Goal: Task Accomplishment & Management: Complete application form

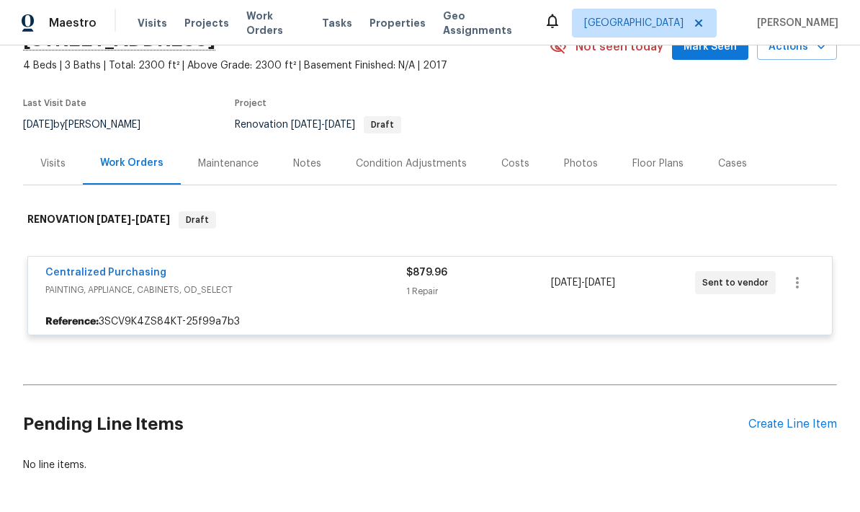
click at [201, 275] on div "Centralized Purchasing" at bounding box center [225, 273] width 361 height 17
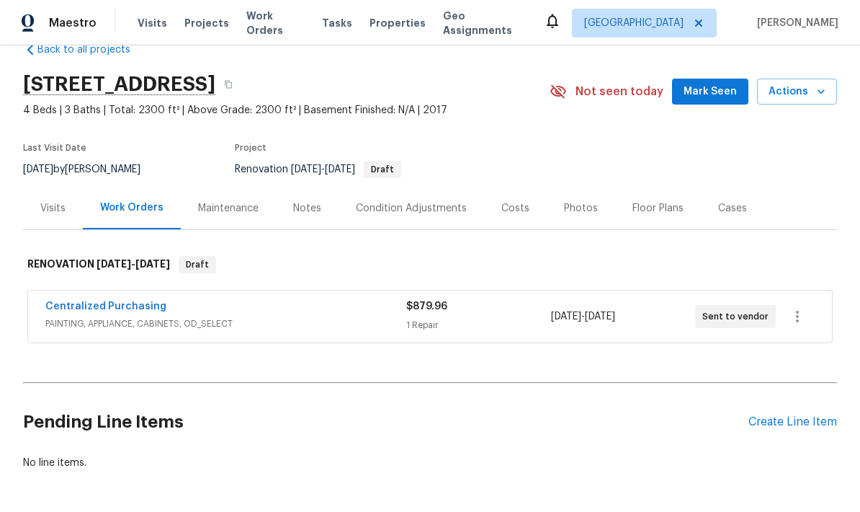
scroll to position [30, 0]
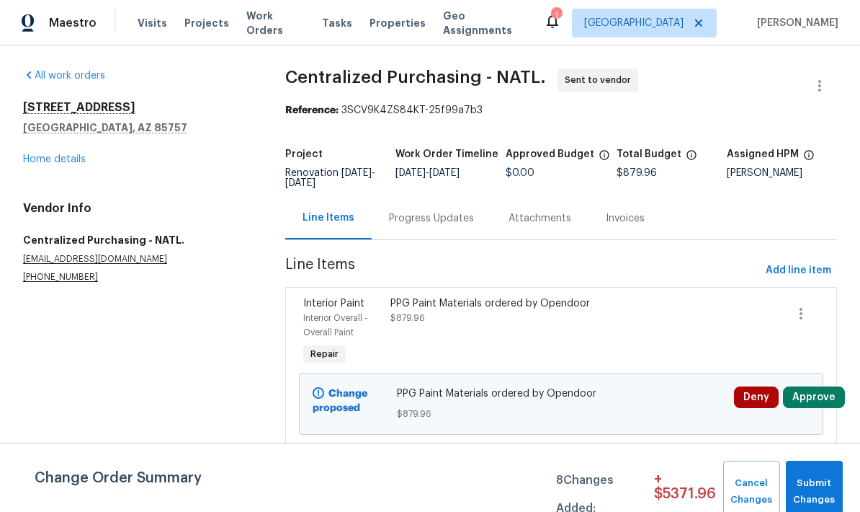
click at [37, 159] on link "Home details" at bounding box center [54, 159] width 63 height 10
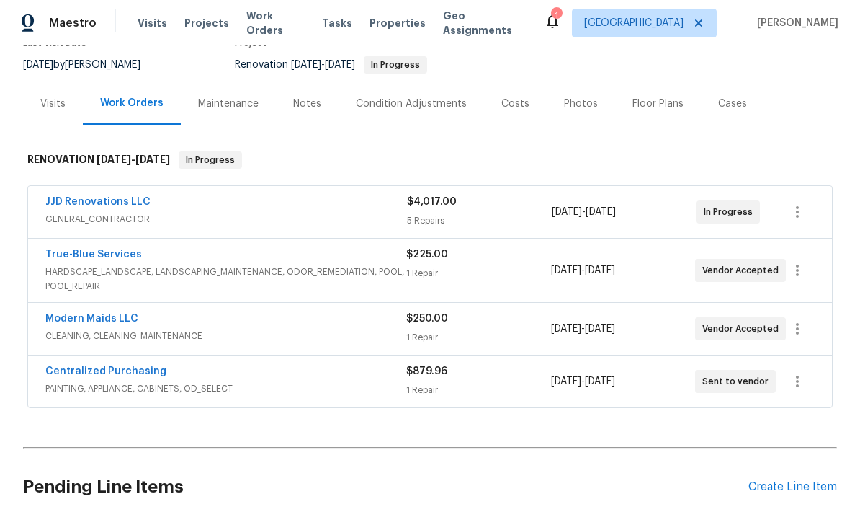
scroll to position [143, 0]
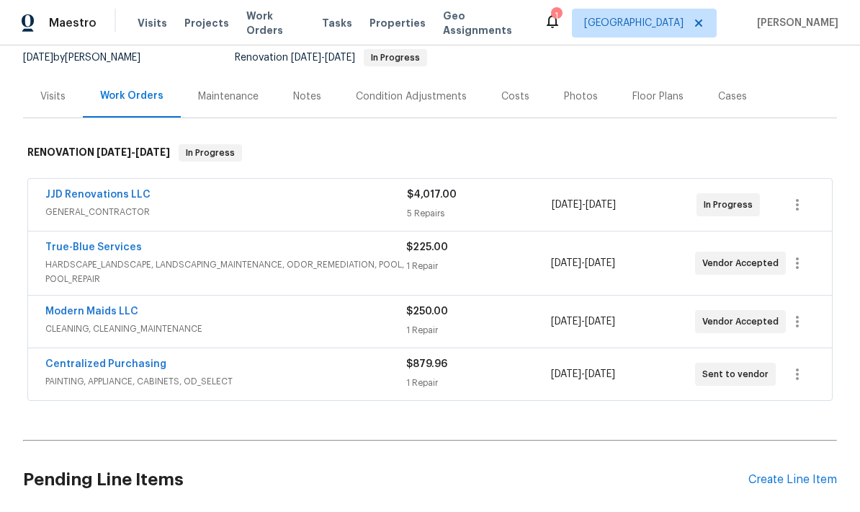
click at [65, 192] on link "JJD Renovations LLC" at bounding box center [97, 195] width 105 height 10
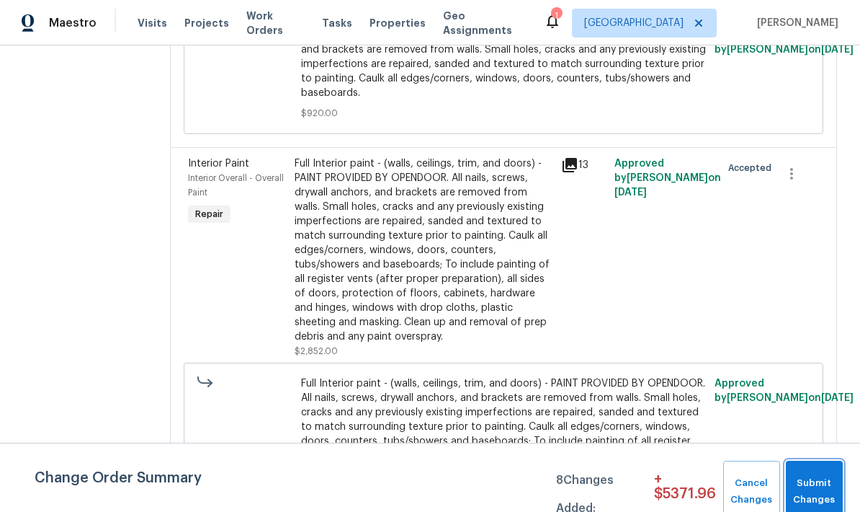
click at [814, 478] on span "Submit Changes" at bounding box center [814, 491] width 43 height 33
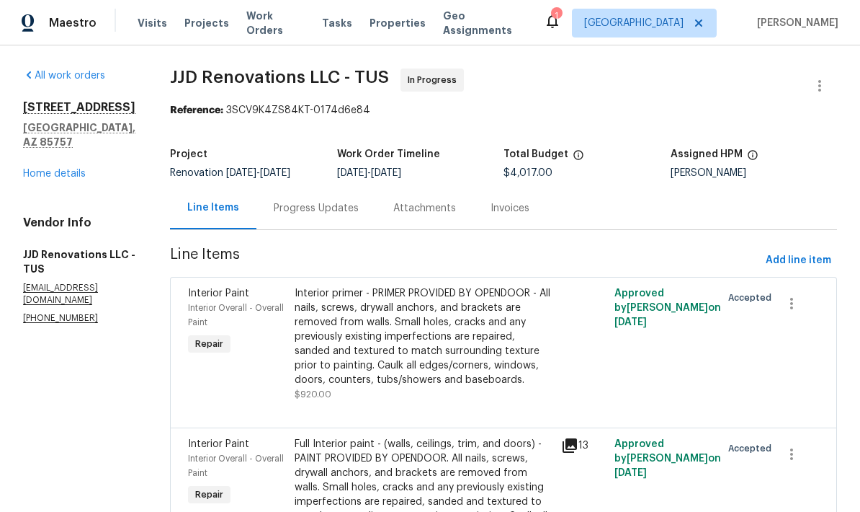
click at [49, 175] on link "Home details" at bounding box center [54, 174] width 63 height 10
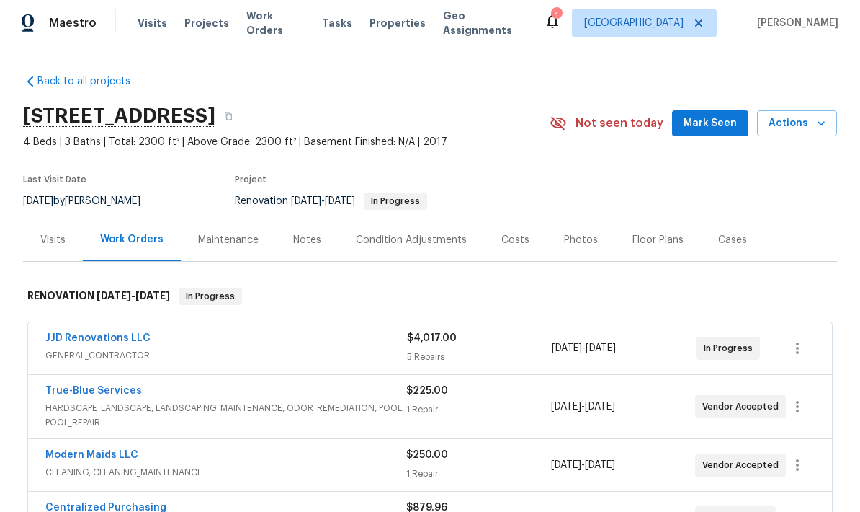
click at [92, 333] on link "JJD Renovations LLC" at bounding box center [97, 338] width 105 height 10
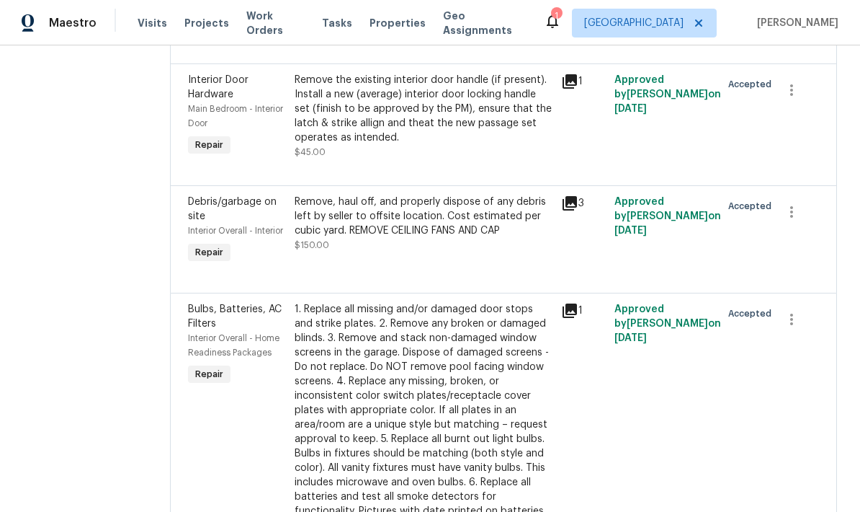
scroll to position [609, 0]
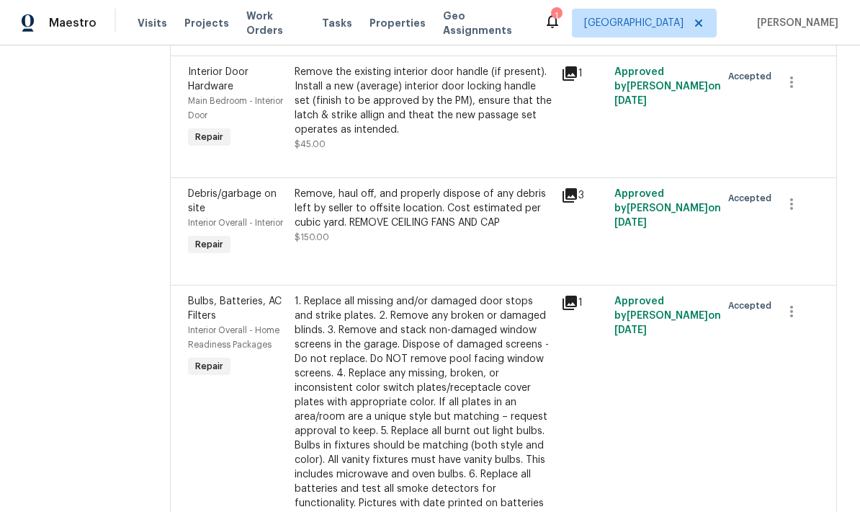
click at [437, 210] on div "Remove, haul off, and properly dispose of any debris left by seller to offsite …" at bounding box center [424, 208] width 258 height 43
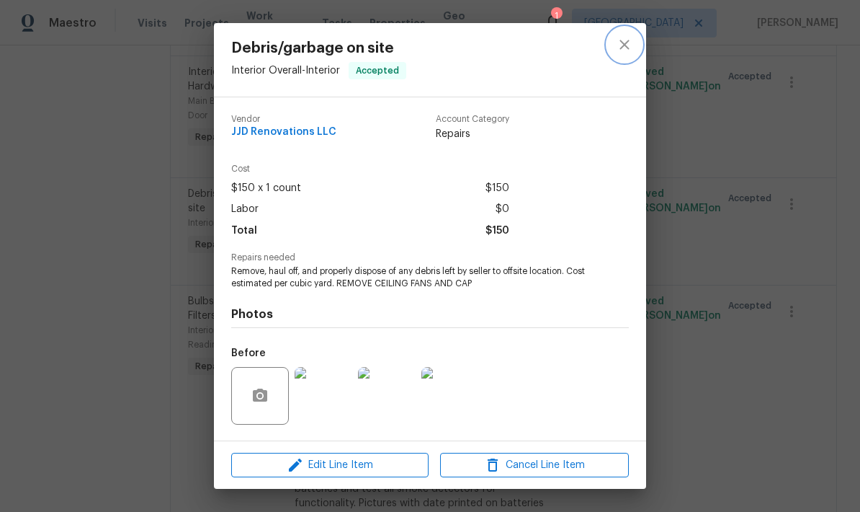
click at [624, 50] on icon "close" at bounding box center [624, 44] width 17 height 17
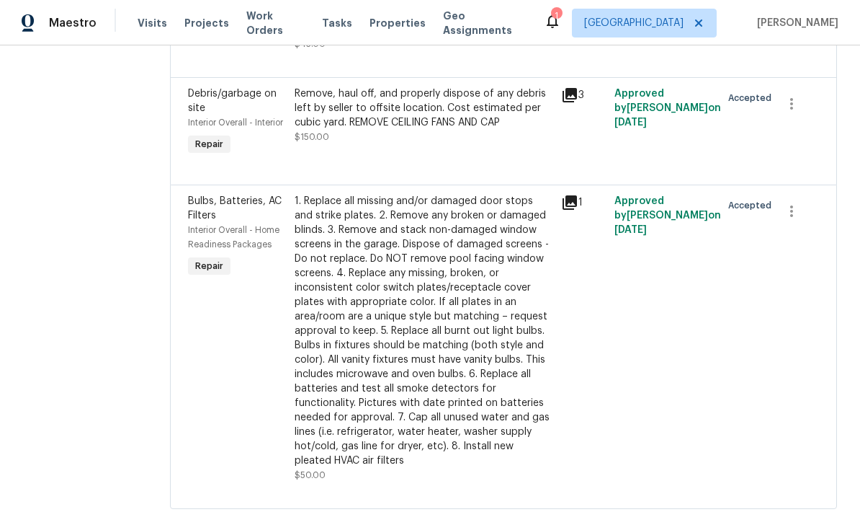
scroll to position [708, 0]
click at [460, 365] on div "1. Replace all missing and/or damaged door stops and strike plates. 2. Remove a…" at bounding box center [424, 332] width 258 height 274
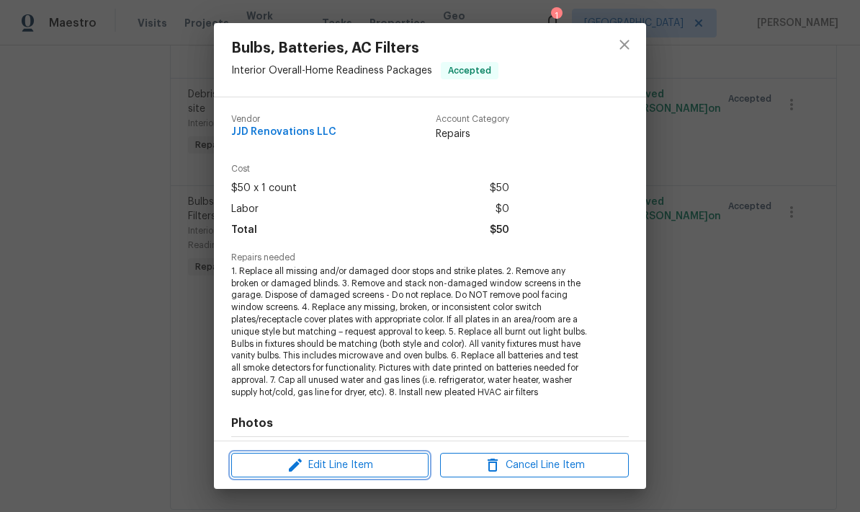
click at [375, 469] on span "Edit Line Item" at bounding box center [330, 465] width 189 height 18
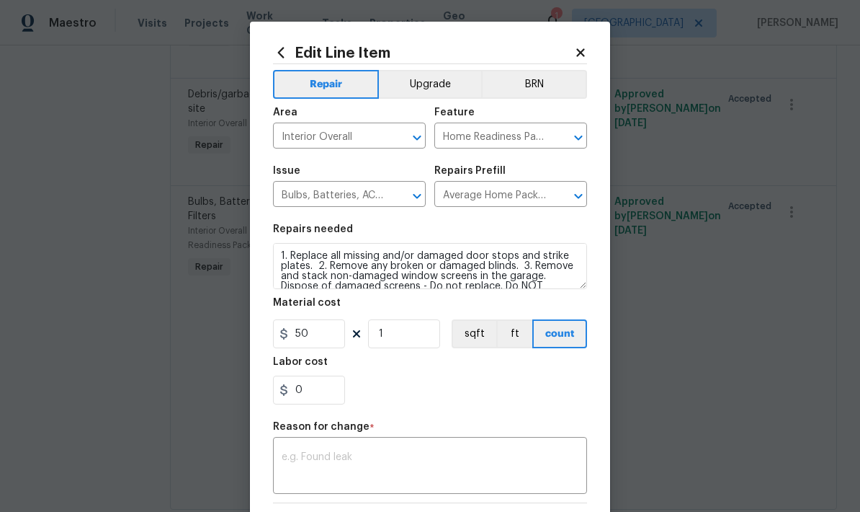
click at [524, 206] on input "Average Home Package $50.00" at bounding box center [491, 195] width 112 height 22
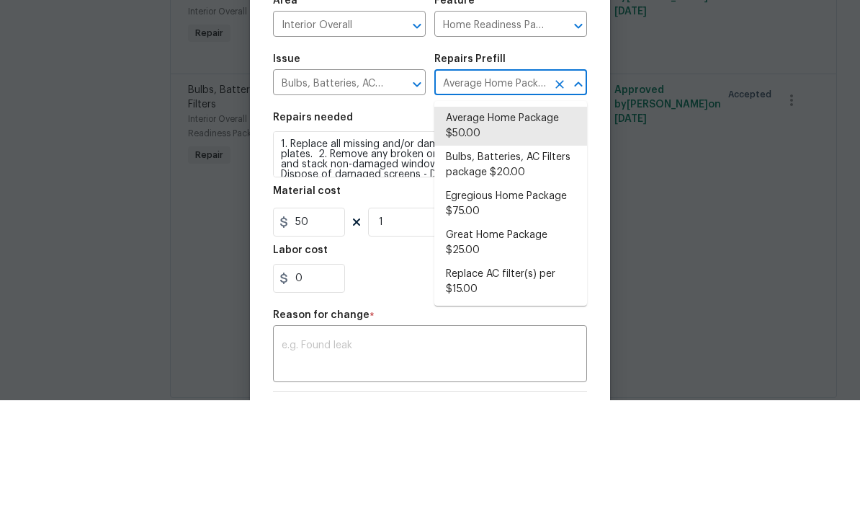
scroll to position [58, 0]
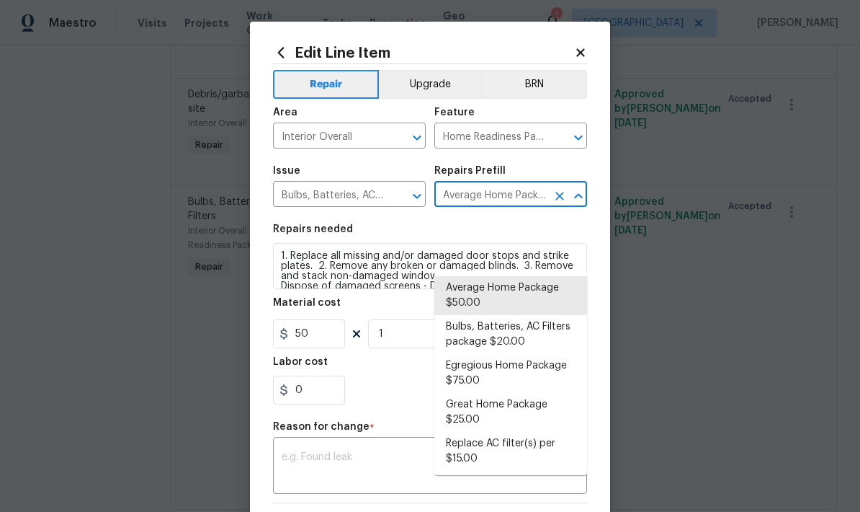
click at [533, 354] on li "Egregious Home Package $75.00" at bounding box center [511, 373] width 153 height 39
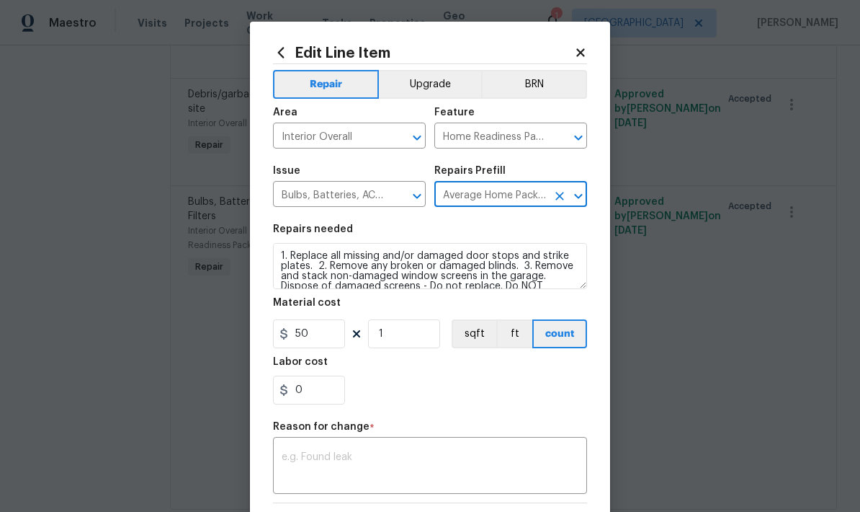
type input "Egregious Home Package $75.00"
type input "75"
click at [401, 468] on textarea at bounding box center [430, 467] width 297 height 30
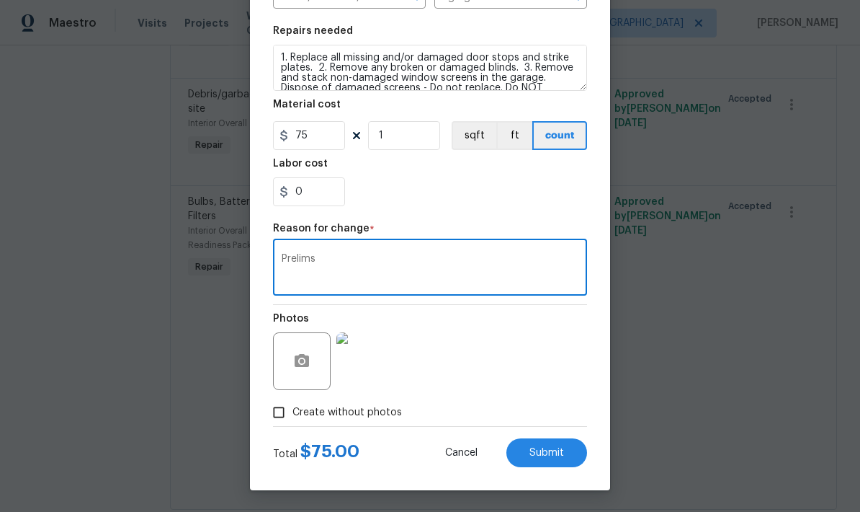
scroll to position [201, 0]
type textarea "Prelims"
click at [556, 455] on span "Submit" at bounding box center [547, 452] width 35 height 11
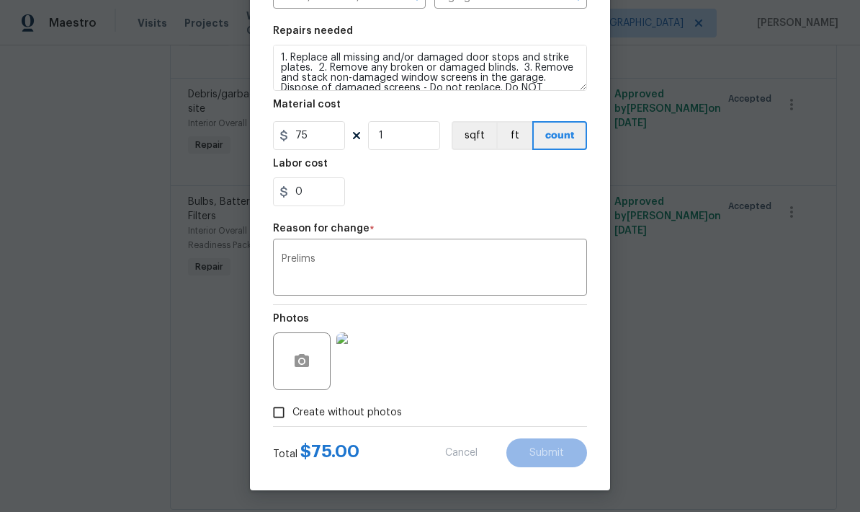
type input "Average Home Package $50.00"
type input "50"
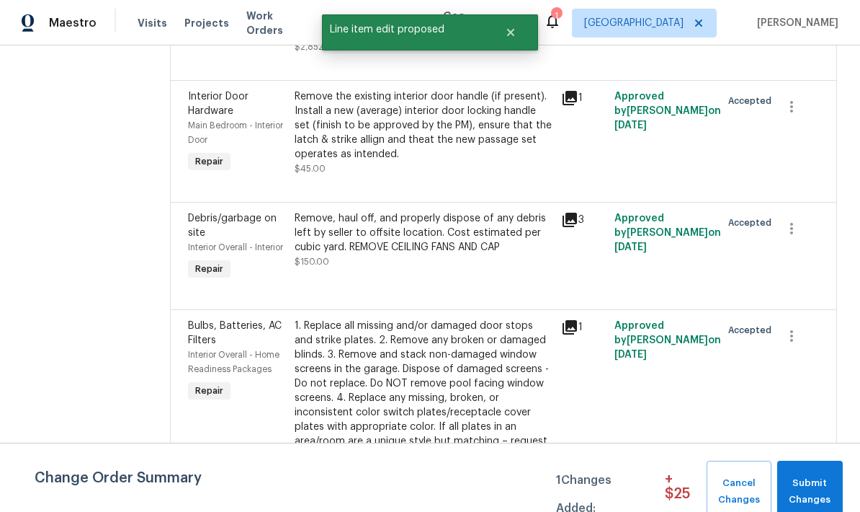
scroll to position [578, 0]
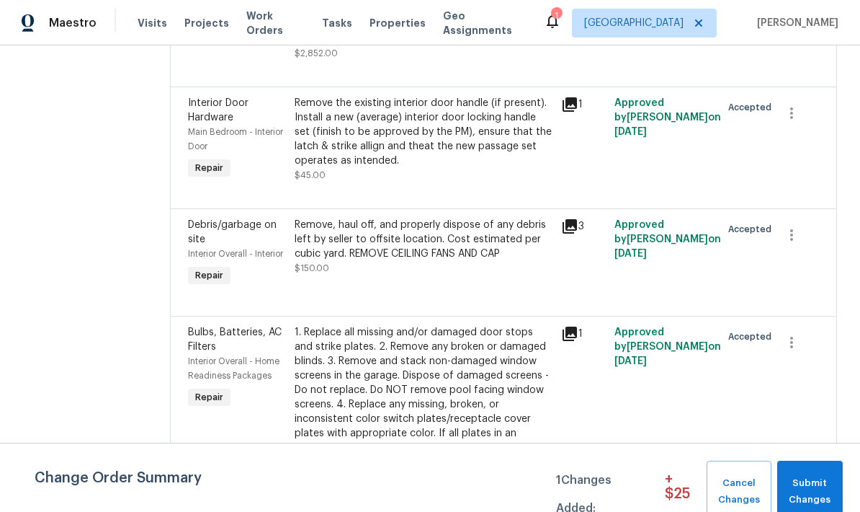
click at [494, 218] on div "Remove, haul off, and properly dispose of any debris left by seller to offsite …" at bounding box center [424, 239] width 258 height 43
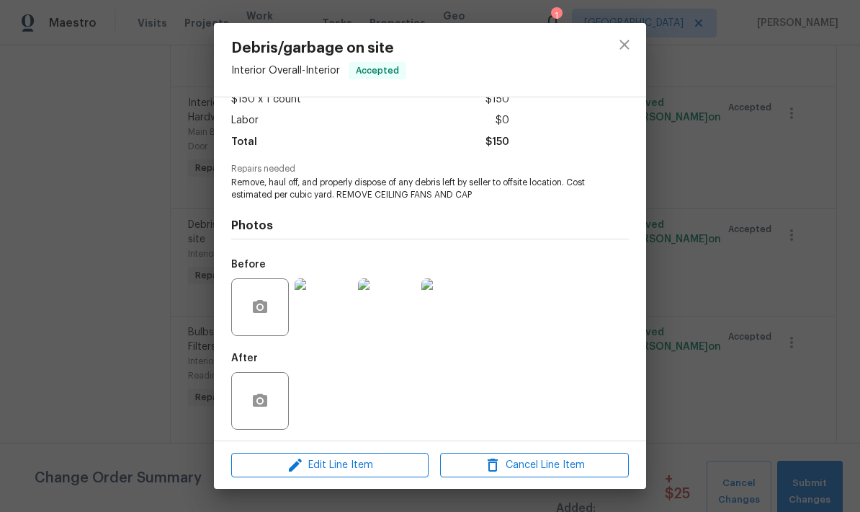
scroll to position [89, 0]
click at [354, 470] on span "Edit Line Item" at bounding box center [330, 465] width 189 height 18
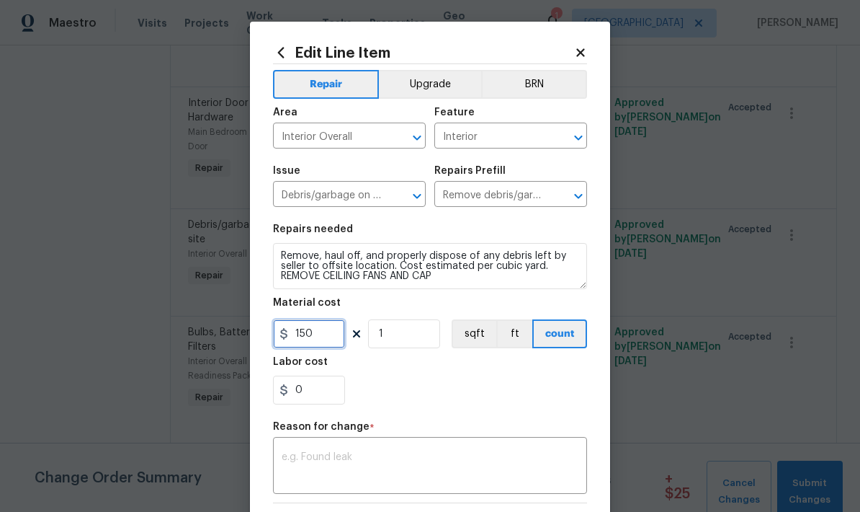
click at [326, 340] on input "150" at bounding box center [309, 333] width 72 height 29
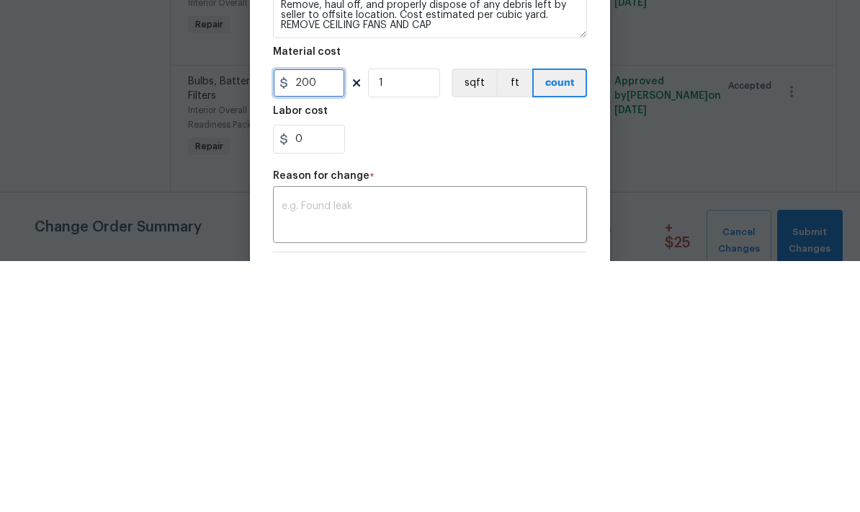
type input "200"
click at [545, 375] on div "0" at bounding box center [430, 389] width 314 height 29
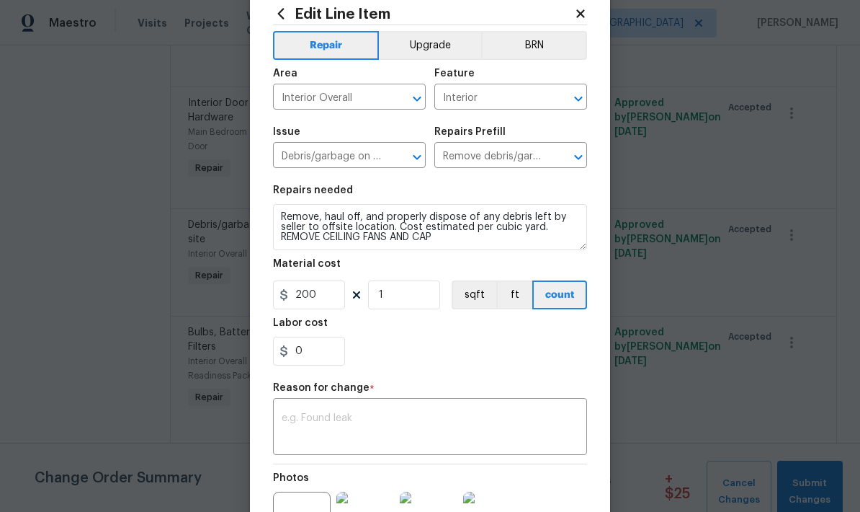
scroll to position [87, 0]
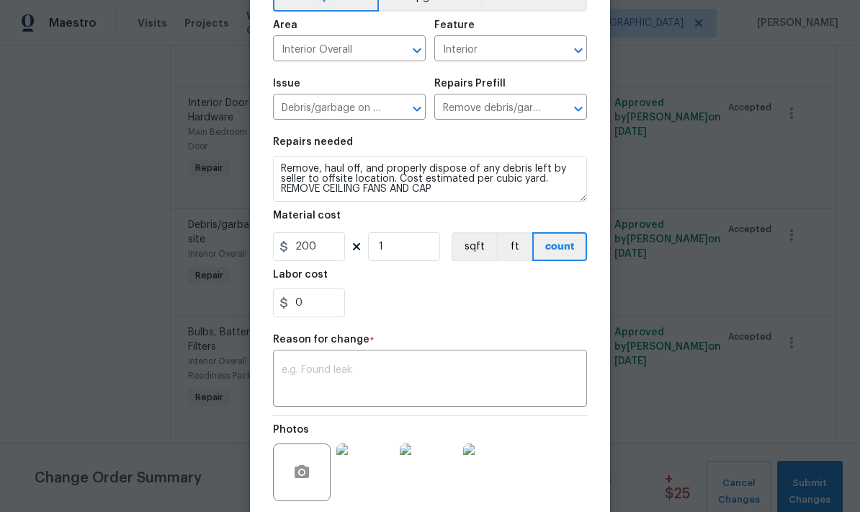
click at [475, 389] on textarea at bounding box center [430, 380] width 297 height 30
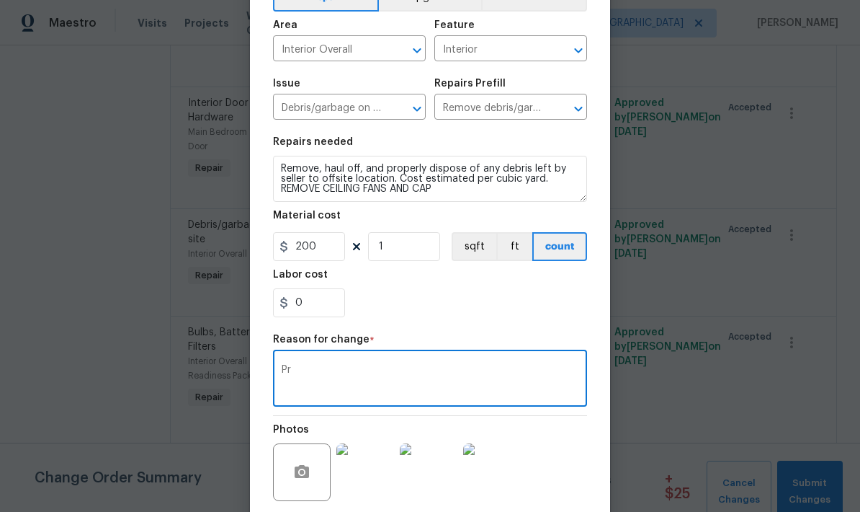
type textarea "P"
type textarea "z"
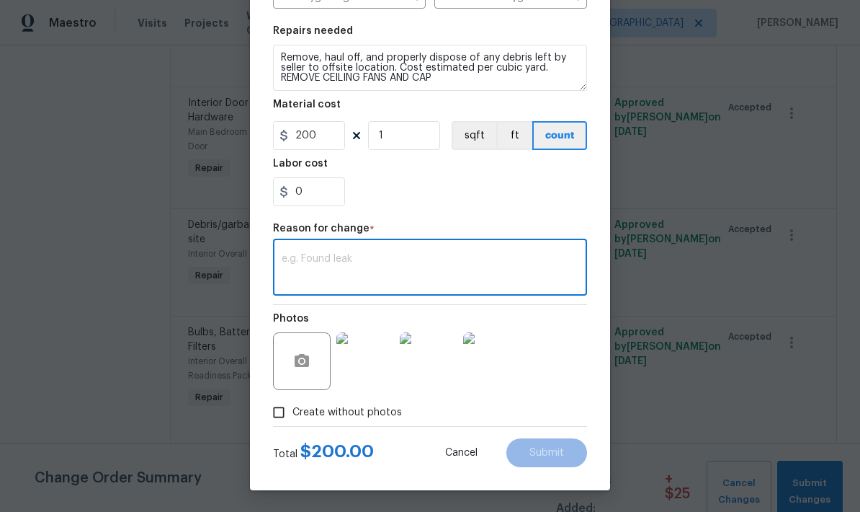
scroll to position [201, 0]
type textarea "Additional scope"
click at [570, 454] on button "Submit" at bounding box center [547, 452] width 81 height 29
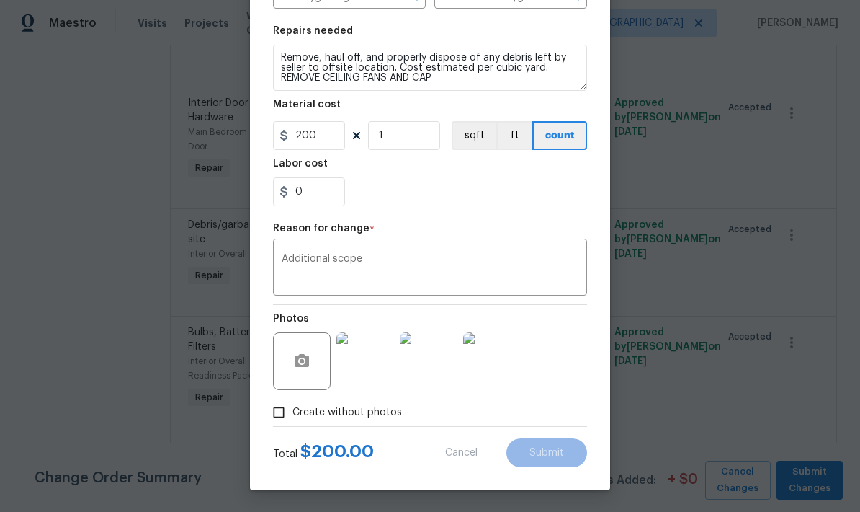
type input "150"
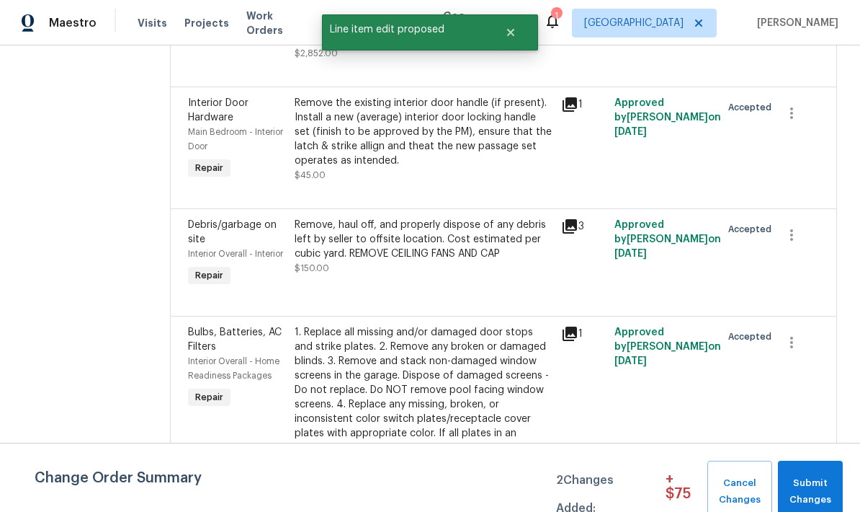
scroll to position [0, 0]
click at [813, 492] on span "Submit Changes" at bounding box center [810, 491] width 50 height 33
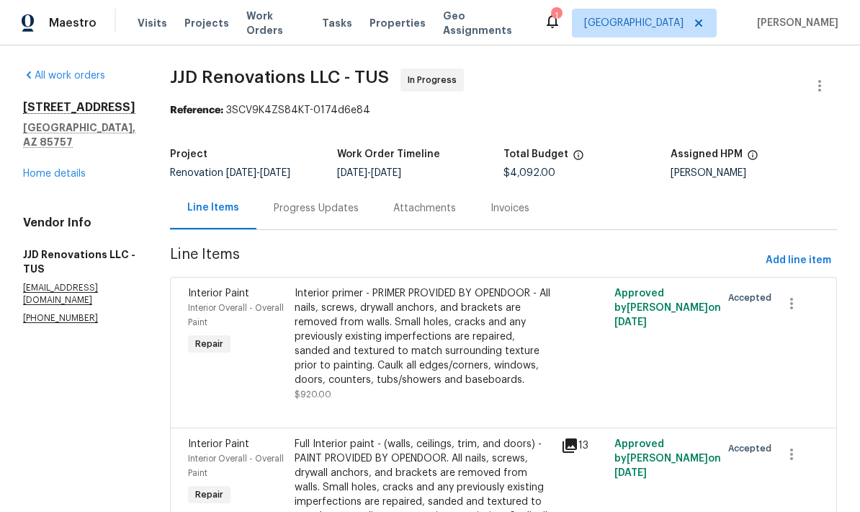
click at [61, 169] on link "Home details" at bounding box center [54, 174] width 63 height 10
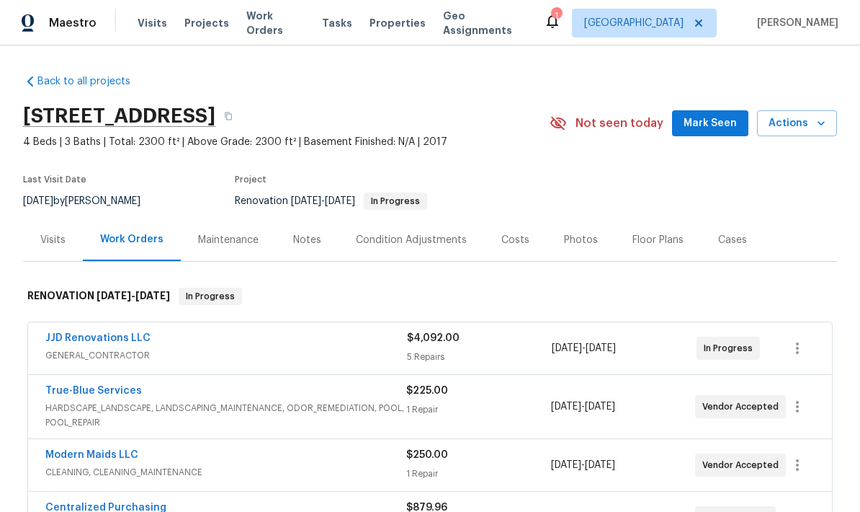
click at [56, 351] on span "GENERAL_CONTRACTOR" at bounding box center [226, 355] width 362 height 14
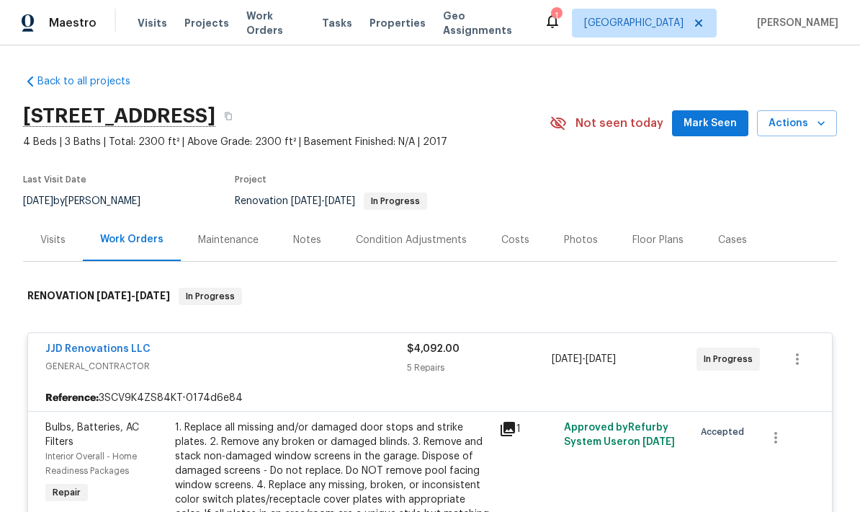
click at [88, 347] on link "JJD Renovations LLC" at bounding box center [97, 349] width 105 height 10
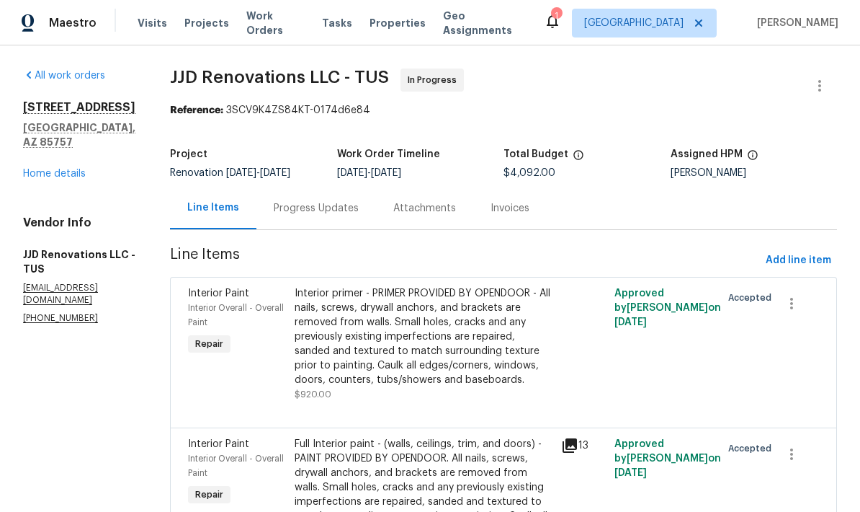
click at [39, 176] on link "Home details" at bounding box center [54, 174] width 63 height 10
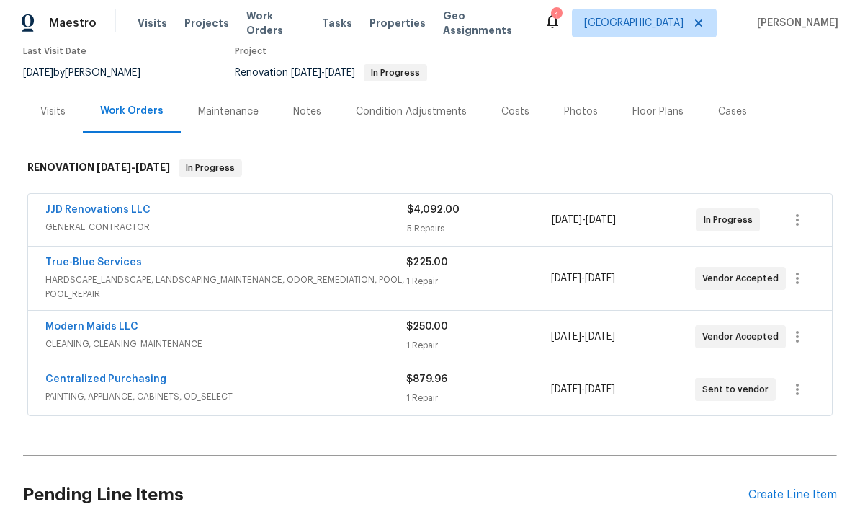
scroll to position [138, 0]
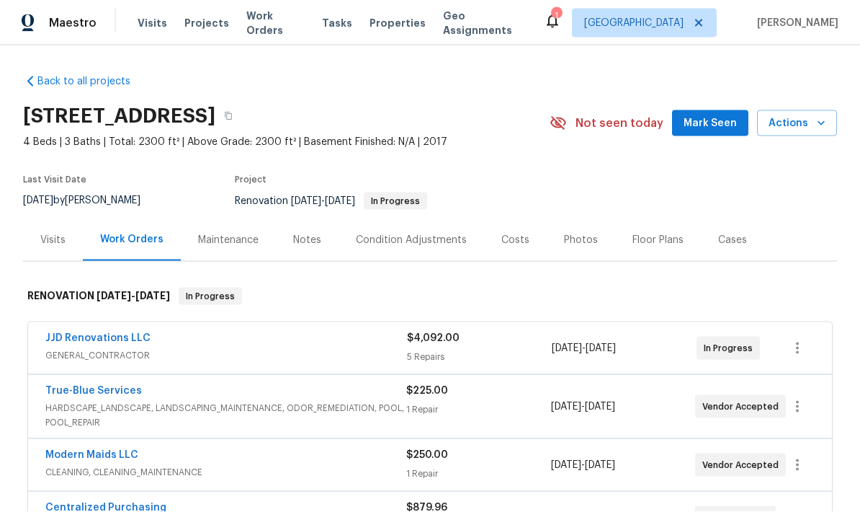
scroll to position [58, 0]
click at [45, 239] on div "Visits" at bounding box center [52, 240] width 25 height 14
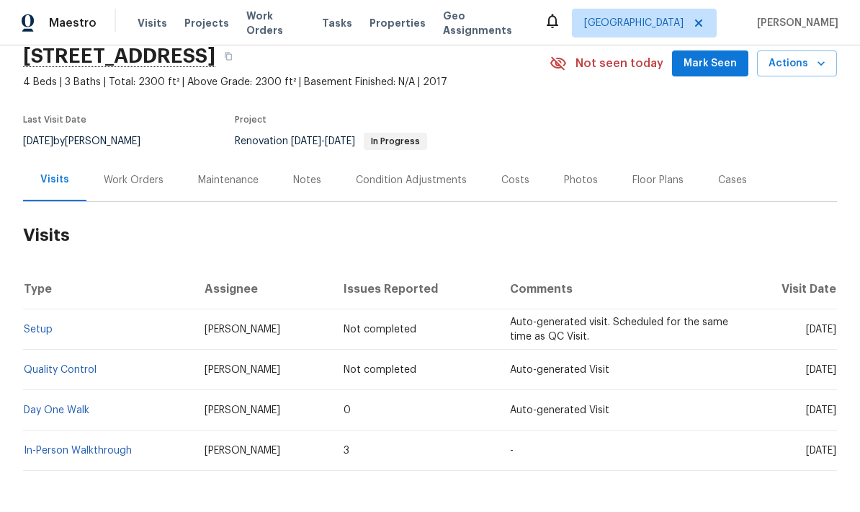
scroll to position [59, 0]
click at [37, 333] on link "Setup" at bounding box center [38, 330] width 29 height 10
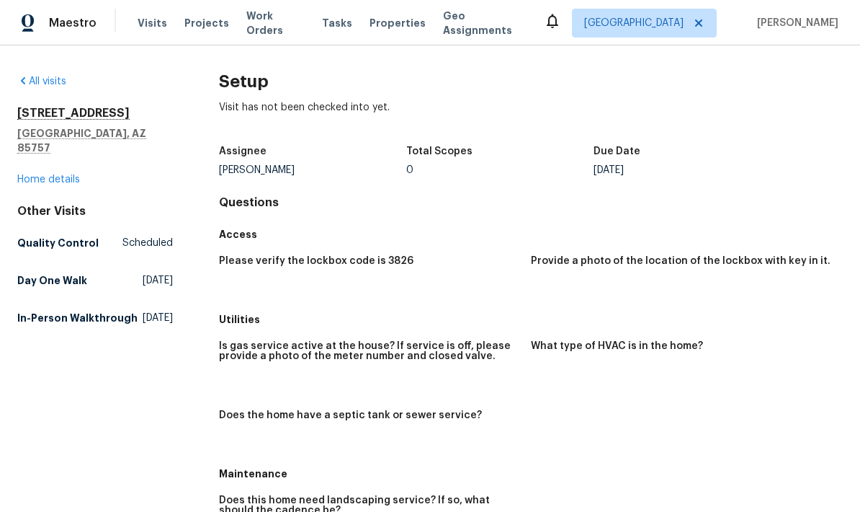
click at [41, 174] on link "Home details" at bounding box center [48, 179] width 63 height 10
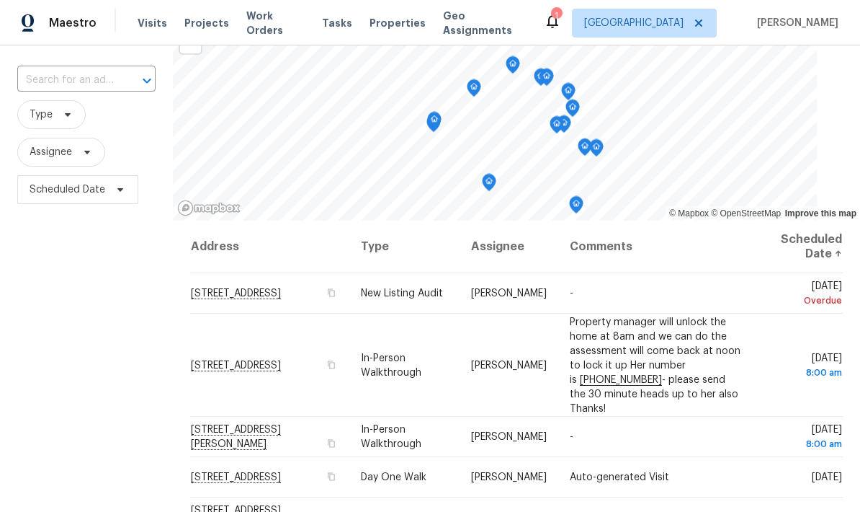
scroll to position [83, 0]
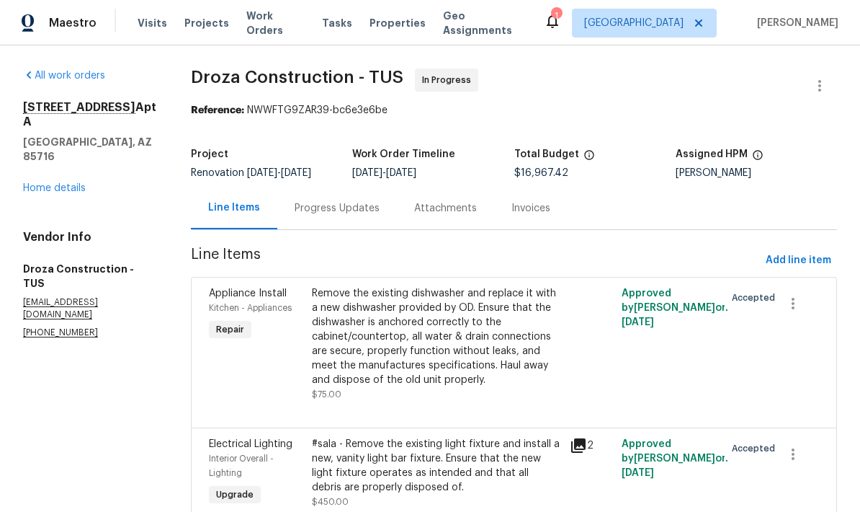
click at [40, 183] on link "Home details" at bounding box center [54, 188] width 63 height 10
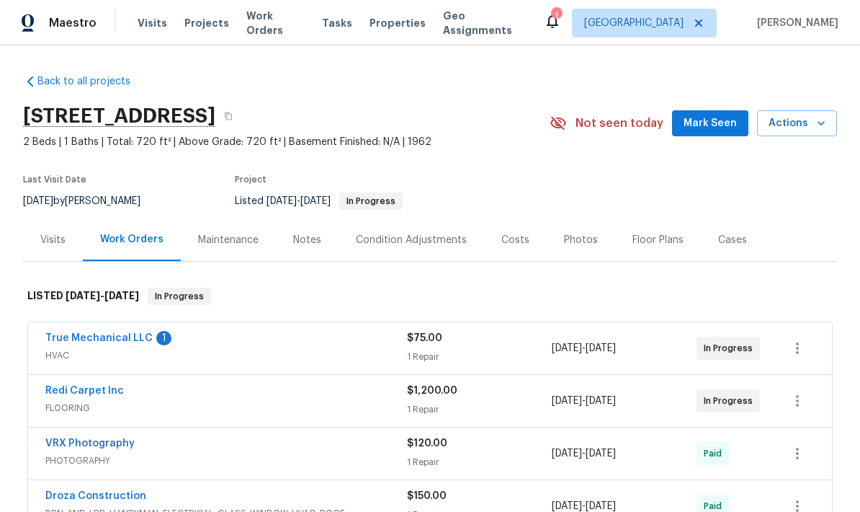
click at [81, 342] on link "True Mechanical LLC" at bounding box center [98, 338] width 107 height 10
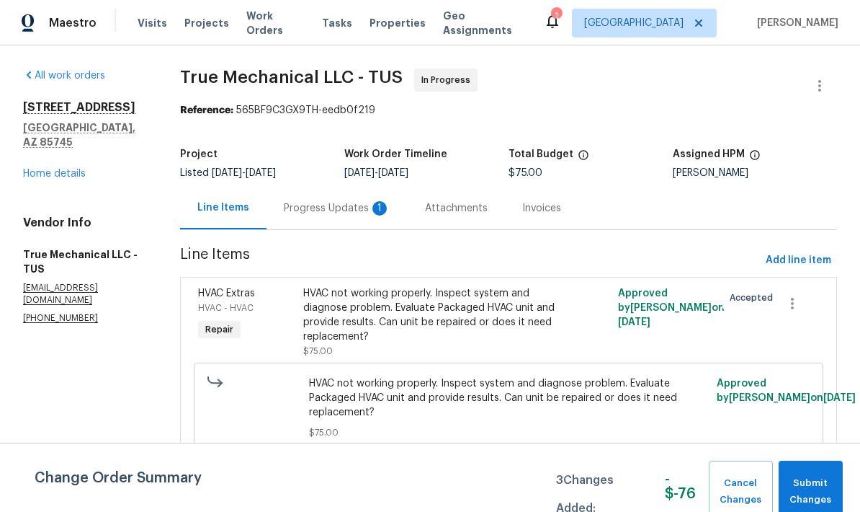
click at [353, 213] on div "Progress Updates 1" at bounding box center [337, 208] width 107 height 14
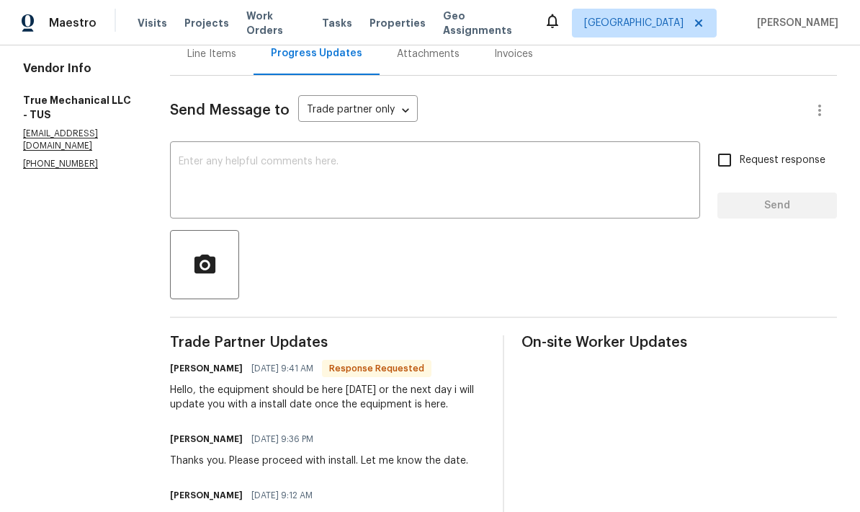
scroll to position [155, 0]
click at [527, 188] on textarea at bounding box center [435, 181] width 513 height 50
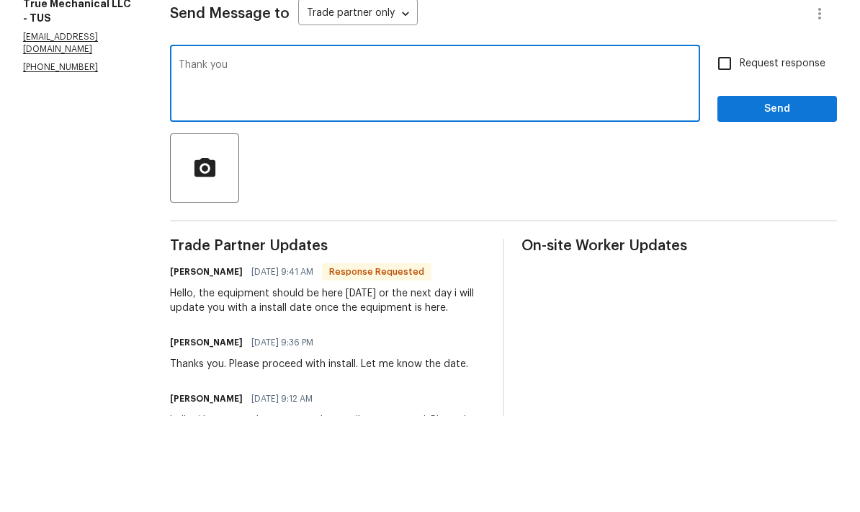
type textarea "Thank you"
click at [796, 196] on span "Send" at bounding box center [777, 205] width 97 height 18
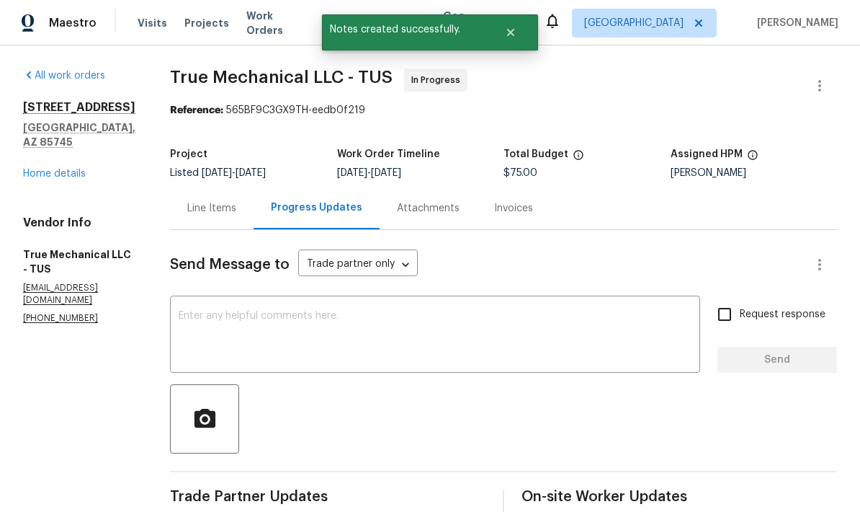
click at [37, 179] on link "Home details" at bounding box center [54, 174] width 63 height 10
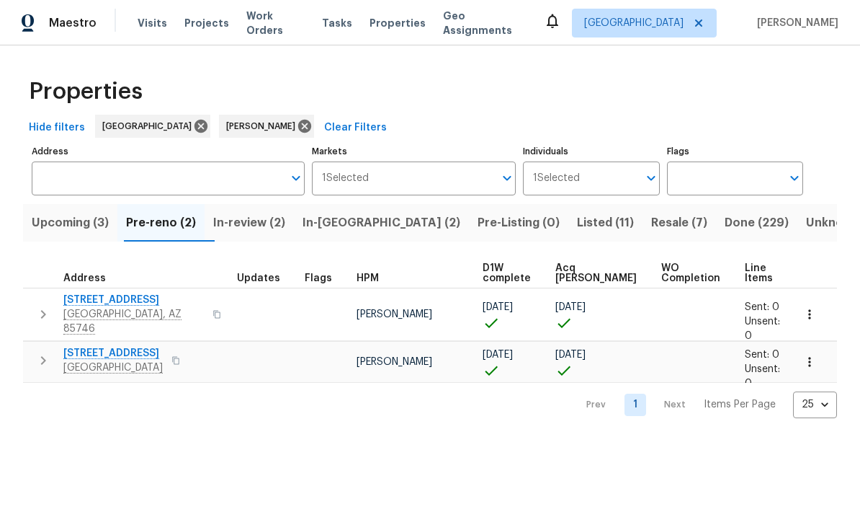
click at [100, 300] on span "[STREET_ADDRESS]" at bounding box center [133, 300] width 141 height 14
click at [86, 346] on span "1881 W Horn Mesa Pl" at bounding box center [112, 353] width 99 height 14
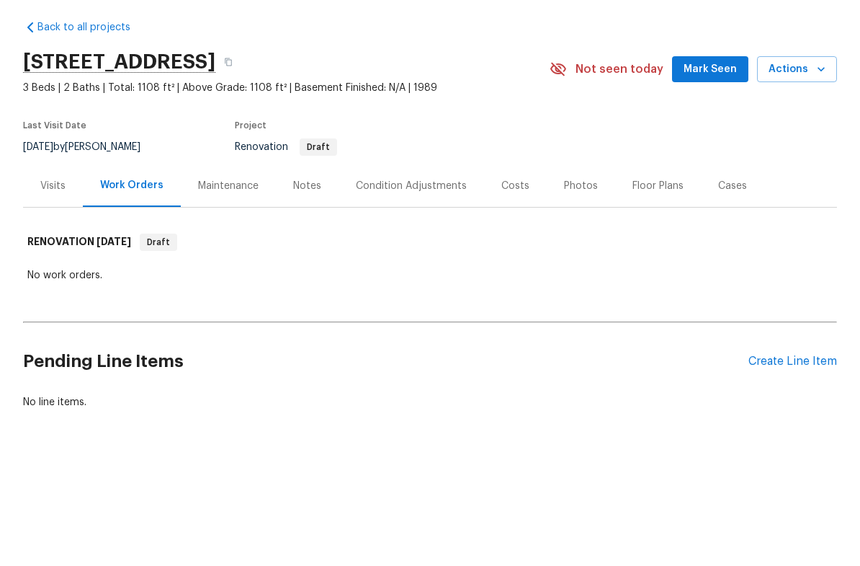
click at [782, 409] on div "Create Line Item" at bounding box center [793, 416] width 89 height 14
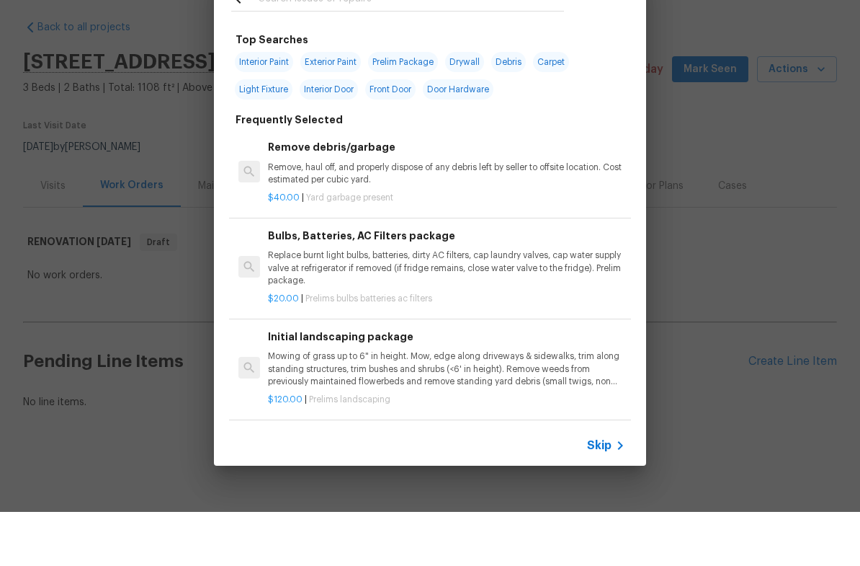
click at [266, 106] on span "Interior Paint" at bounding box center [264, 116] width 58 height 20
type input "Interior Paint"
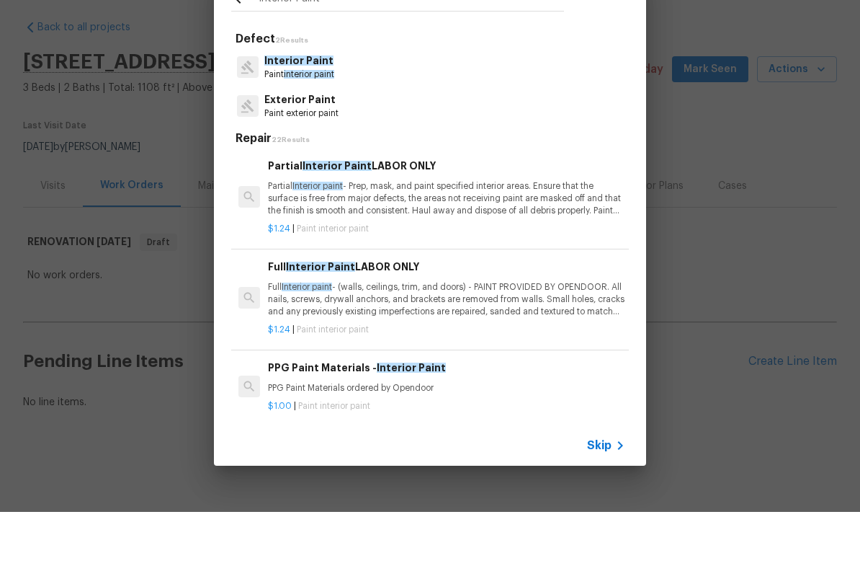
click at [331, 124] on span "interior paint" at bounding box center [309, 128] width 50 height 9
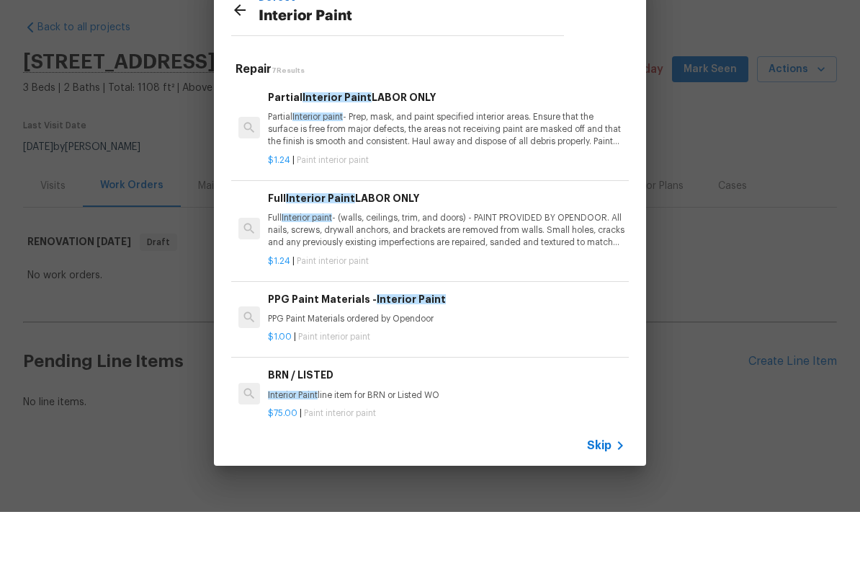
click at [448, 266] on p "Full Interior paint - (walls, ceilings, trim, and doors) - PAINT PROVIDED BY OP…" at bounding box center [446, 284] width 357 height 37
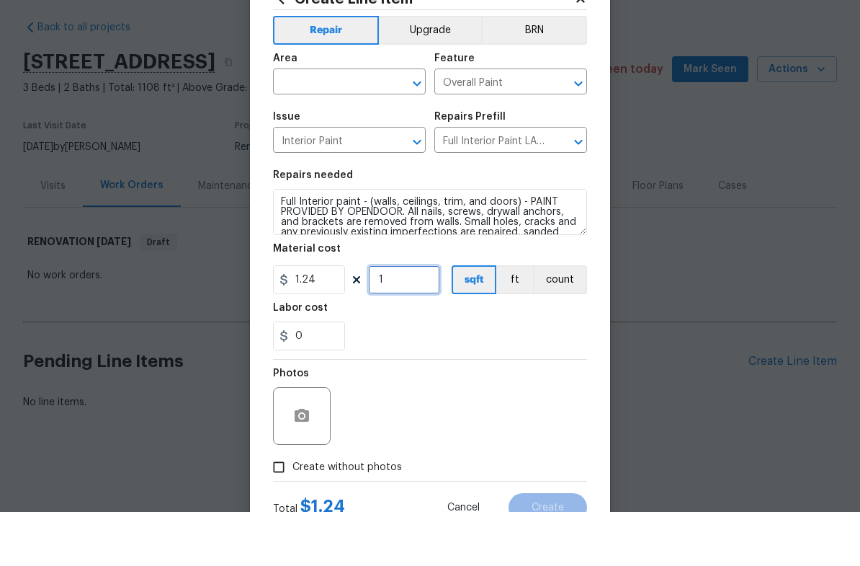
click at [416, 319] on input "1" at bounding box center [404, 333] width 72 height 29
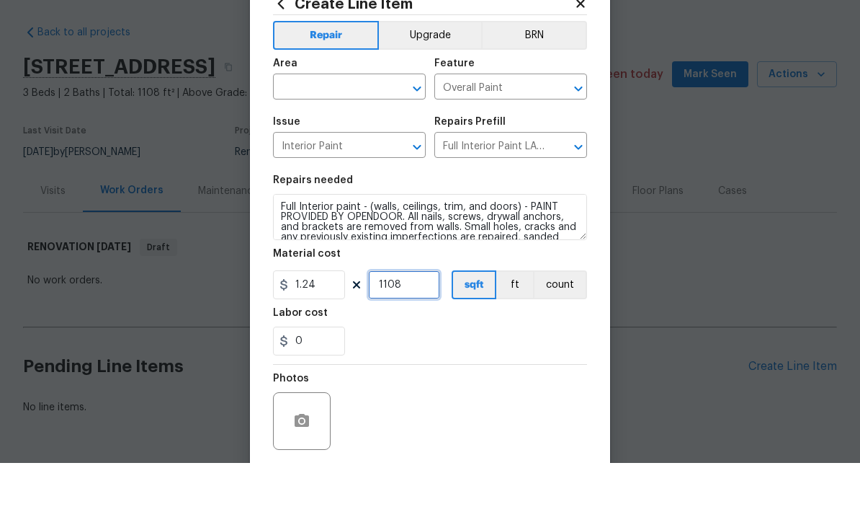
type input "1108"
click at [356, 126] on input "text" at bounding box center [329, 137] width 112 height 22
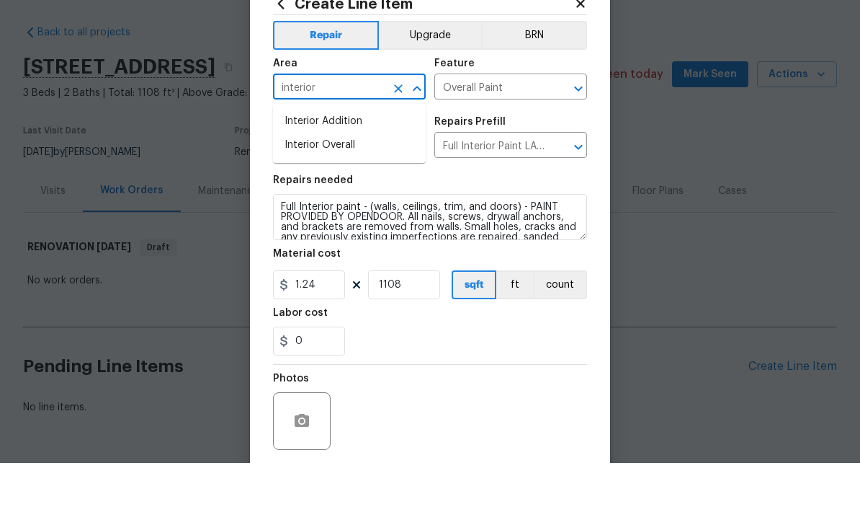
scroll to position [49, 0]
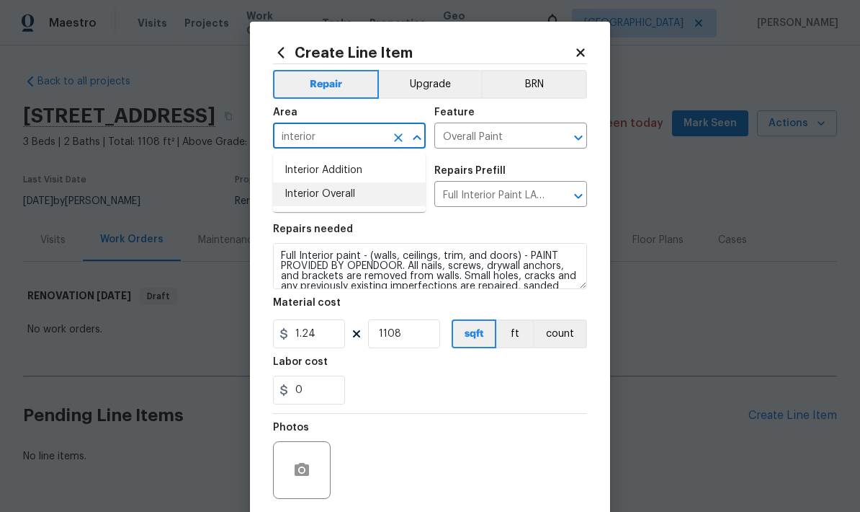
click at [347, 182] on li "Interior Overall" at bounding box center [349, 194] width 153 height 24
type input "Interior Overall"
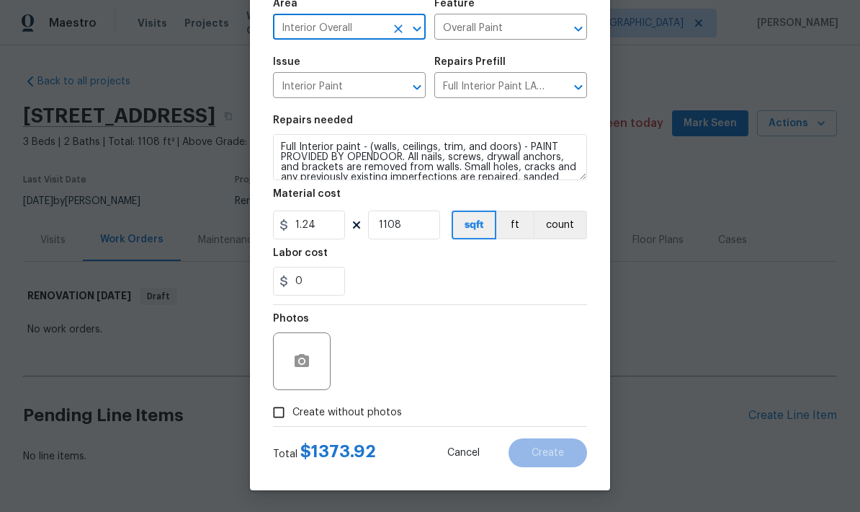
scroll to position [112, 0]
click at [305, 366] on icon "button" at bounding box center [302, 360] width 14 height 13
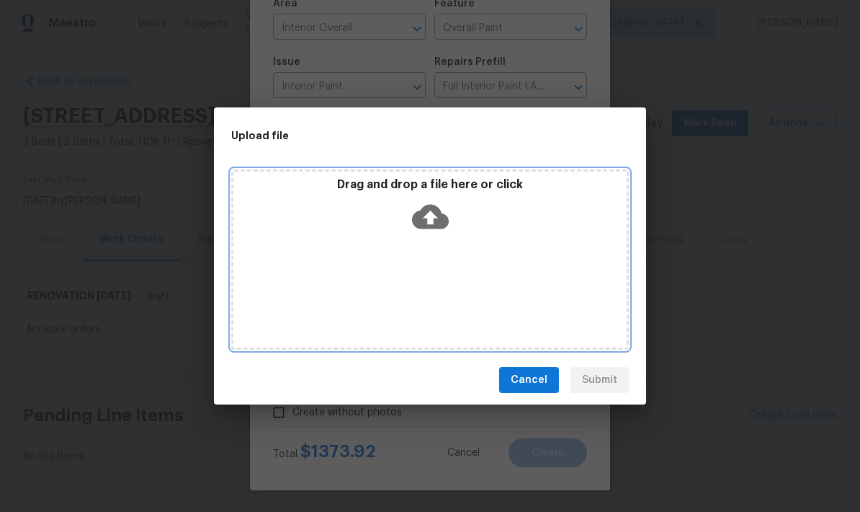
click at [440, 202] on icon at bounding box center [430, 216] width 37 height 37
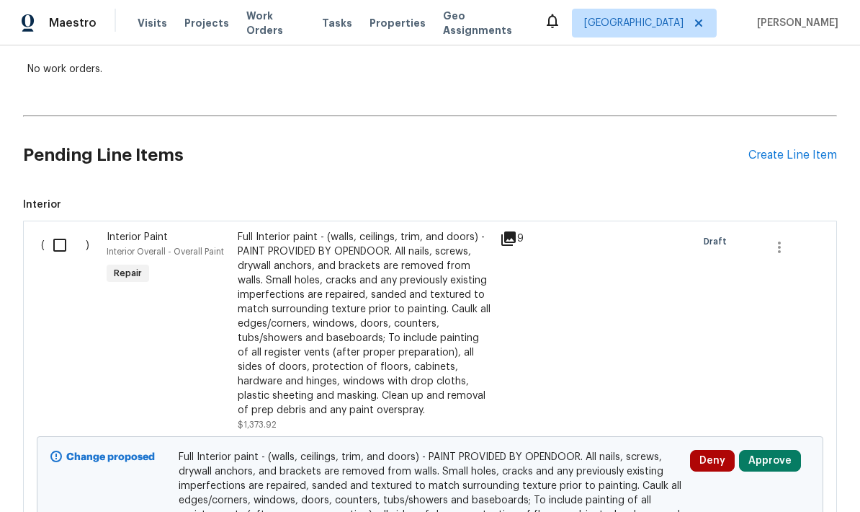
scroll to position [265, 0]
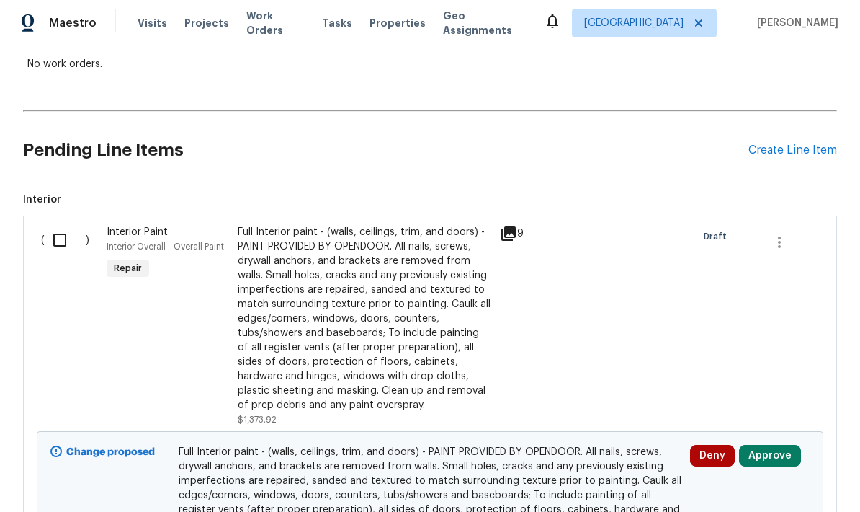
click at [803, 144] on div "Create Line Item" at bounding box center [793, 150] width 89 height 14
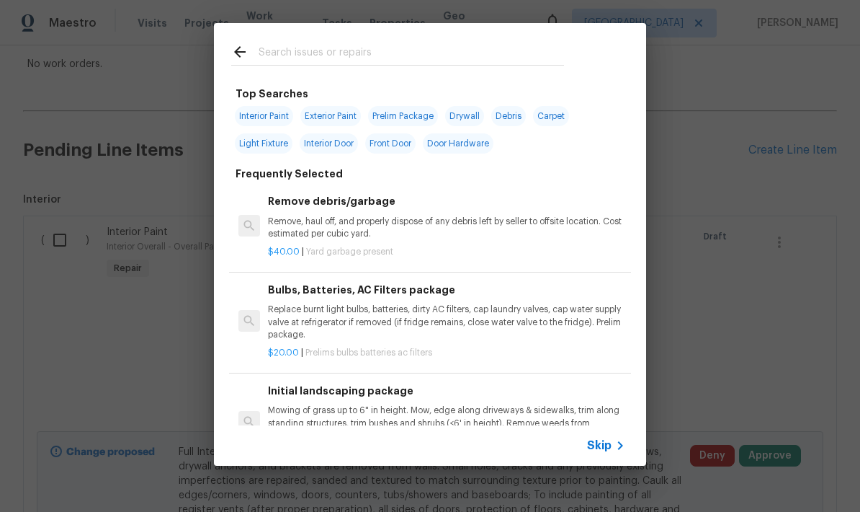
click at [262, 114] on span "Interior Paint" at bounding box center [264, 116] width 58 height 20
type input "Interior Paint"
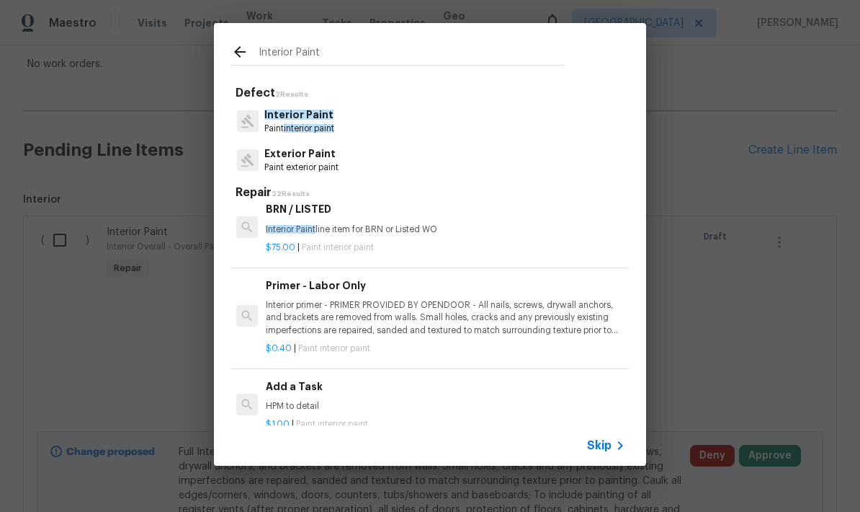
scroll to position [289, 2]
click at [453, 321] on p "Interior primer - PRIMER PROVIDED BY OPENDOOR - All nails, screws, drywall anch…" at bounding box center [444, 317] width 357 height 37
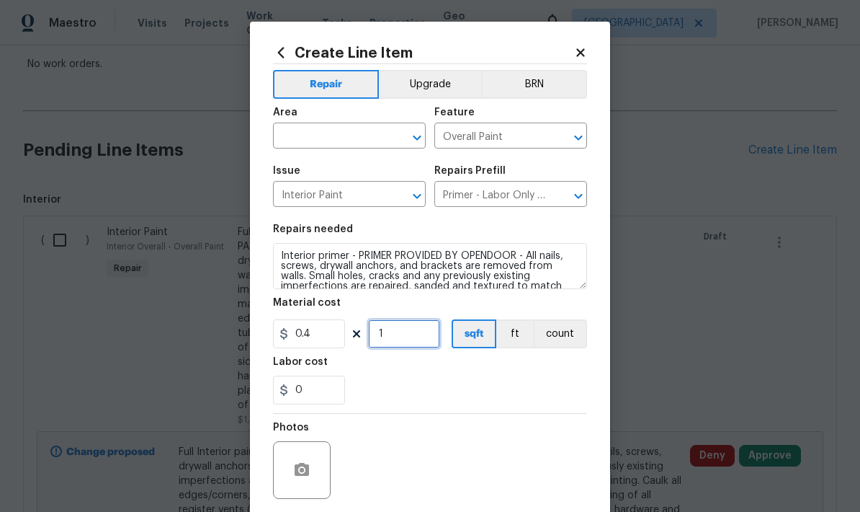
click at [414, 334] on input "1" at bounding box center [404, 333] width 72 height 29
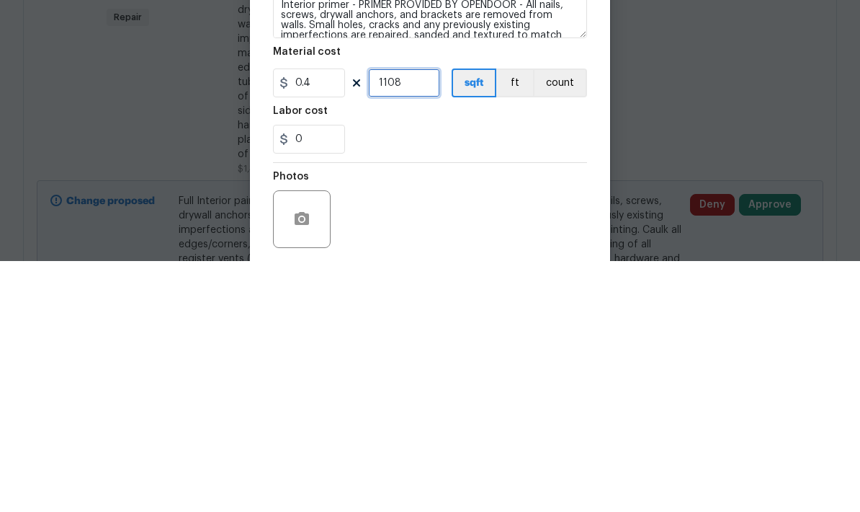
type input "1108"
click at [505, 375] on div "0" at bounding box center [430, 389] width 314 height 29
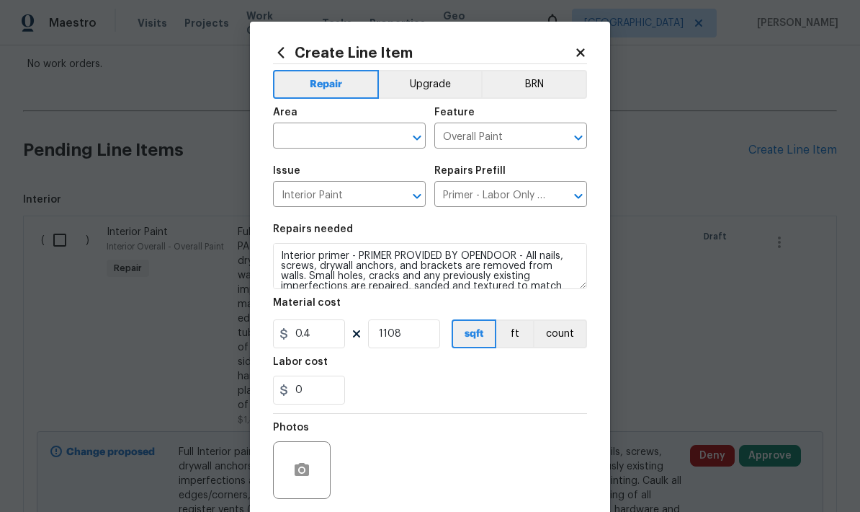
click at [575, 383] on div "0" at bounding box center [430, 389] width 314 height 29
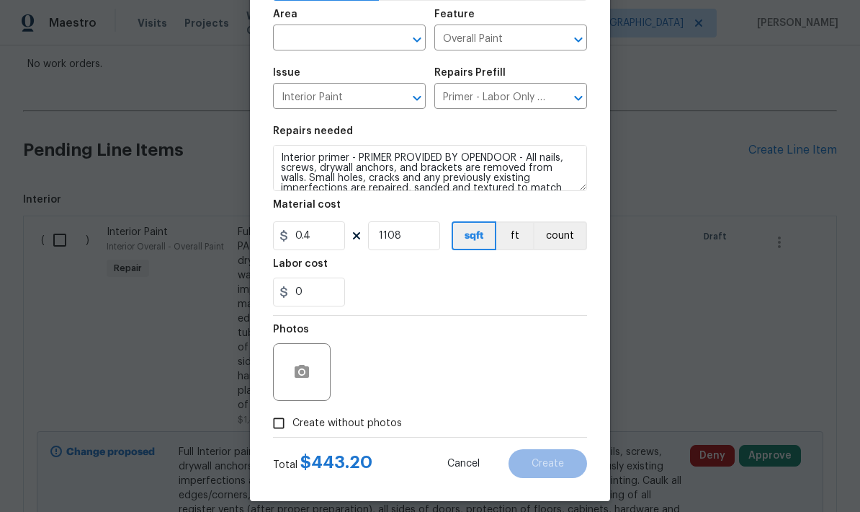
scroll to position [99, 0]
click at [276, 428] on input "Create without photos" at bounding box center [278, 422] width 27 height 27
checkbox input "true"
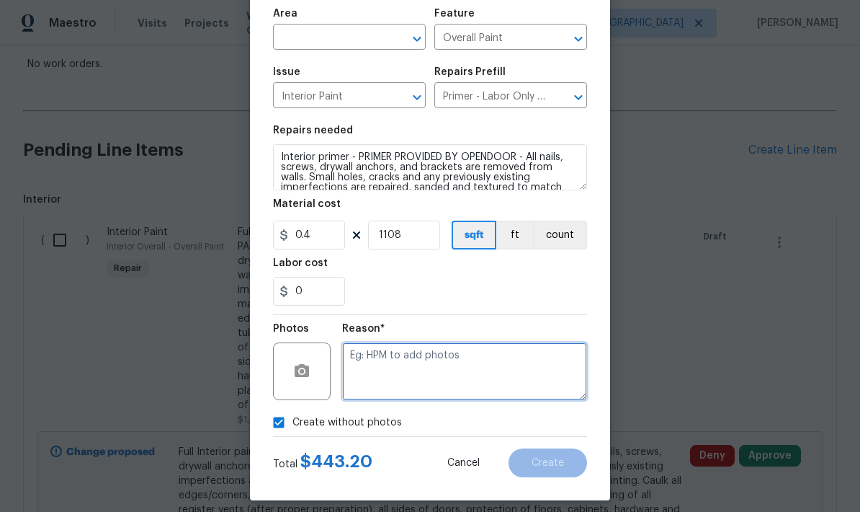
click at [529, 383] on textarea at bounding box center [464, 371] width 245 height 58
type textarea "Primer"
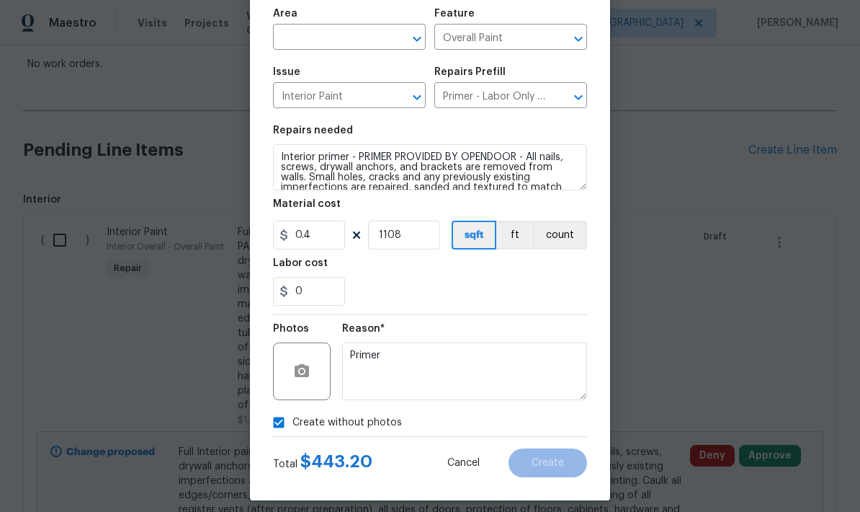
click at [340, 37] on input "text" at bounding box center [329, 38] width 112 height 22
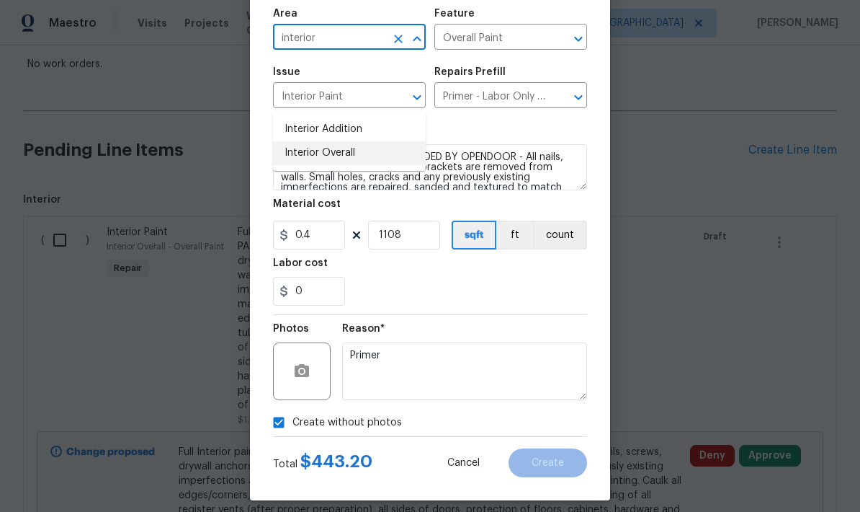
click at [308, 141] on li "Interior Overall" at bounding box center [349, 153] width 153 height 24
type input "Interior Overall"
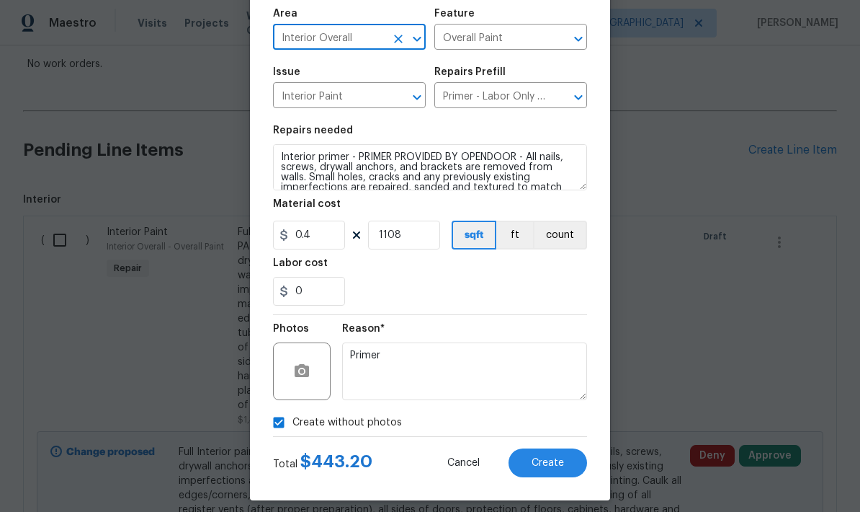
click at [541, 465] on span "Create" at bounding box center [548, 463] width 32 height 11
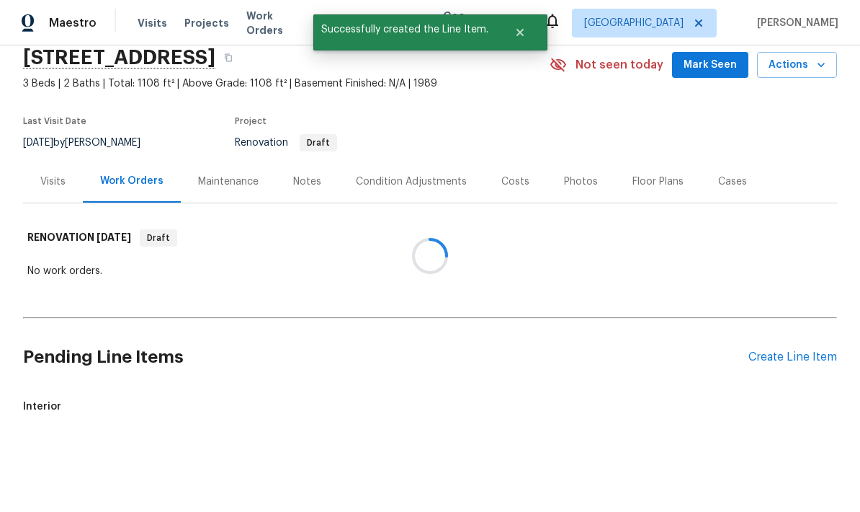
scroll to position [0, 0]
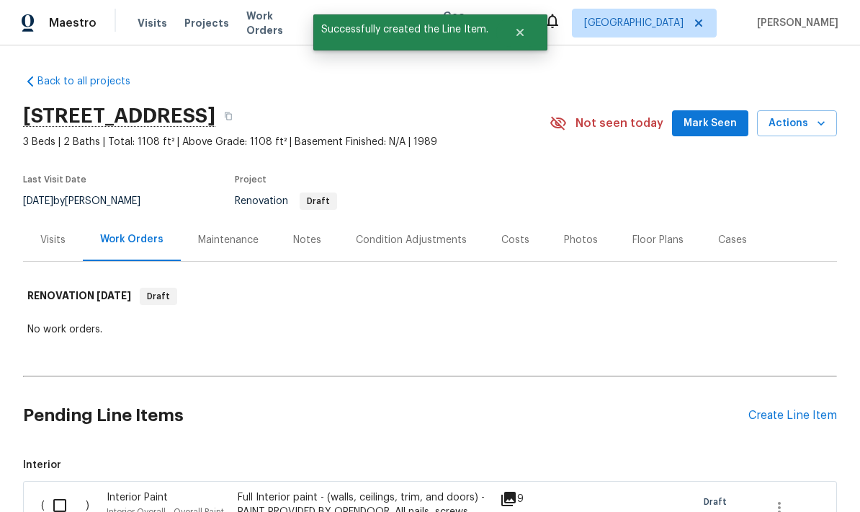
click at [806, 409] on div "Create Line Item" at bounding box center [793, 416] width 89 height 14
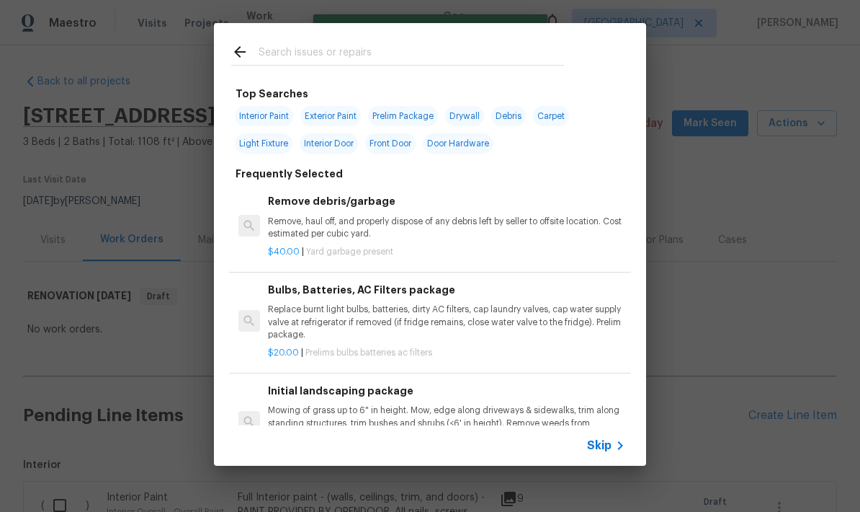
click at [290, 45] on input "text" at bounding box center [412, 54] width 306 height 22
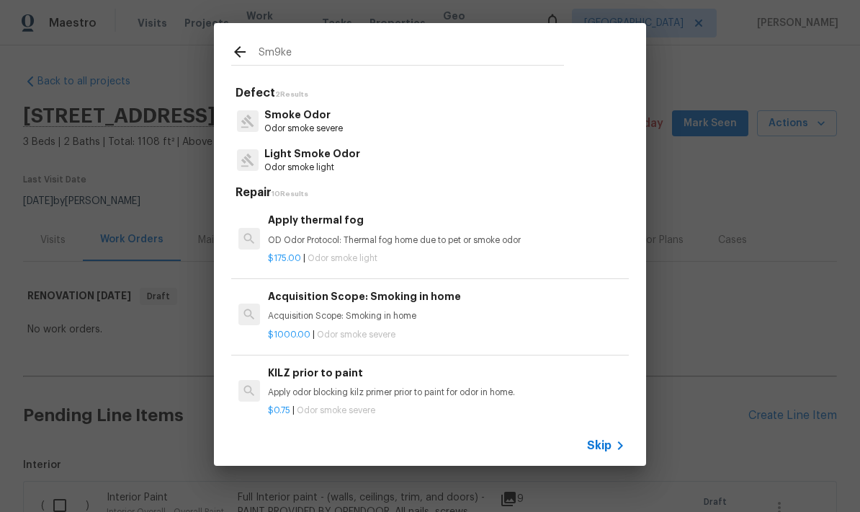
click at [356, 53] on input "Sm9ke" at bounding box center [412, 54] width 306 height 22
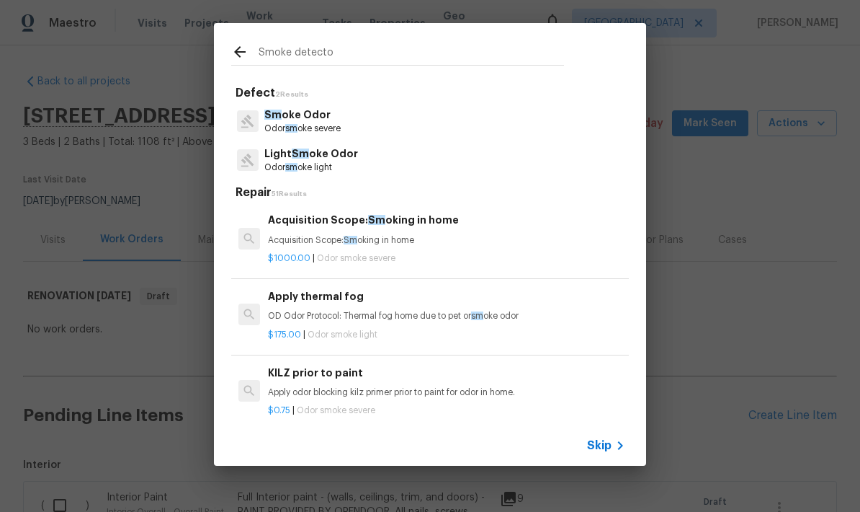
type input "Smoke detector"
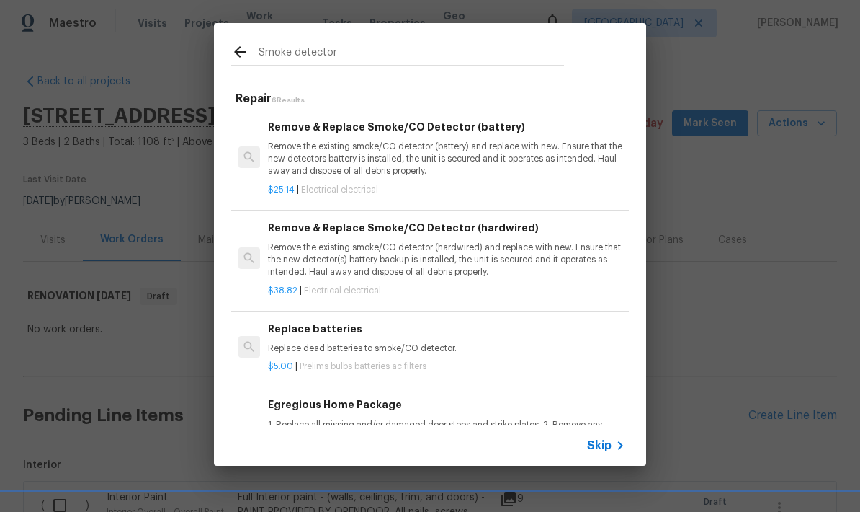
click at [502, 176] on p "Remove the existing smoke/CO detector (battery) and replace with new. Ensure th…" at bounding box center [446, 159] width 357 height 37
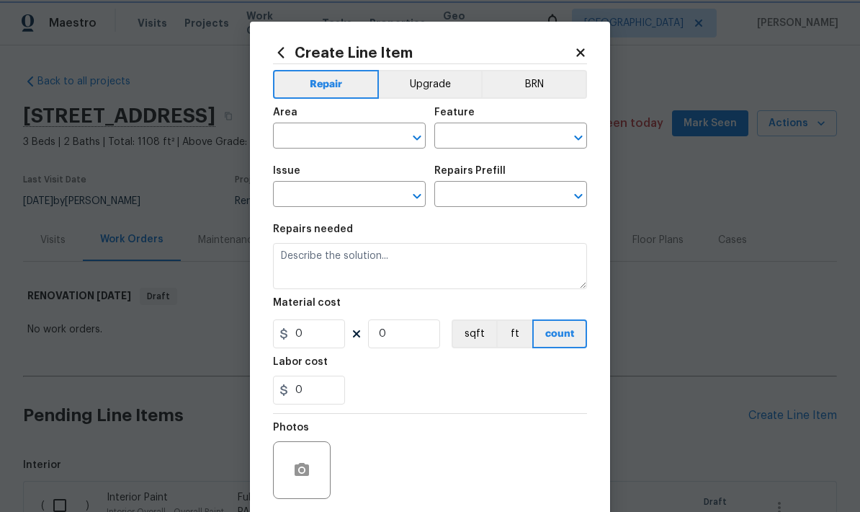
type input "Electrical"
type input "Remove & Replace Smoke/CO Detector (battery) $25.14"
type textarea "Remove the existing smoke/CO detector (battery) and replace with new. Ensure th…"
type input "25.14"
type input "1"
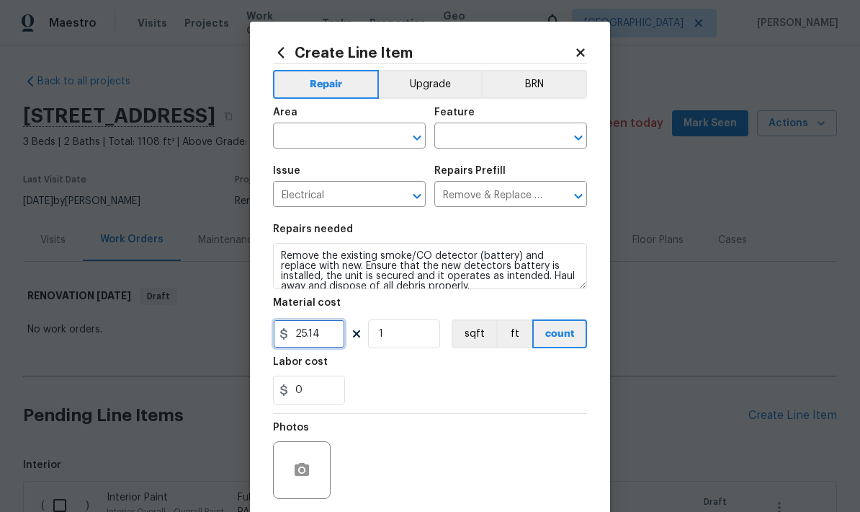
click at [342, 329] on input "25.14" at bounding box center [309, 333] width 72 height 29
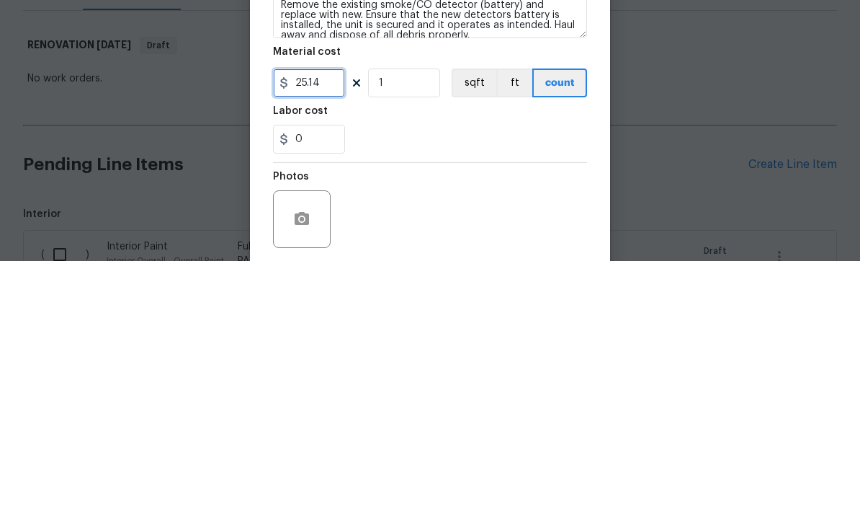
click at [337, 319] on input "25.14" at bounding box center [309, 333] width 72 height 29
type input "35"
click at [424, 319] on input "1" at bounding box center [404, 333] width 72 height 29
type input "5"
click at [450, 375] on div "0" at bounding box center [430, 389] width 314 height 29
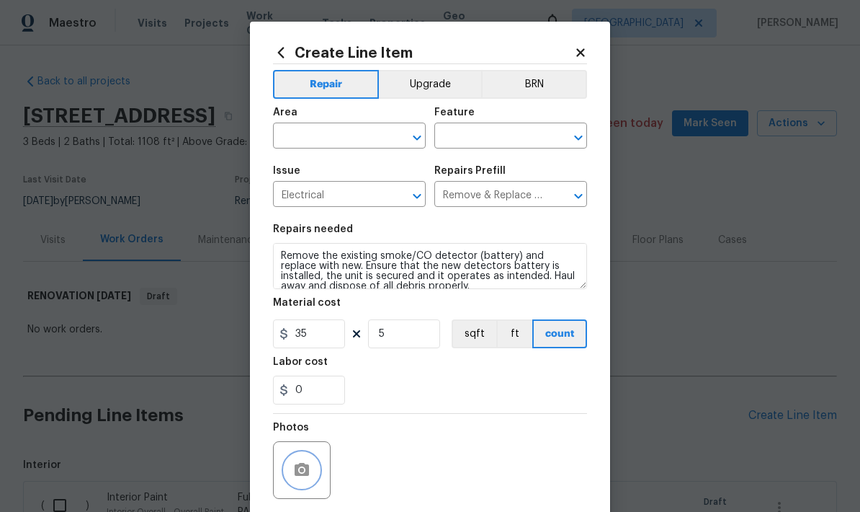
click at [303, 465] on icon "button" at bounding box center [301, 469] width 17 height 17
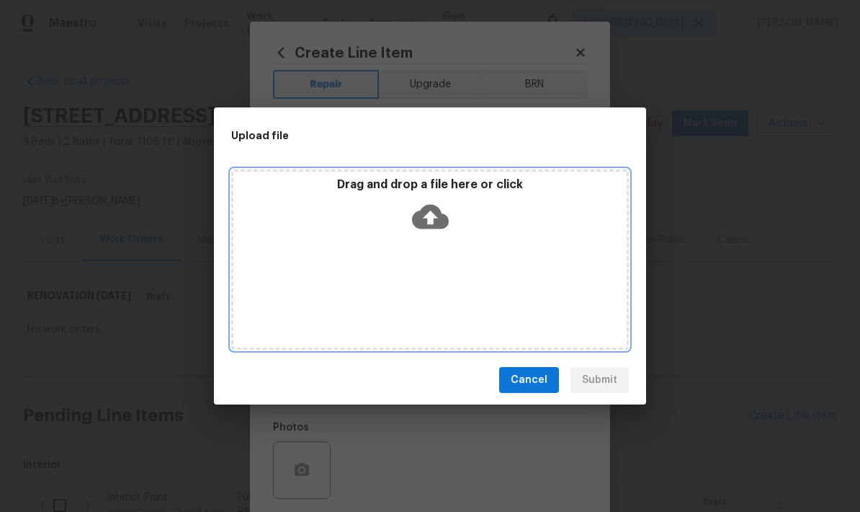
click at [442, 212] on icon at bounding box center [430, 216] width 37 height 37
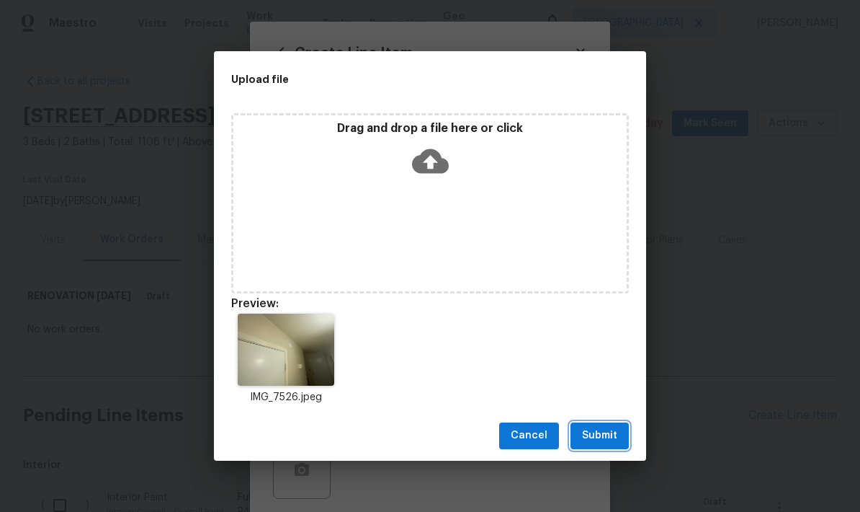
click at [603, 437] on span "Submit" at bounding box center [599, 436] width 35 height 18
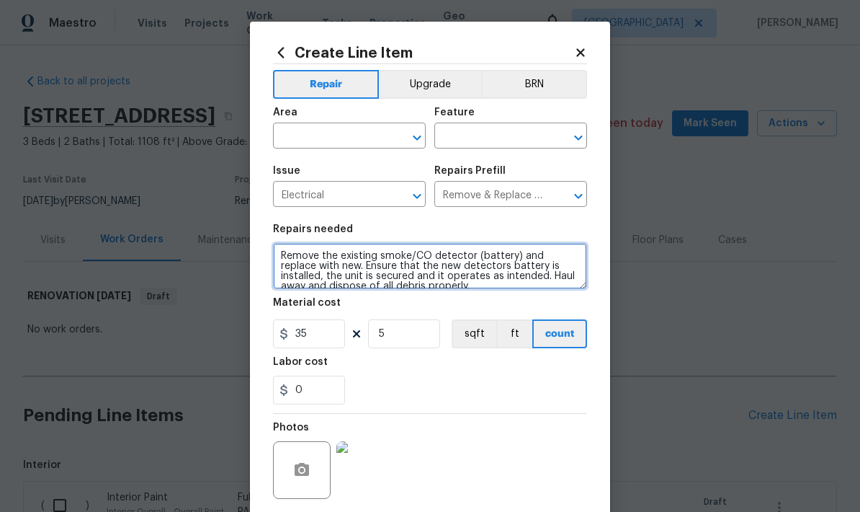
click at [276, 250] on textarea "Remove the existing smoke/CO detector (battery) and replace with new. Ensure th…" at bounding box center [430, 266] width 314 height 46
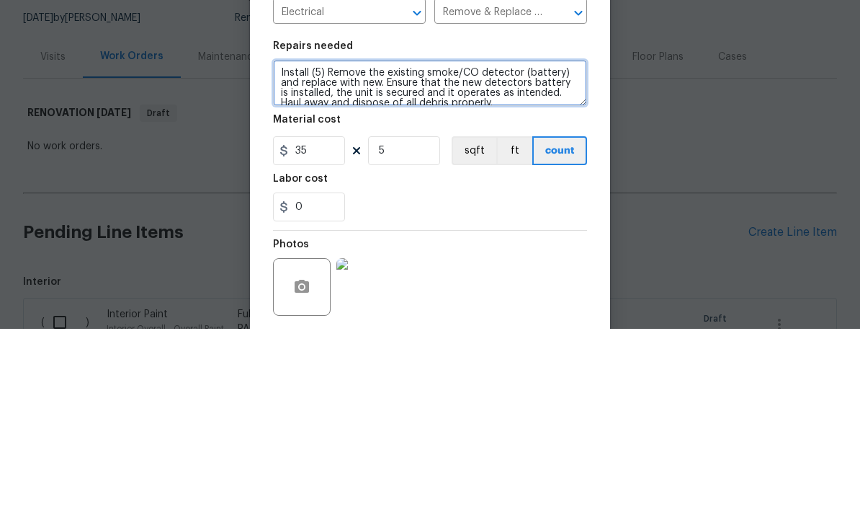
click at [424, 243] on textarea "Install (5) Remove the existing smoke/CO detector (battery) and replace with ne…" at bounding box center [430, 266] width 314 height 46
click at [581, 243] on textarea "Install (5) smoke/CO detector (battery) and replace with new. Ensure that the n…" at bounding box center [430, 266] width 314 height 46
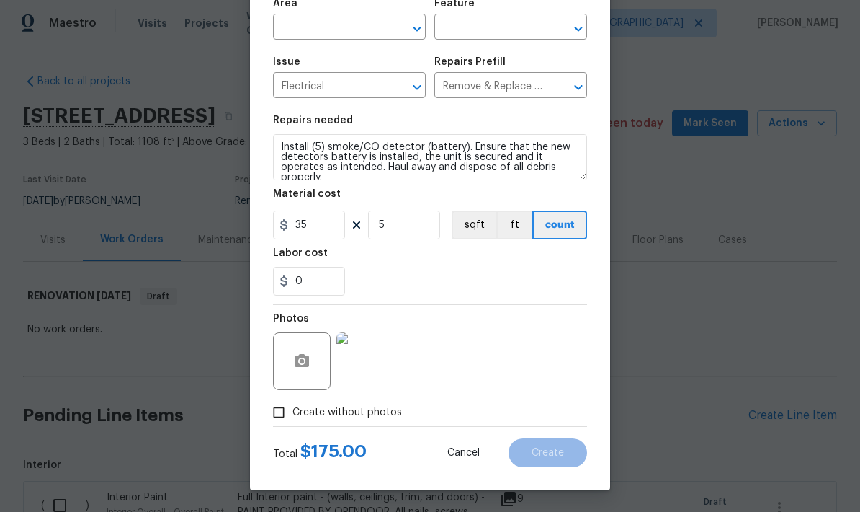
scroll to position [112, 0]
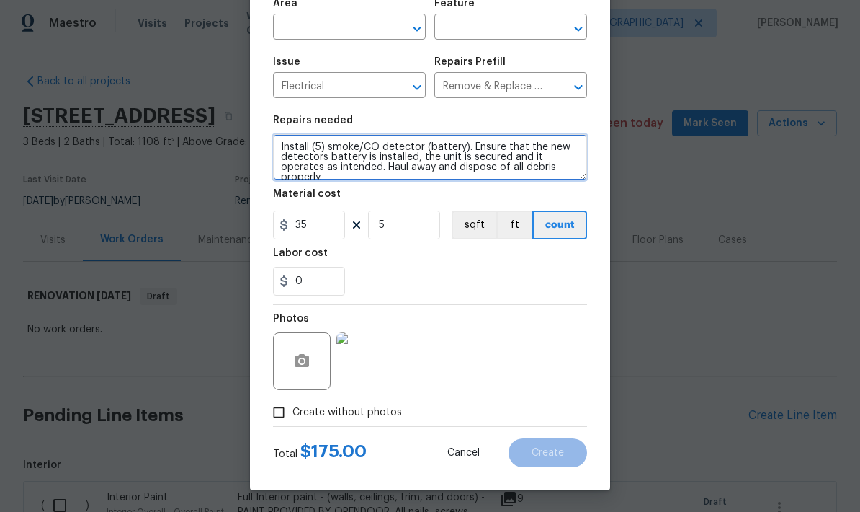
type textarea "Install (5) smoke/CO detector (battery). Ensure that the new detectors battery …"
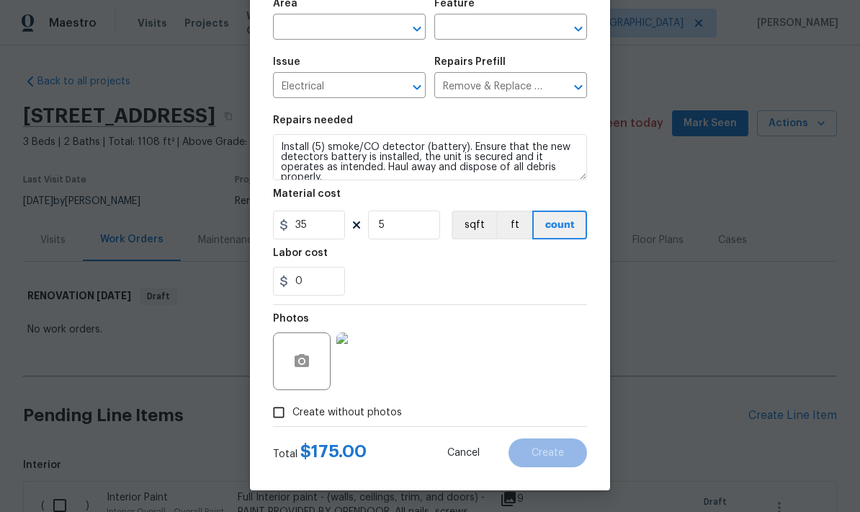
click at [365, 32] on input "text" at bounding box center [329, 28] width 112 height 22
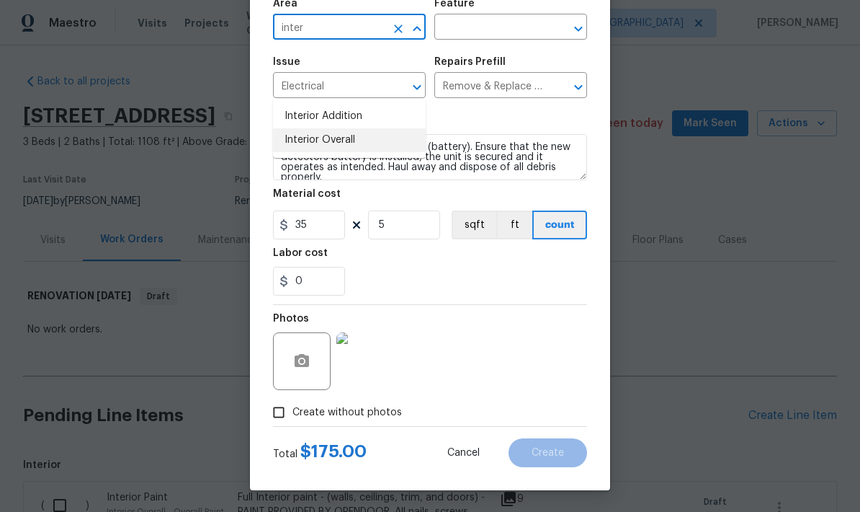
click at [301, 128] on li "Interior Overall" at bounding box center [349, 140] width 153 height 24
type input "Interior Overall"
click at [501, 24] on input "text" at bounding box center [491, 28] width 112 height 22
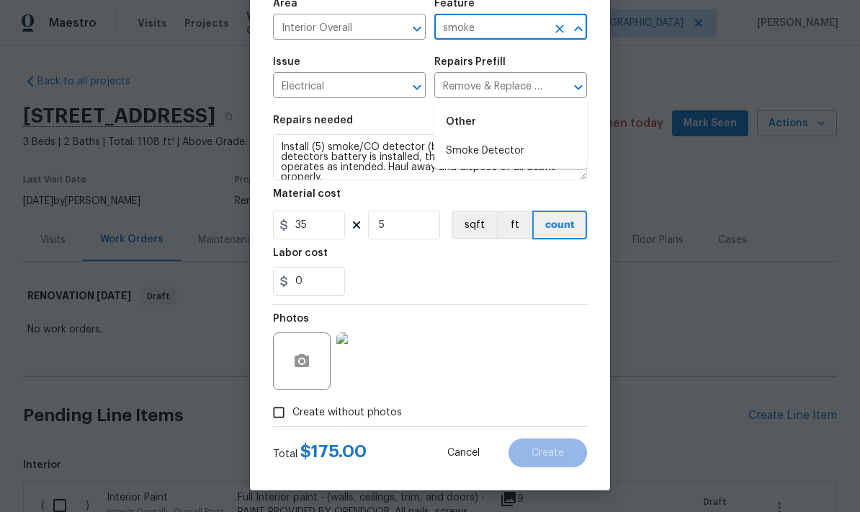
click at [508, 139] on li "Smoke Detector" at bounding box center [511, 151] width 153 height 24
type input "Smoke Detector"
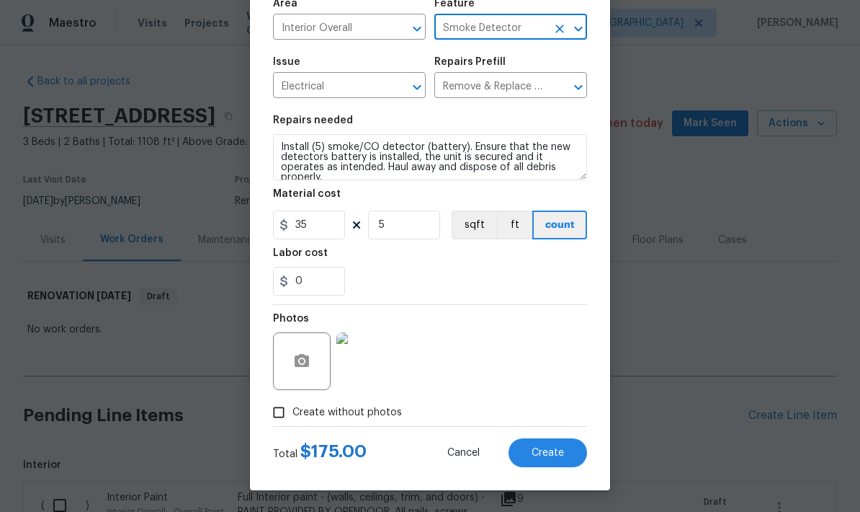
click at [555, 450] on span "Create" at bounding box center [548, 452] width 32 height 11
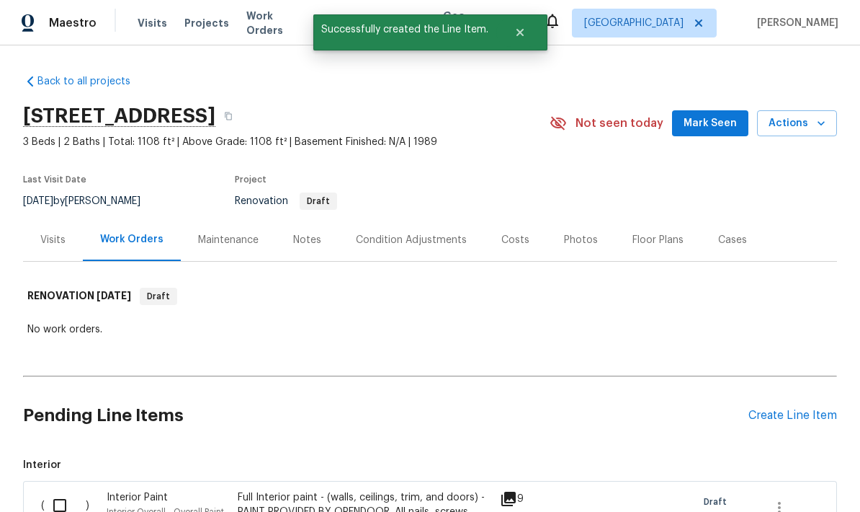
click at [785, 409] on div "Create Line Item" at bounding box center [793, 416] width 89 height 14
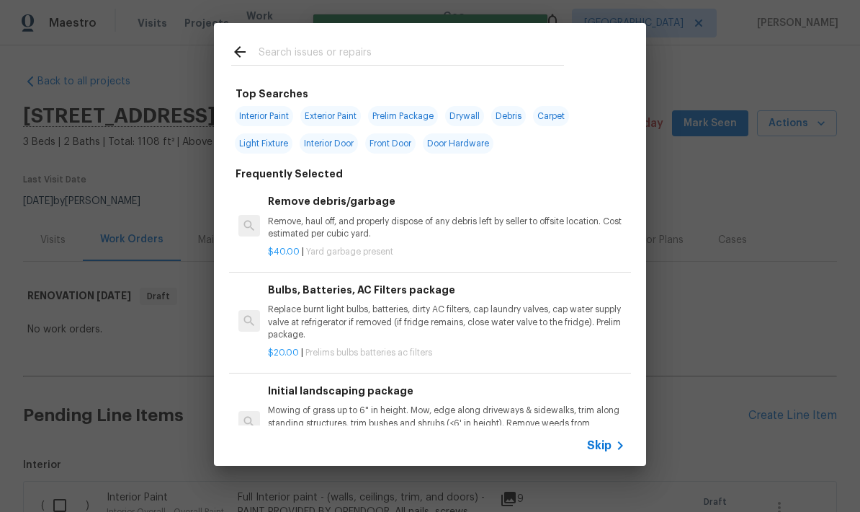
click at [437, 52] on input "text" at bounding box center [412, 54] width 306 height 22
type input "Sate"
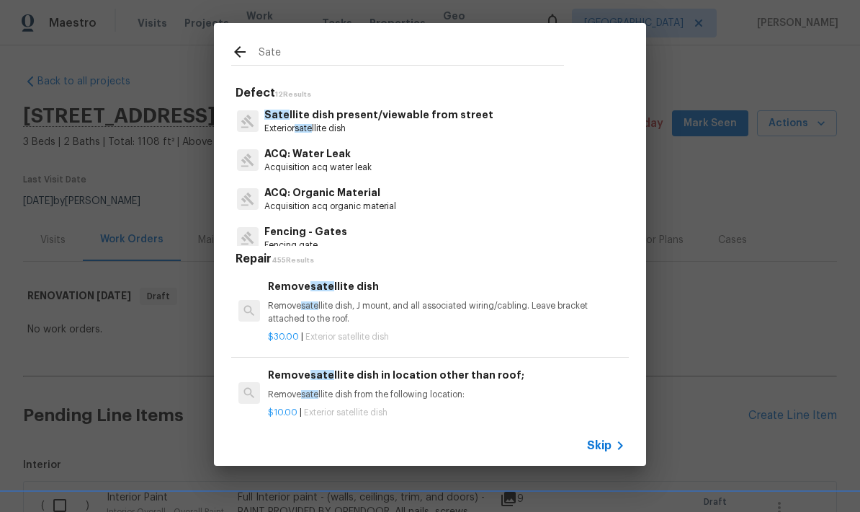
click at [390, 128] on p "Exterior sate llite dish" at bounding box center [378, 128] width 229 height 12
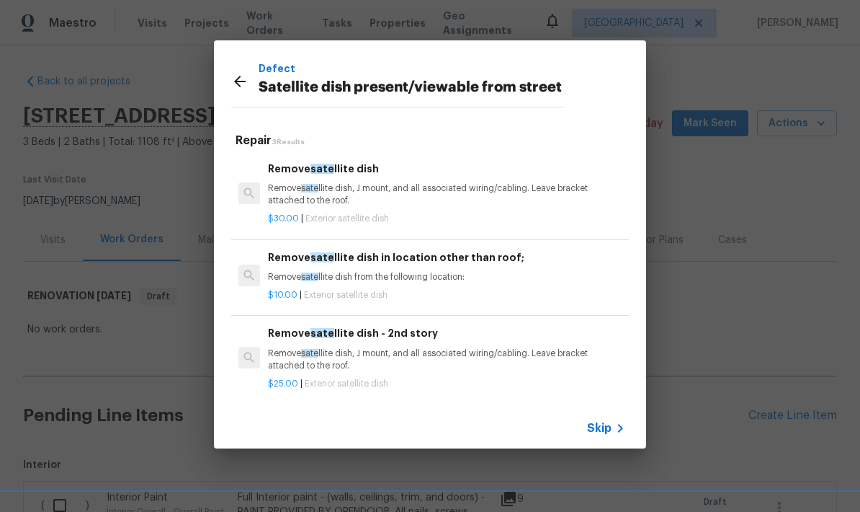
click at [386, 193] on p "Remove sate llite dish, J mount, and all associated wiring/cabling. Leave brack…" at bounding box center [446, 194] width 357 height 24
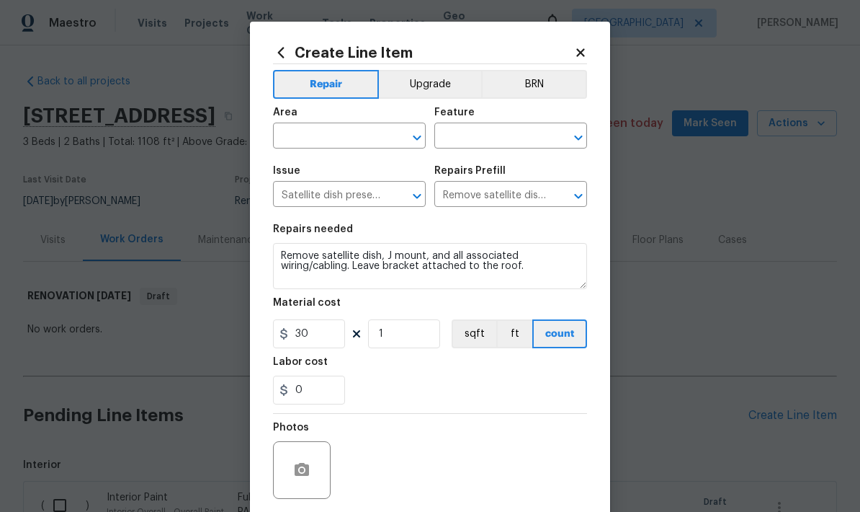
click at [351, 139] on input "text" at bounding box center [329, 137] width 112 height 22
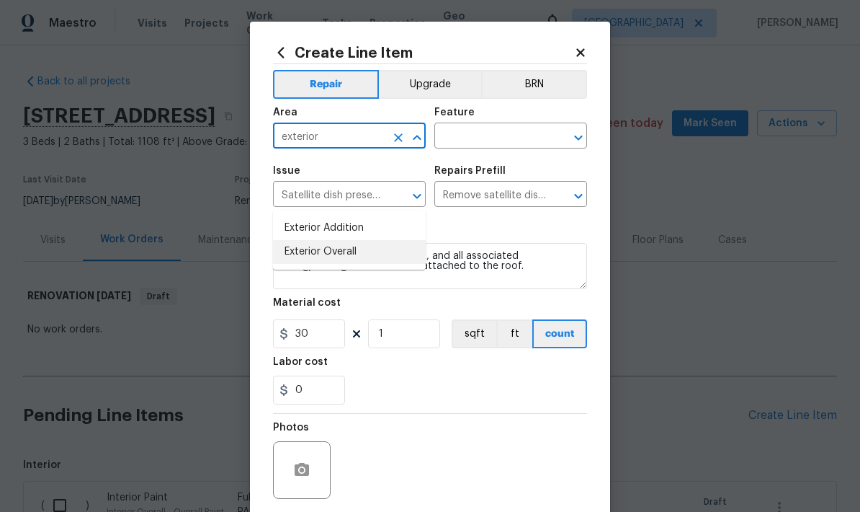
click at [300, 240] on li "Exterior Overall" at bounding box center [349, 252] width 153 height 24
type input "Exterior Overall"
click at [506, 145] on input "text" at bounding box center [491, 137] width 112 height 22
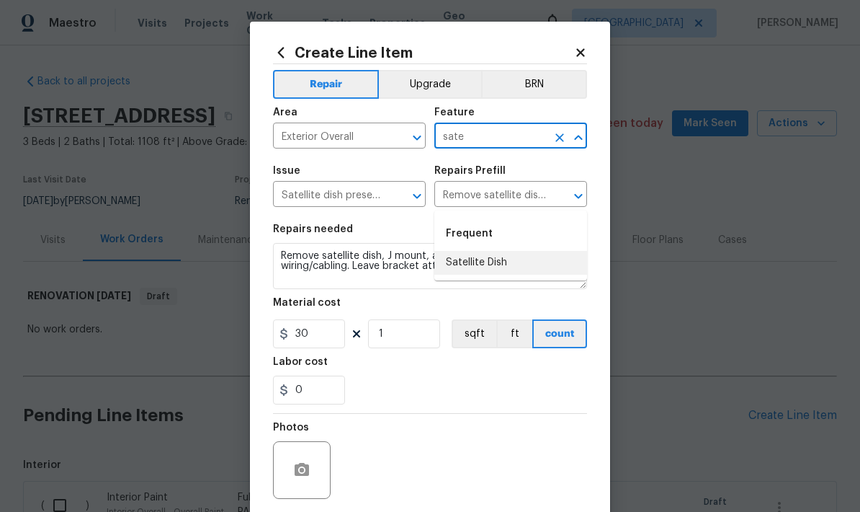
click at [500, 251] on li "Satellite Dish" at bounding box center [511, 263] width 153 height 24
type input "Satellite Dish"
click at [305, 462] on button "button" at bounding box center [302, 470] width 35 height 35
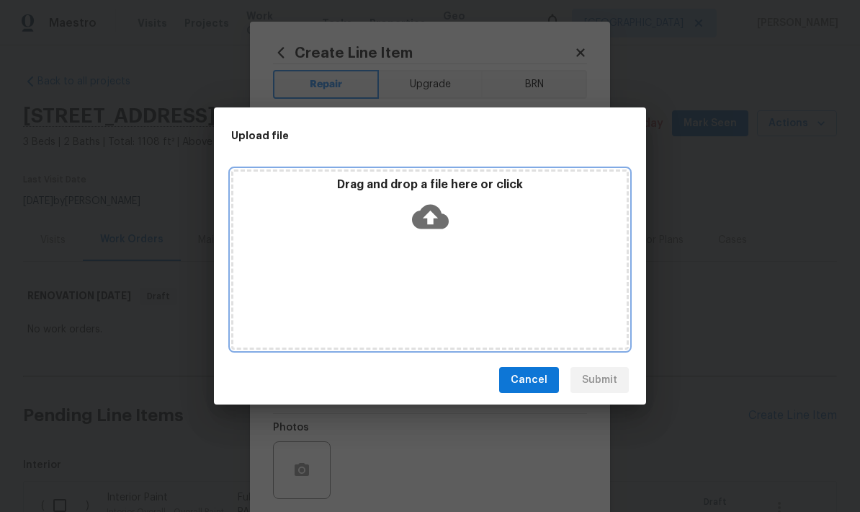
click at [432, 219] on icon at bounding box center [430, 216] width 37 height 37
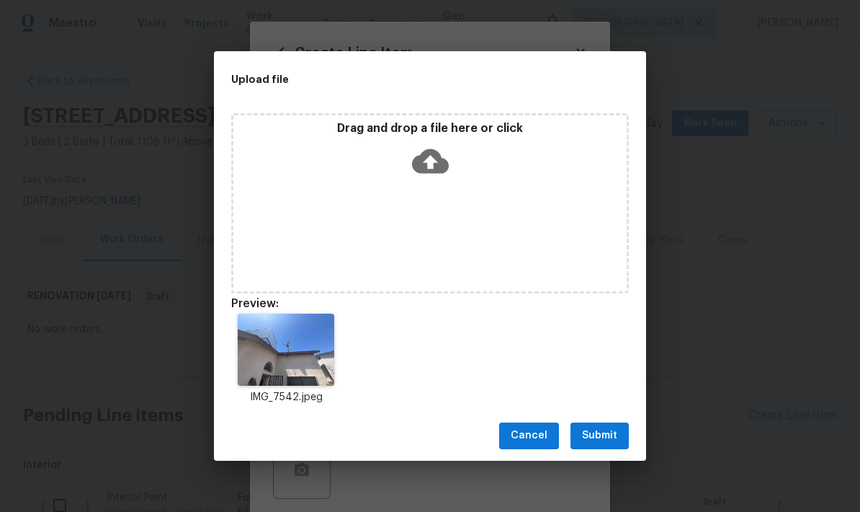
click at [609, 432] on span "Submit" at bounding box center [599, 436] width 35 height 18
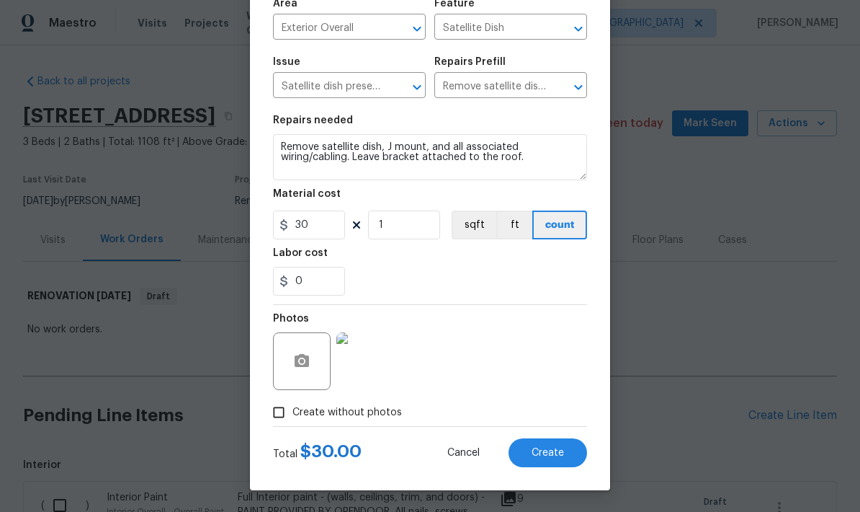
click at [554, 457] on span "Create" at bounding box center [548, 452] width 32 height 11
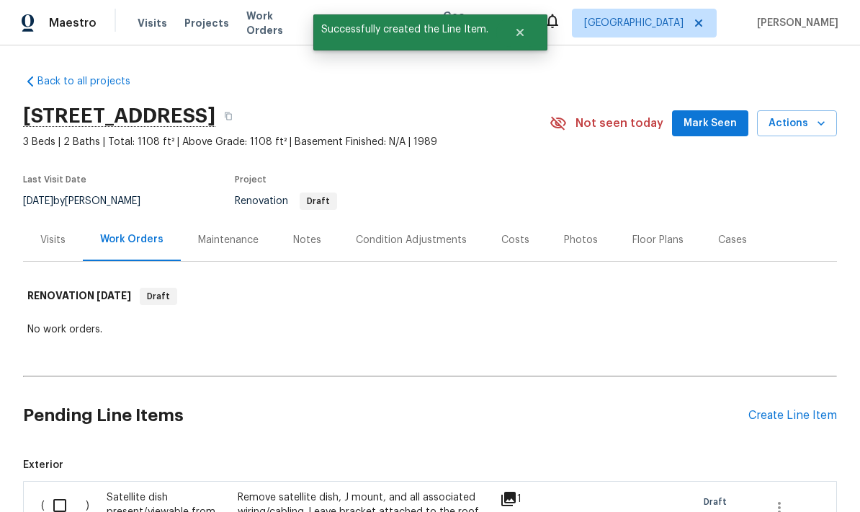
click at [796, 409] on div "Create Line Item" at bounding box center [793, 416] width 89 height 14
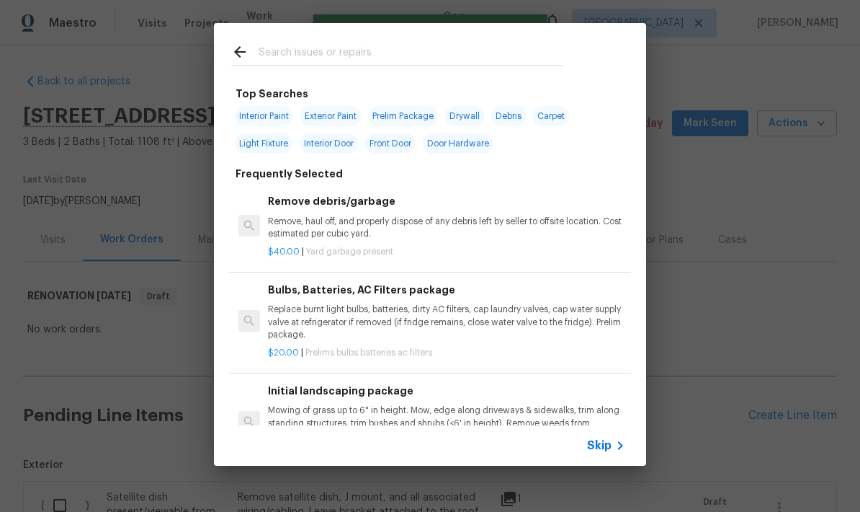
click at [517, 110] on span "Debris" at bounding box center [508, 116] width 35 height 20
type input "Debris"
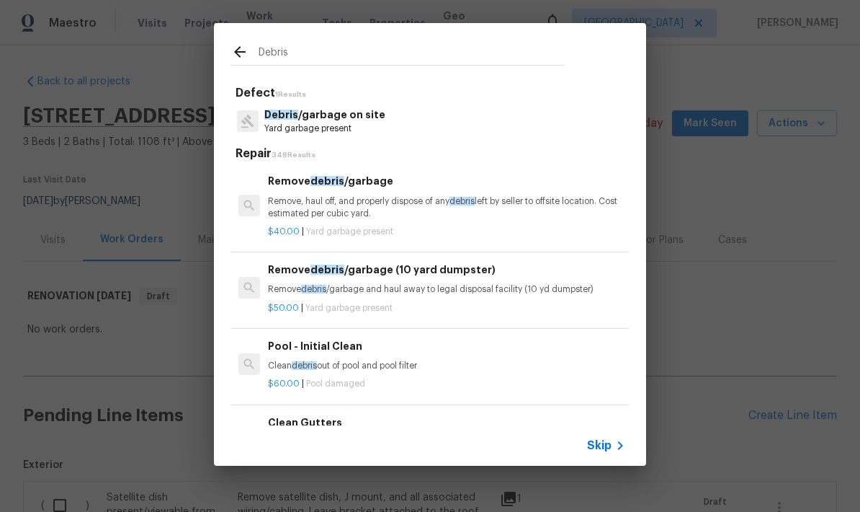
click at [421, 211] on p "Remove, haul off, and properly dispose of any debris left by seller to offsite …" at bounding box center [446, 207] width 357 height 24
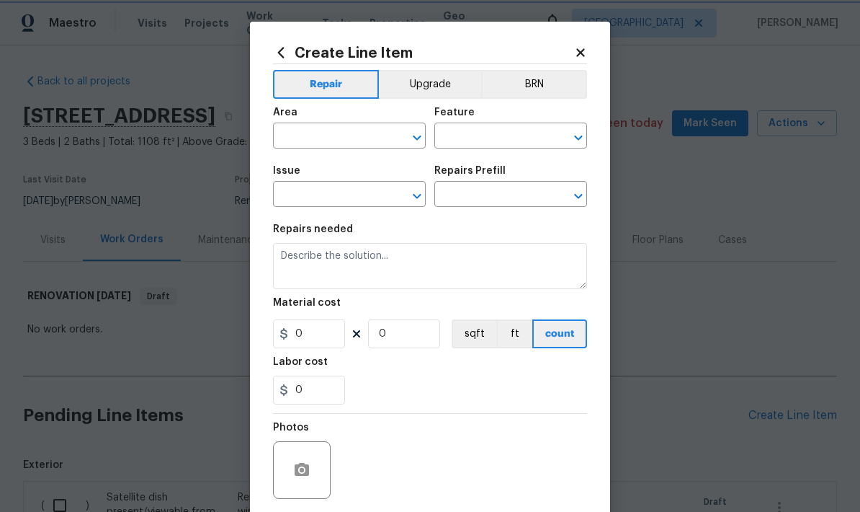
type input "Debris/garbage on site"
type input "Remove debris/garbage $40.00"
type textarea "Remove, haul off, and properly dispose of any debris left by seller to offsite …"
type input "40"
type input "1"
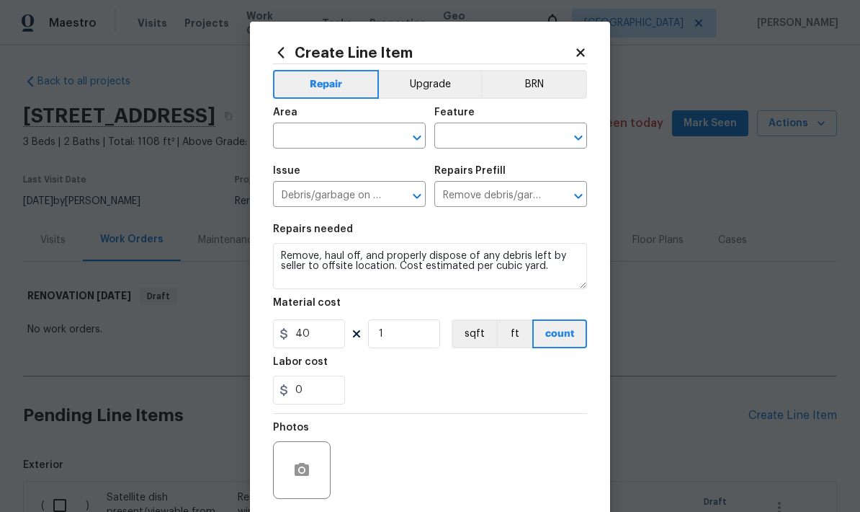
click at [353, 130] on input "text" at bounding box center [329, 137] width 112 height 22
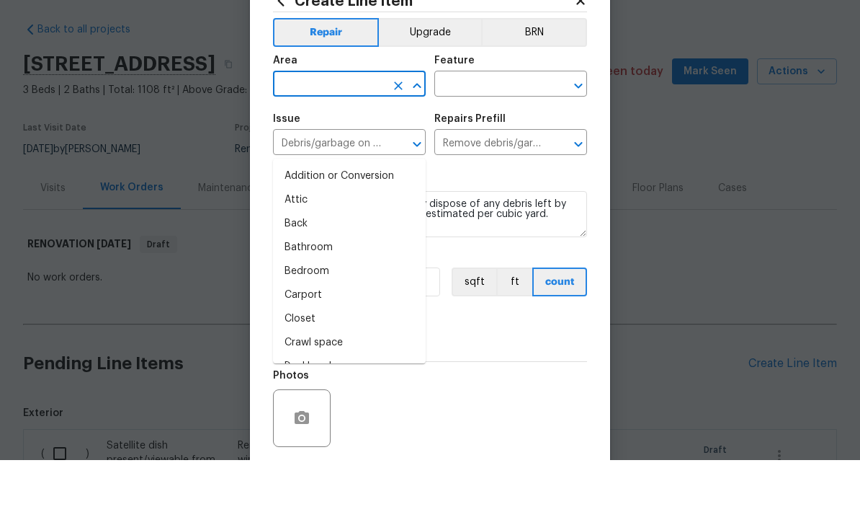
type input "e"
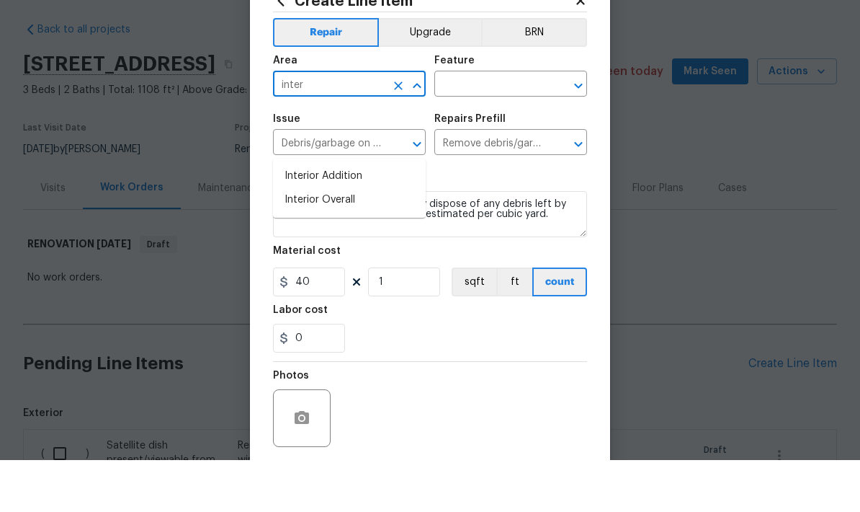
click at [344, 240] on li "Interior Overall" at bounding box center [349, 252] width 153 height 24
type input "Interior Overall"
click at [508, 126] on input "text" at bounding box center [491, 137] width 112 height 22
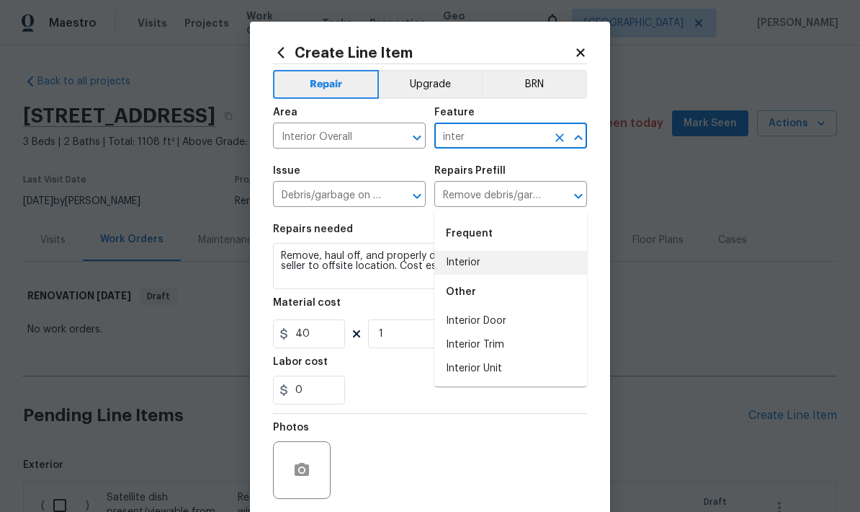
click at [493, 251] on li "Interior" at bounding box center [511, 263] width 153 height 24
type input "Interior"
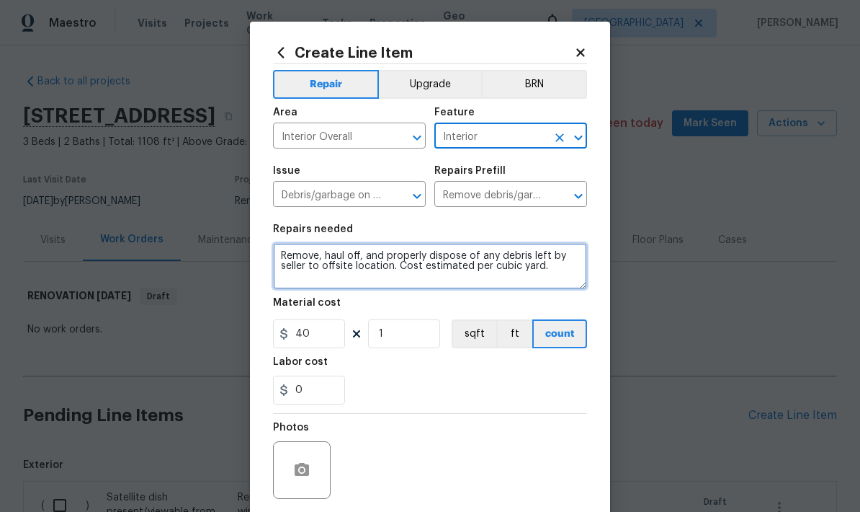
click at [563, 280] on textarea "Remove, haul off, and properly dispose of any debris left by seller to offsite …" at bounding box center [430, 266] width 314 height 46
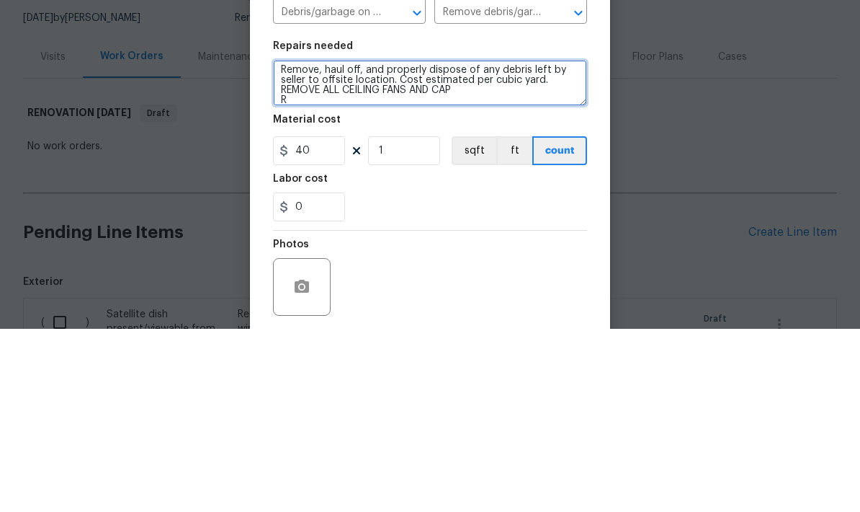
scroll to position [3, 0]
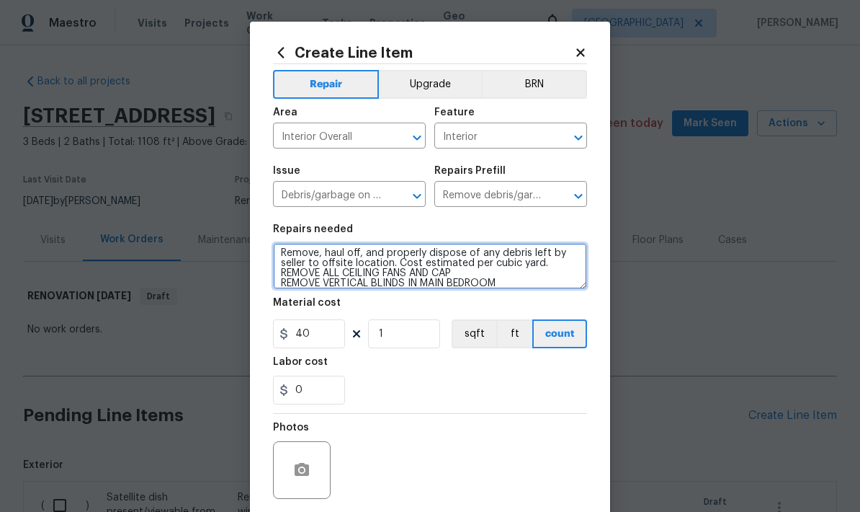
click at [550, 289] on textarea "Remove, haul off, and properly dispose of any debris left by seller to offsite …" at bounding box center [430, 266] width 314 height 46
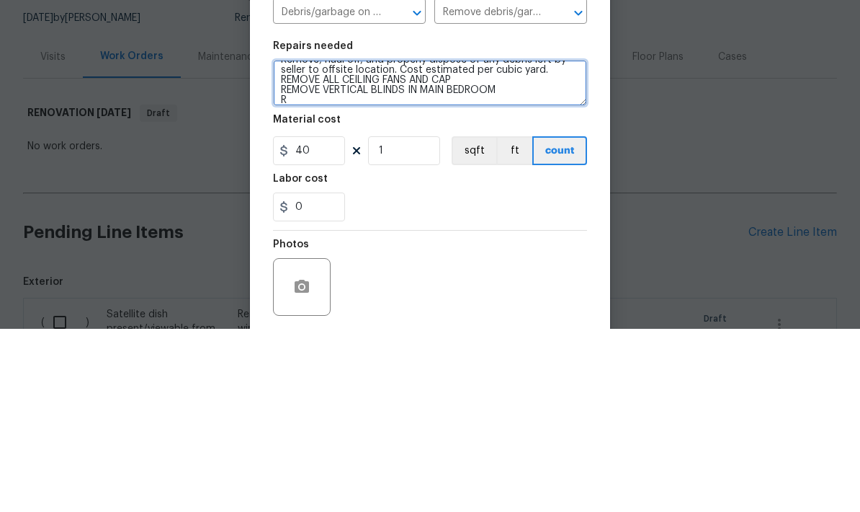
scroll to position [13, 0]
type textarea "Remove, haul off, and properly dispose of any debris left by seller to offsite …"
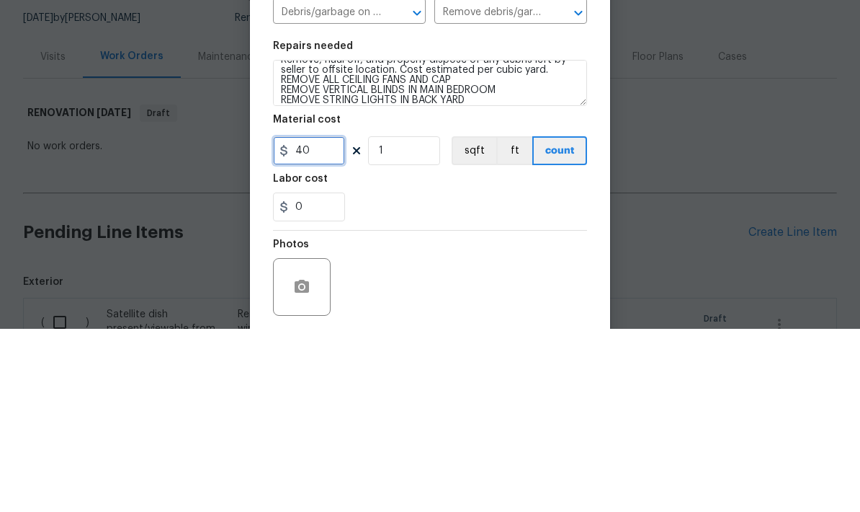
click at [320, 319] on input "40" at bounding box center [309, 333] width 72 height 29
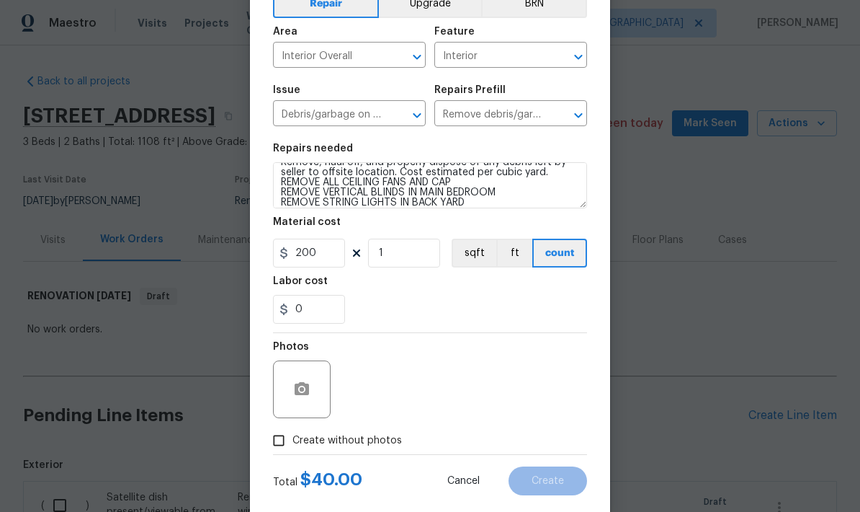
scroll to position [79, 0]
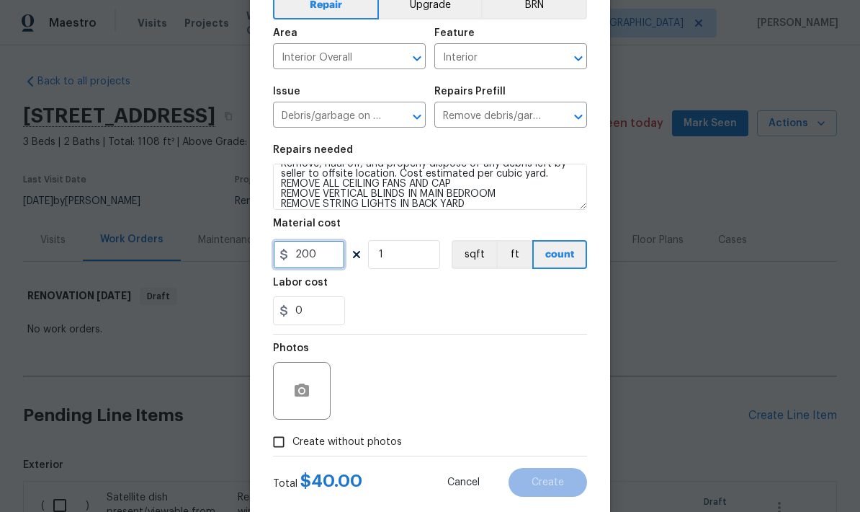
type input "200"
click at [300, 408] on button "button" at bounding box center [302, 390] width 35 height 35
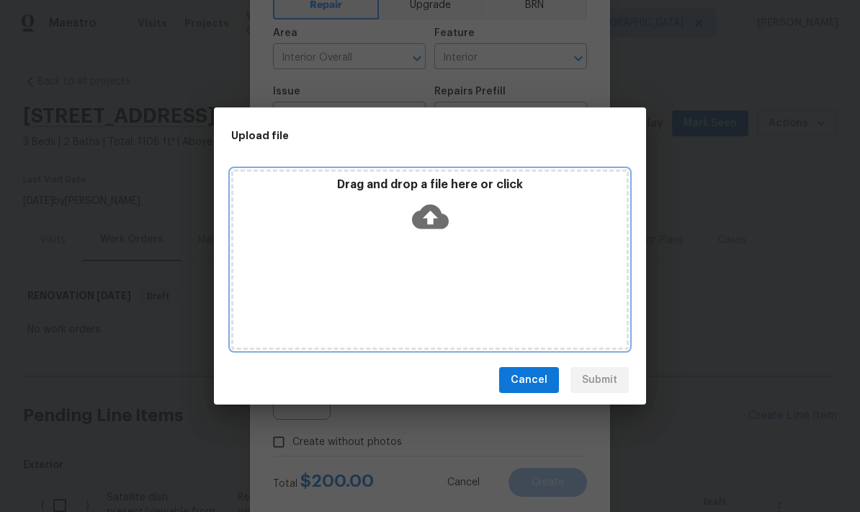
click at [440, 216] on icon at bounding box center [430, 217] width 37 height 24
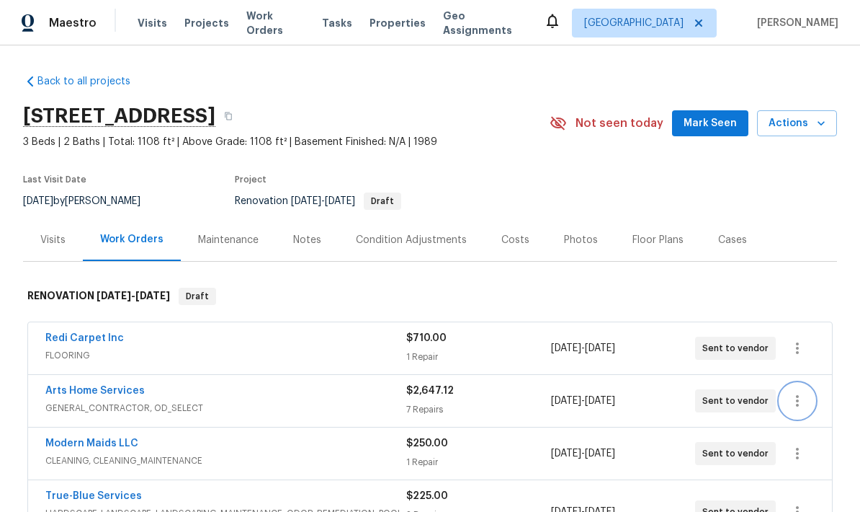
click at [797, 406] on icon "button" at bounding box center [797, 401] width 3 height 12
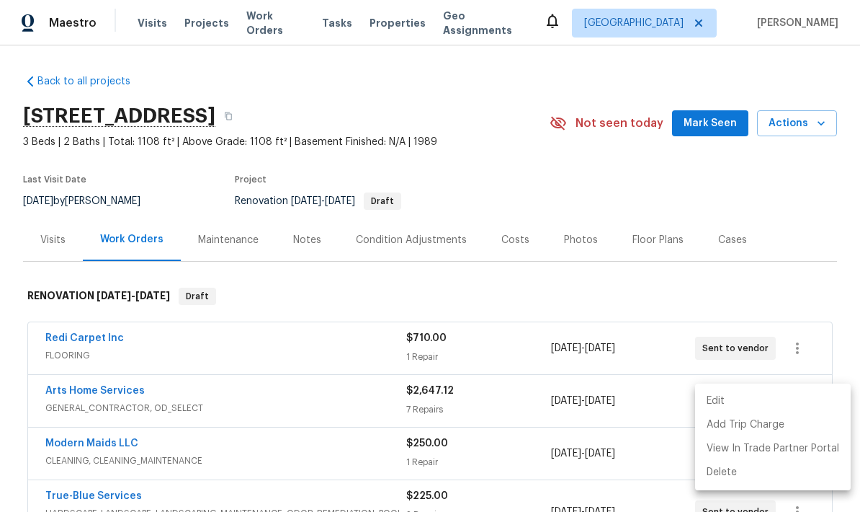
click at [725, 404] on li "Edit" at bounding box center [773, 401] width 156 height 24
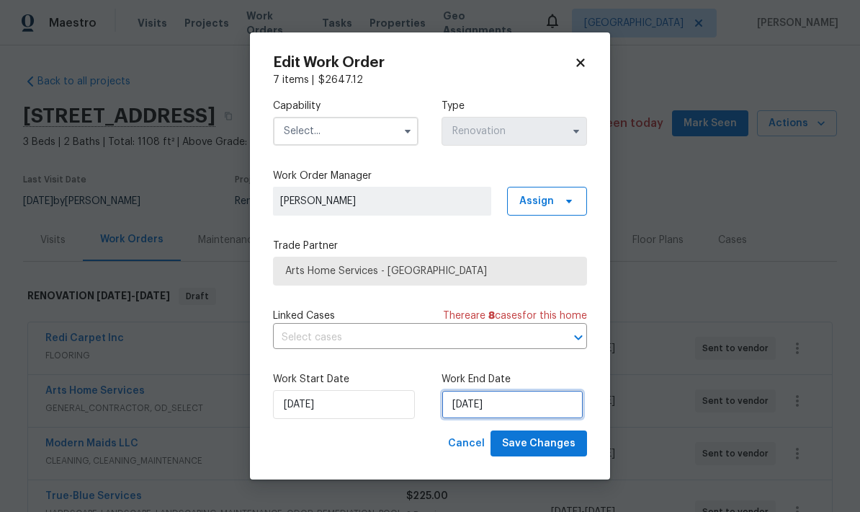
click at [514, 400] on input "9/5/2025" at bounding box center [513, 404] width 142 height 29
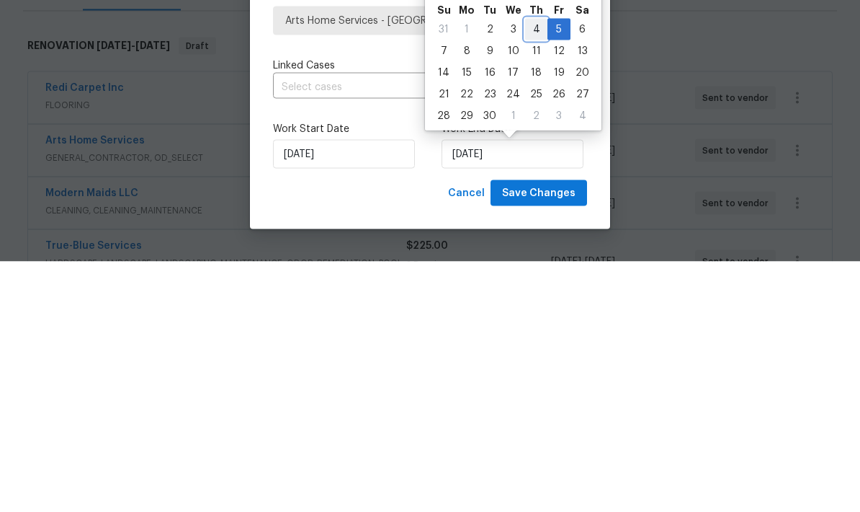
click at [533, 269] on div "4" at bounding box center [536, 279] width 22 height 20
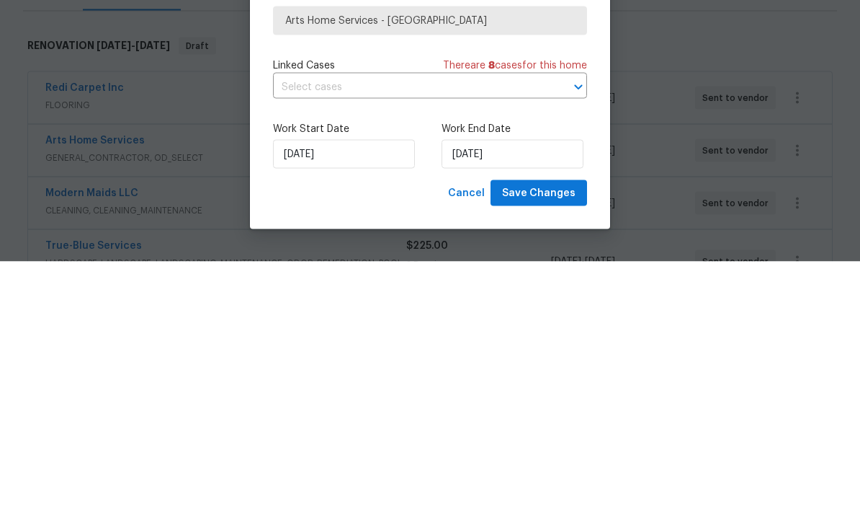
type input "9/4/2025"
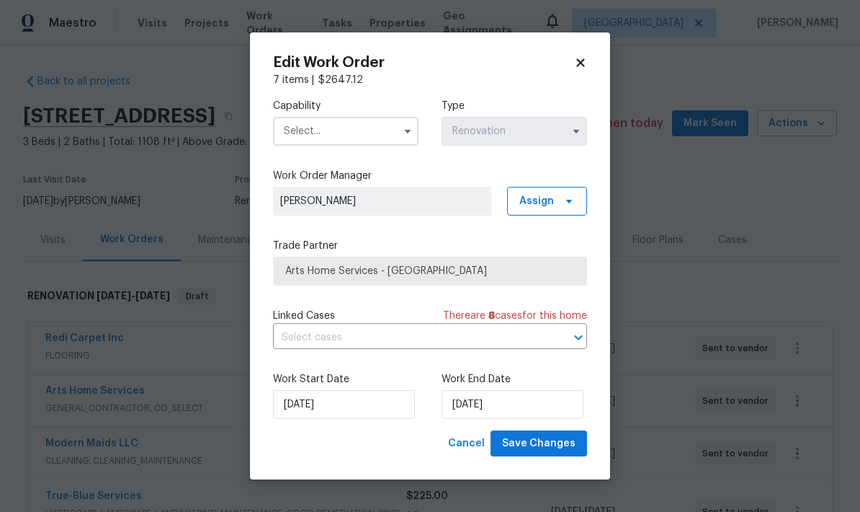
click at [363, 123] on input "text" at bounding box center [346, 131] width 146 height 29
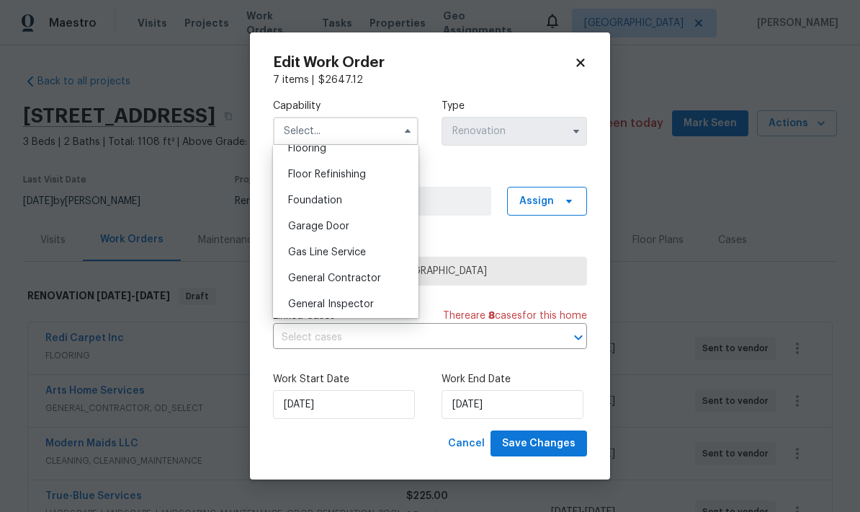
scroll to position [585, 0]
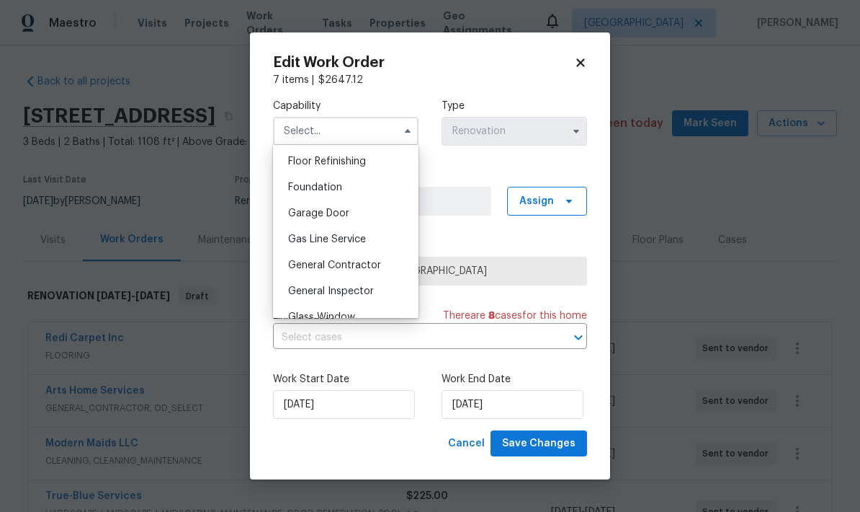
click at [383, 269] on div "General Contractor" at bounding box center [346, 265] width 138 height 26
type input "General Contractor"
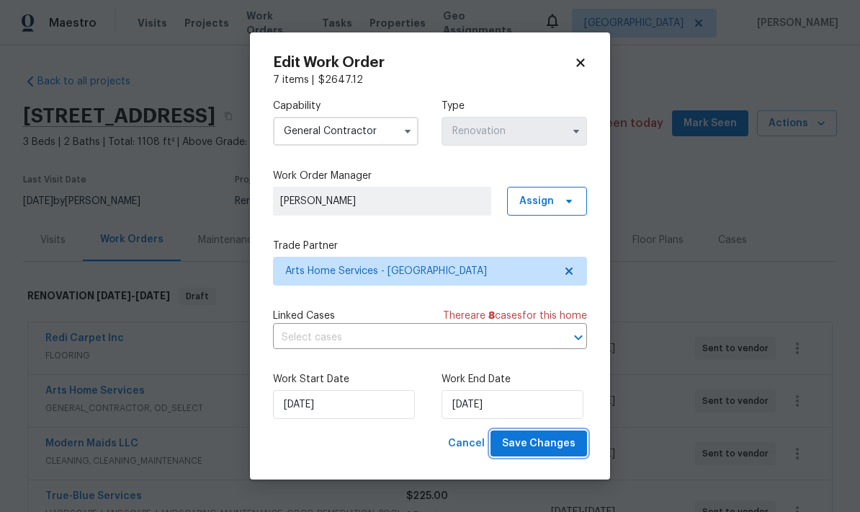
click at [554, 450] on span "Save Changes" at bounding box center [538, 444] width 73 height 18
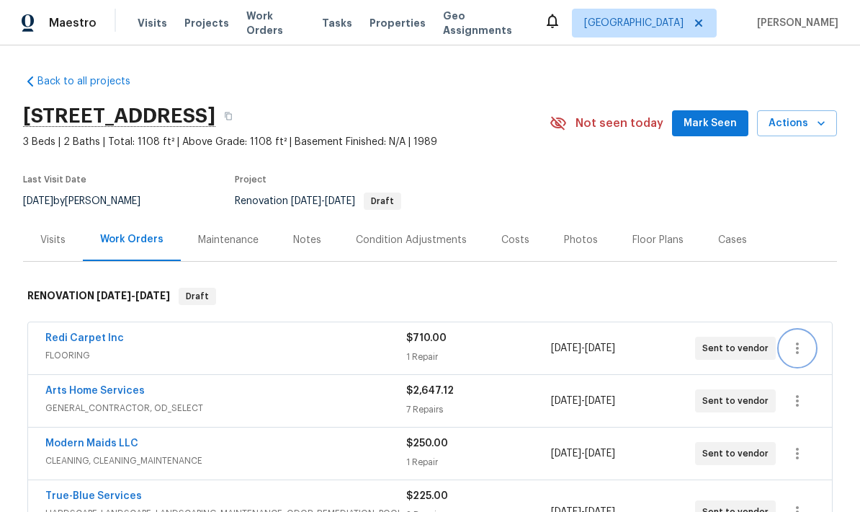
click at [809, 345] on button "button" at bounding box center [797, 348] width 35 height 35
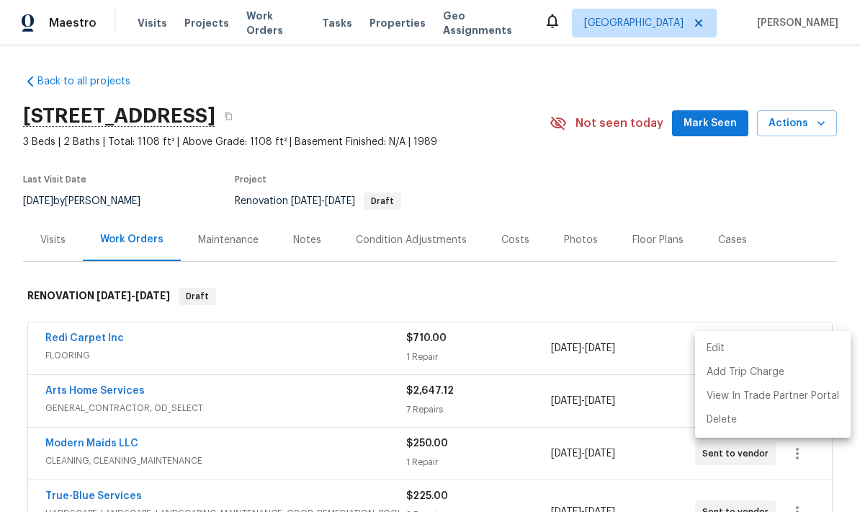
click at [740, 352] on li "Edit" at bounding box center [773, 349] width 156 height 24
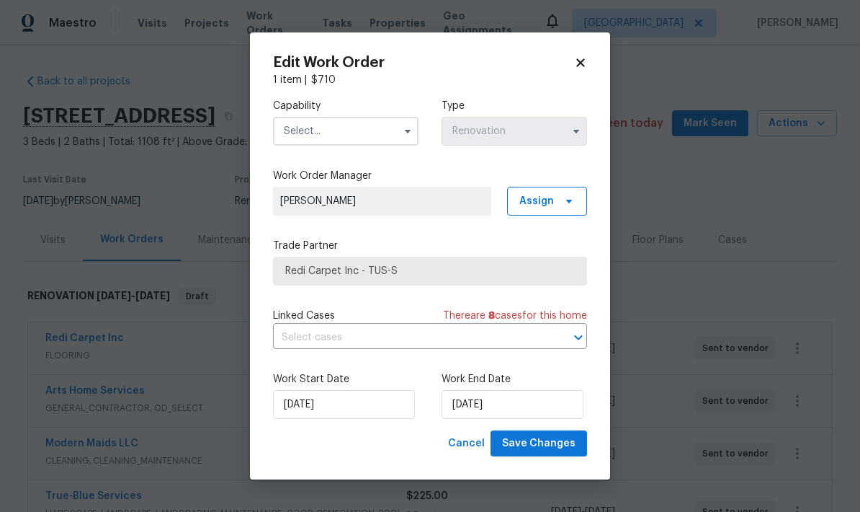
click at [375, 139] on input "text" at bounding box center [346, 131] width 146 height 29
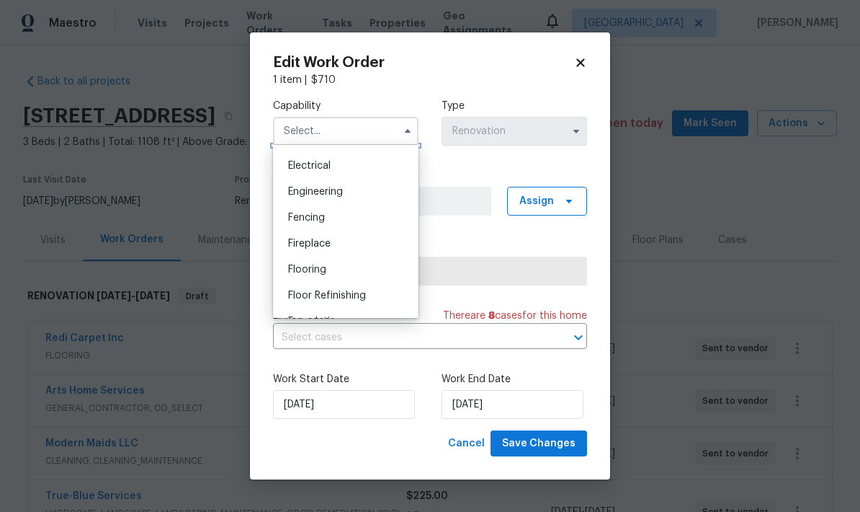
scroll to position [452, 0]
click at [334, 264] on div "Flooring" at bounding box center [346, 269] width 138 height 26
type input "Flooring"
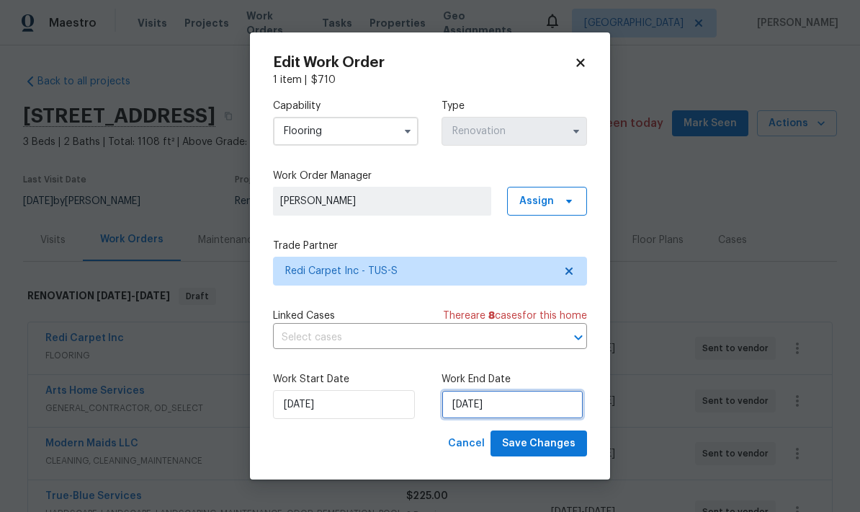
click at [540, 409] on input "9/4/2025" at bounding box center [513, 404] width 142 height 29
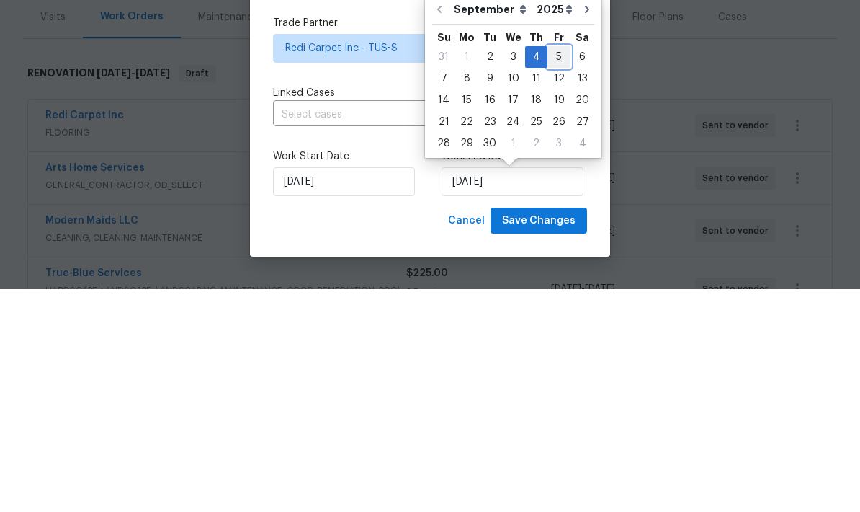
click at [561, 269] on div "5" at bounding box center [559, 279] width 23 height 20
type input "[DATE]"
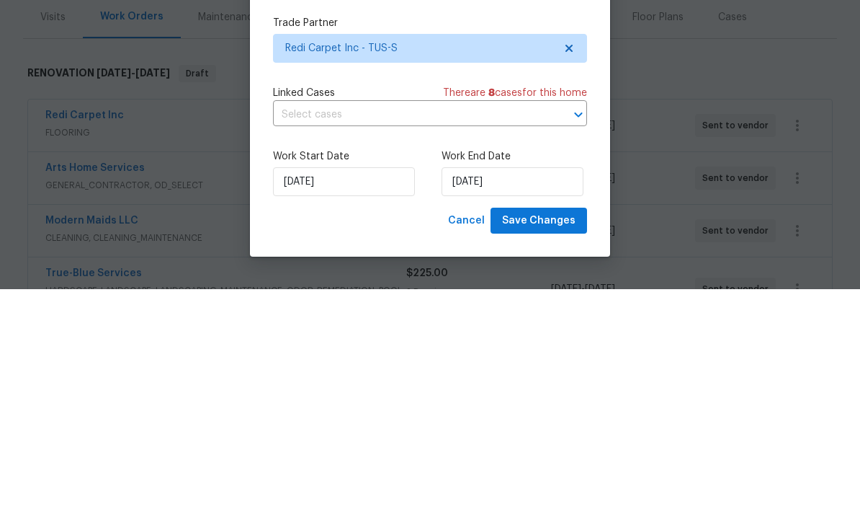
scroll to position [58, 0]
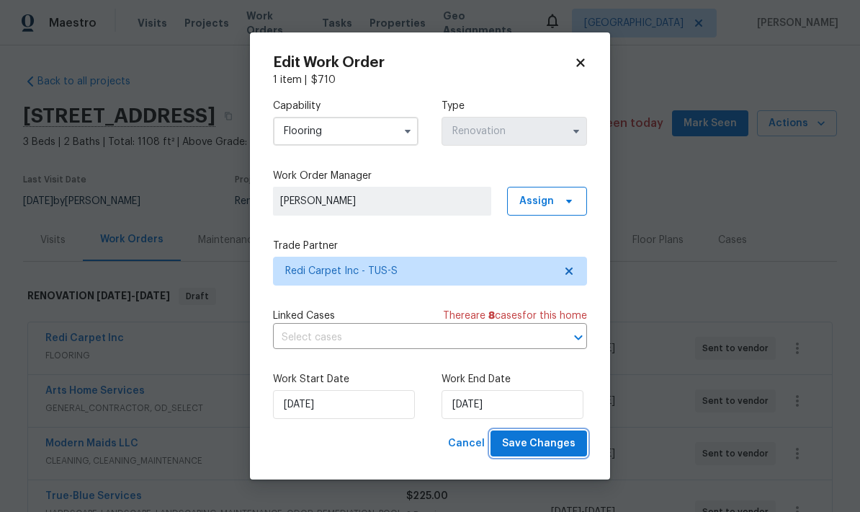
click at [561, 446] on span "Save Changes" at bounding box center [538, 444] width 73 height 18
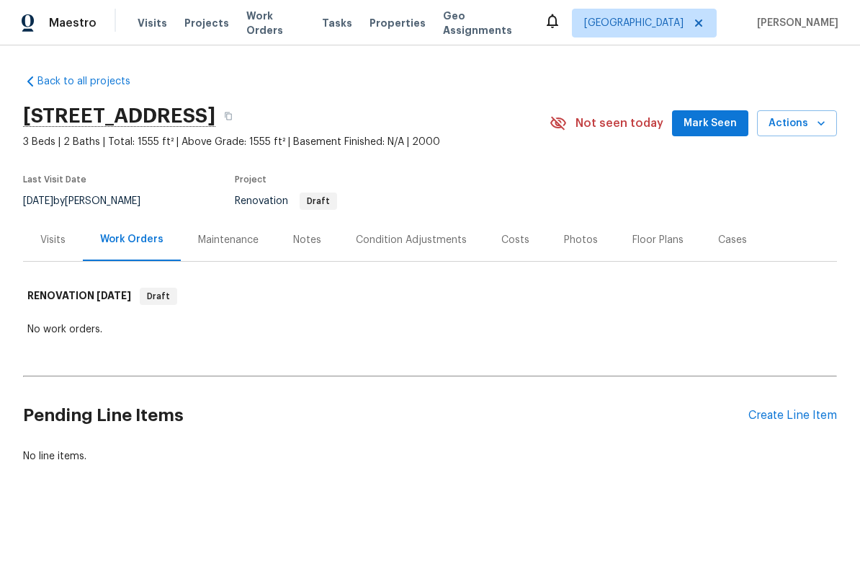
click at [790, 420] on div "Create Line Item" at bounding box center [793, 416] width 89 height 14
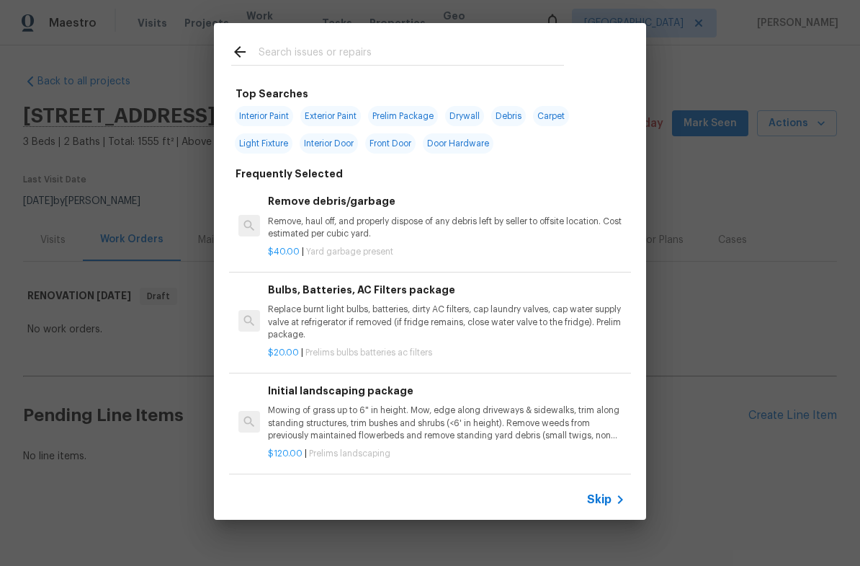
click at [264, 110] on span "Interior Paint" at bounding box center [264, 116] width 58 height 20
type input "Interior Paint"
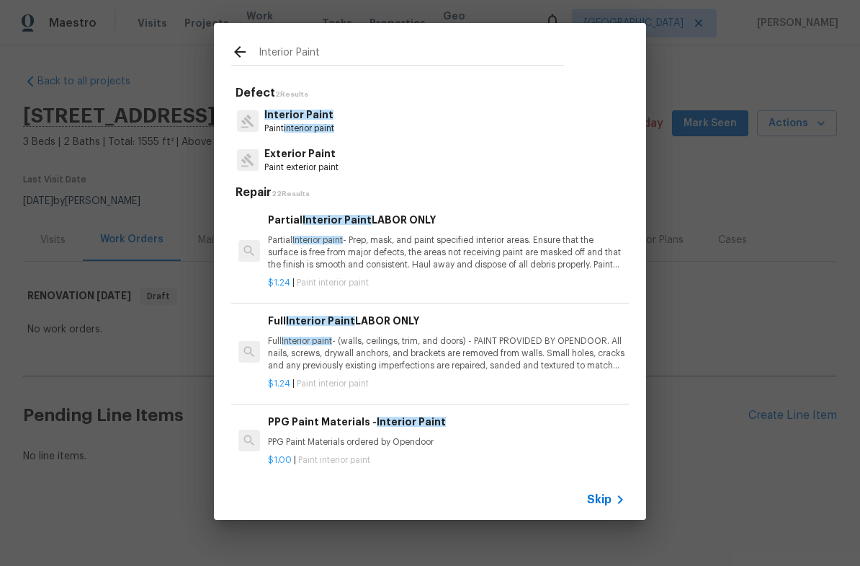
click at [324, 128] on span "interior paint" at bounding box center [309, 128] width 50 height 9
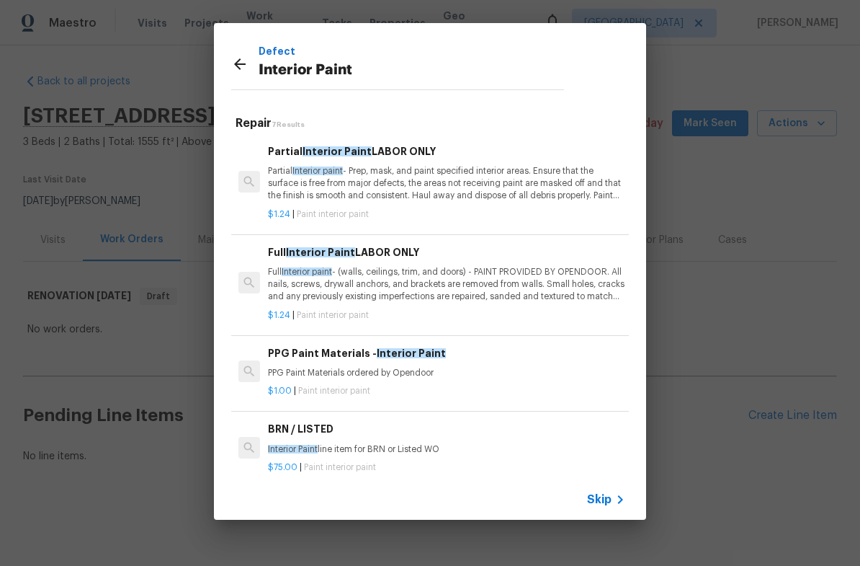
click at [466, 282] on p "Full Interior paint - (walls, ceilings, trim, and doors) - PAINT PROVIDED BY OP…" at bounding box center [446, 284] width 357 height 37
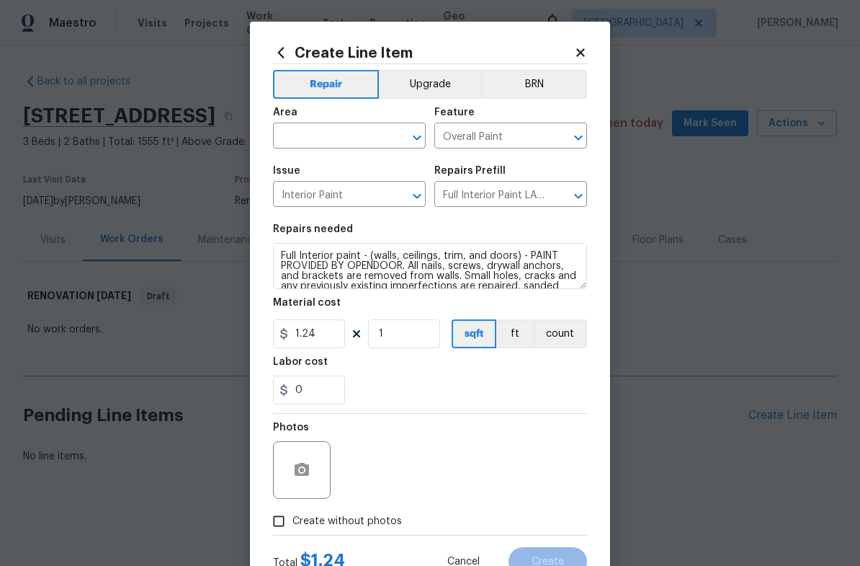
click at [349, 136] on input "text" at bounding box center [329, 137] width 112 height 22
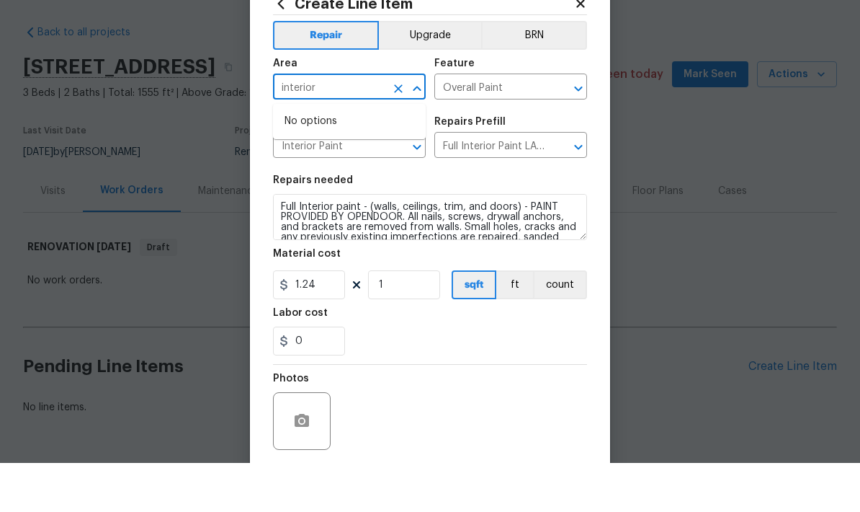
scroll to position [49, 0]
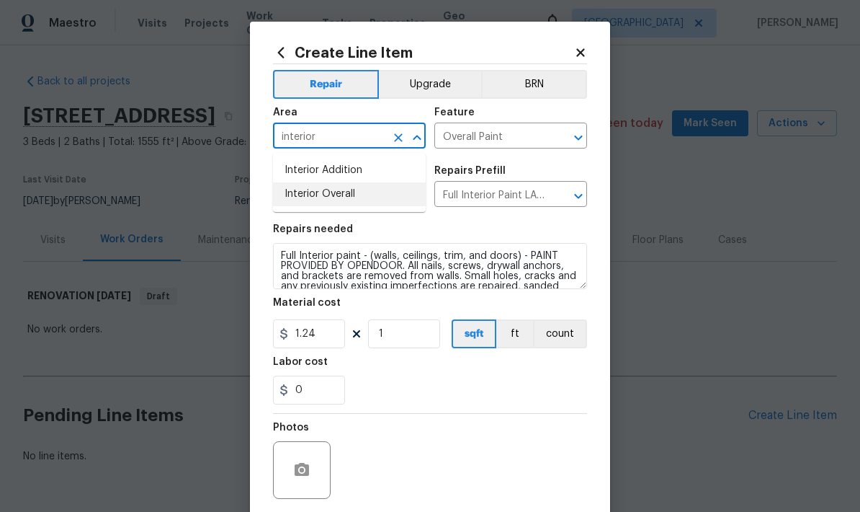
click at [303, 182] on li "Interior Overall" at bounding box center [349, 194] width 153 height 24
type input "Interior Overall"
click at [429, 335] on input "1" at bounding box center [404, 333] width 72 height 29
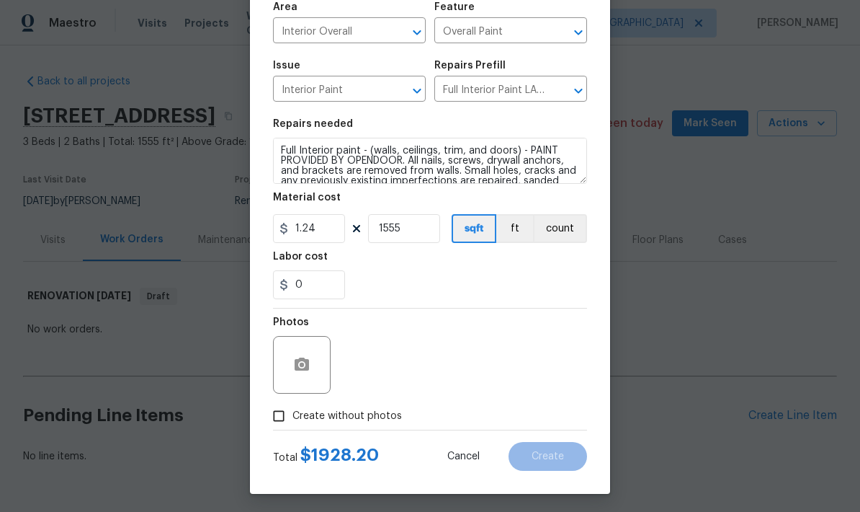
scroll to position [104, 0]
type input "1555"
click at [312, 364] on button "button" at bounding box center [302, 365] width 35 height 35
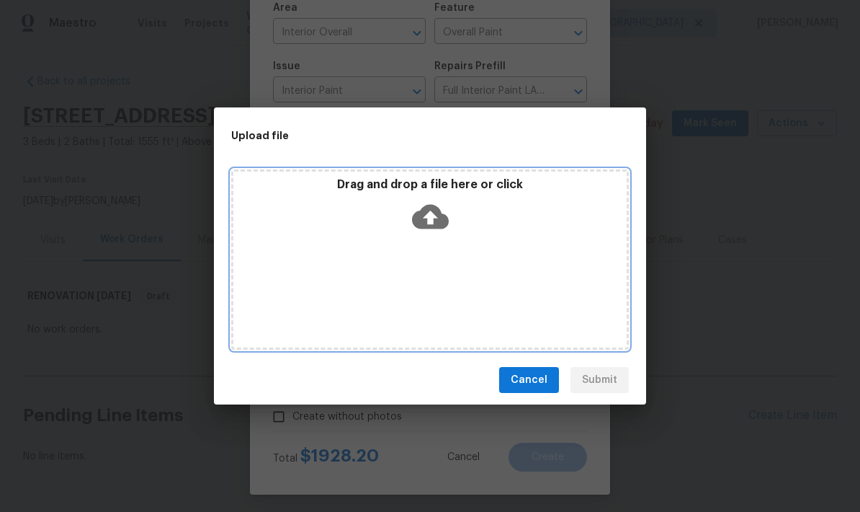
click at [443, 210] on icon at bounding box center [430, 216] width 37 height 37
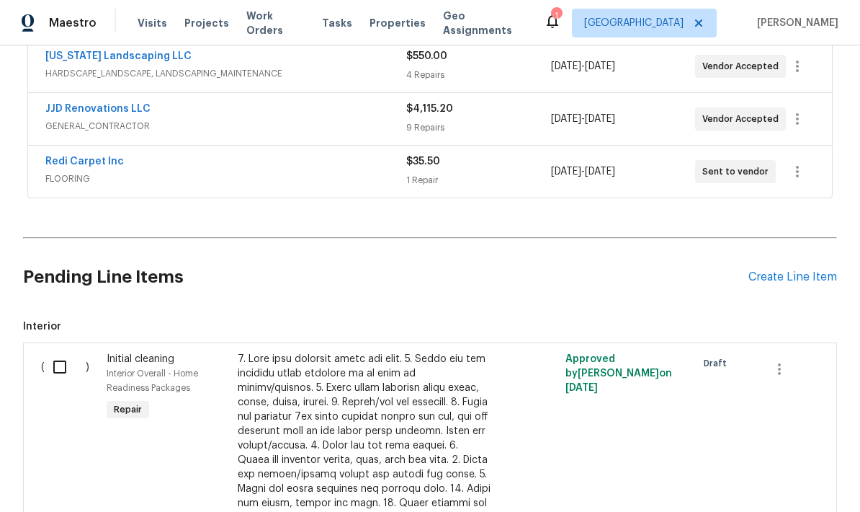
scroll to position [301, 0]
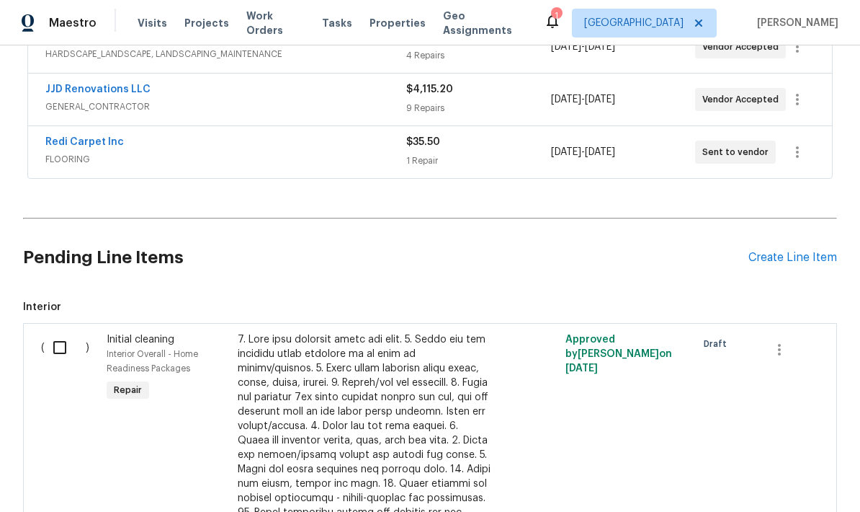
click at [814, 257] on div "Create Line Item" at bounding box center [793, 258] width 89 height 14
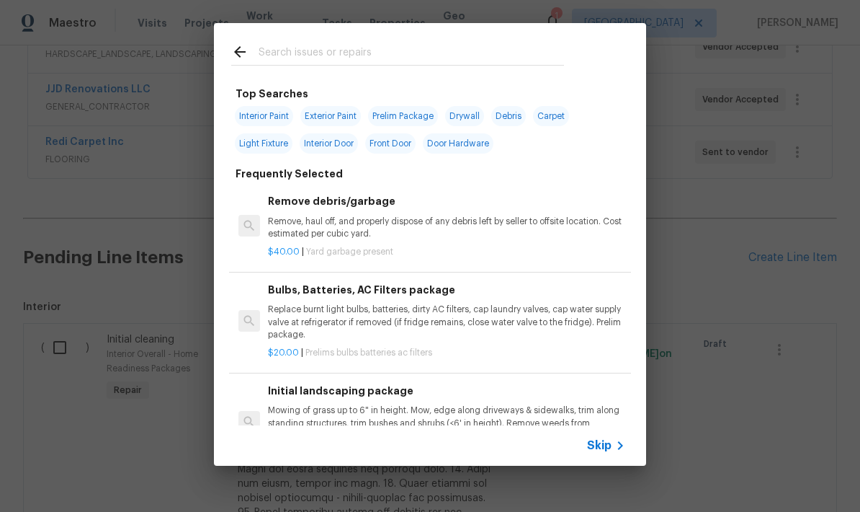
click at [445, 45] on input "text" at bounding box center [412, 54] width 306 height 22
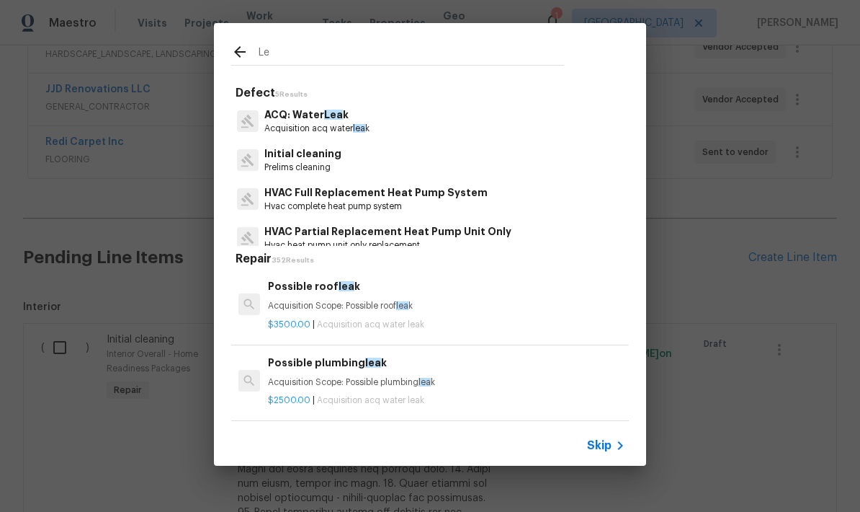
type input "L"
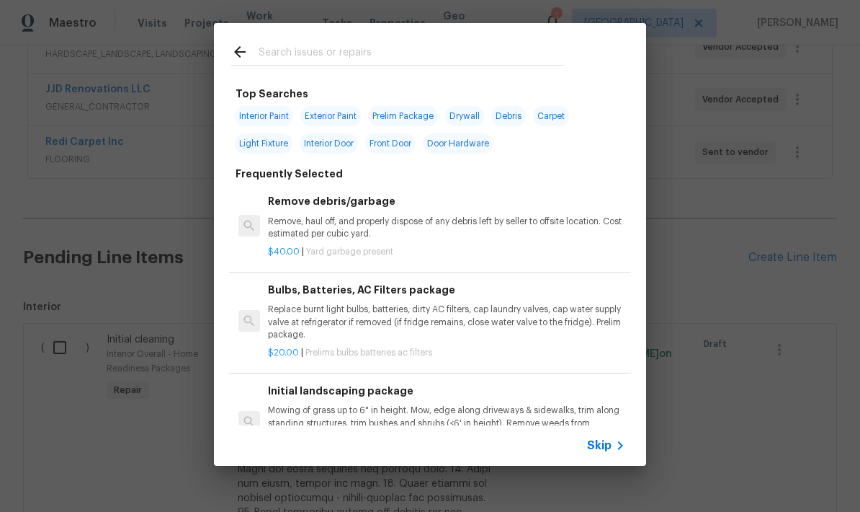
click at [395, 56] on input "text" at bounding box center [412, 54] width 306 height 22
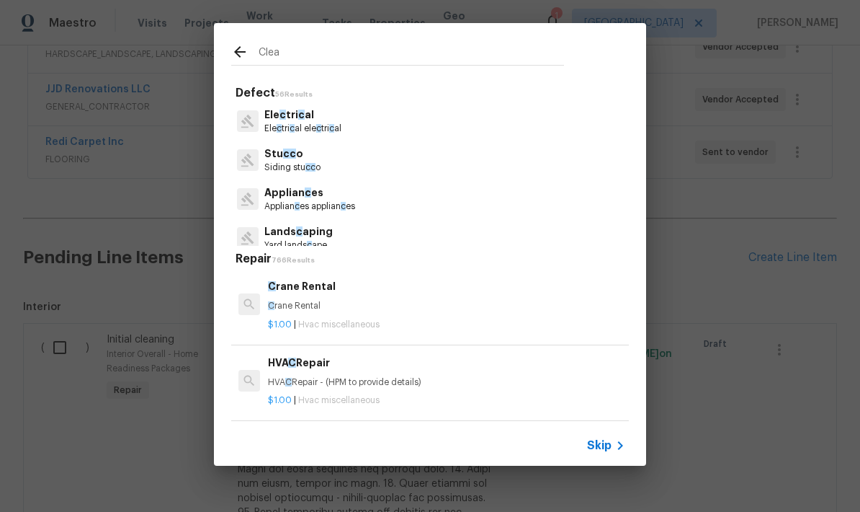
type input "Clean"
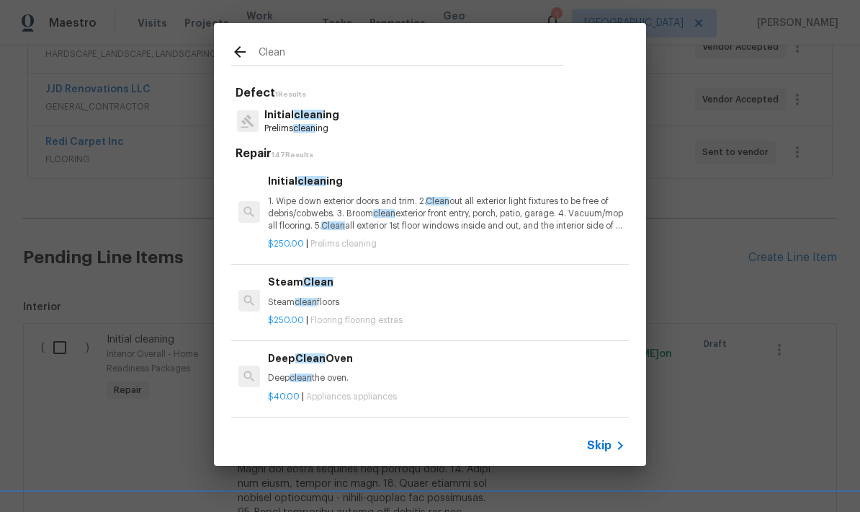
click at [334, 120] on p "Initial clean ing" at bounding box center [301, 114] width 75 height 15
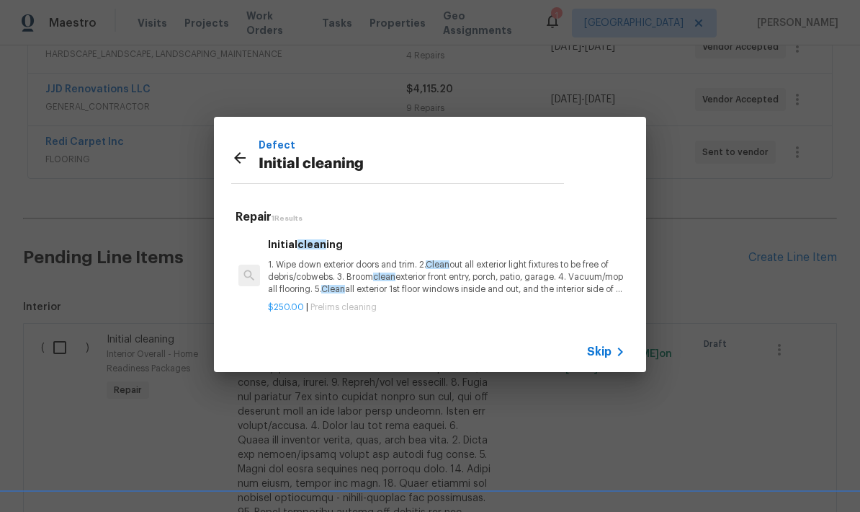
click at [417, 280] on p "1. Wipe down exterior doors and trim. 2. Clean out all exterior light fixtures …" at bounding box center [446, 277] width 357 height 37
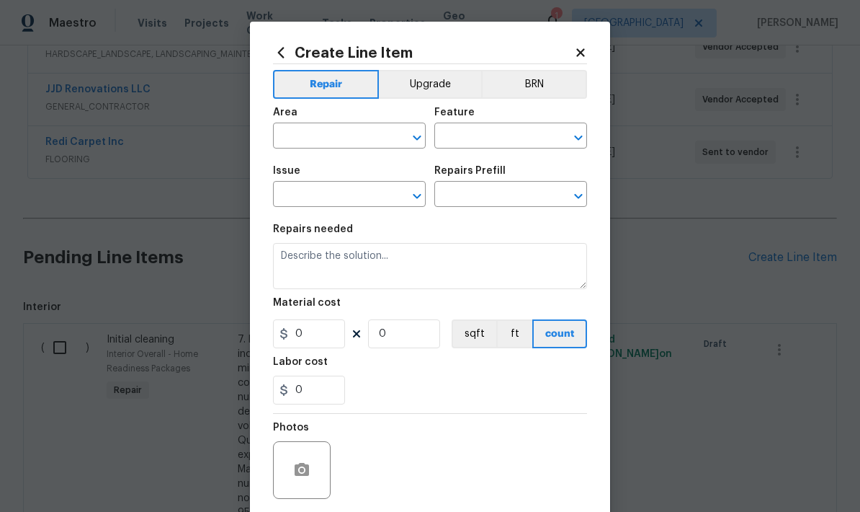
type input "Home Readiness Packages"
type input "Initial cleaning"
type input "Initial cleaning $250.00"
type textarea "1. Wipe down exterior doors and trim. 2. Clean out all exterior light fixtures …"
type input "250"
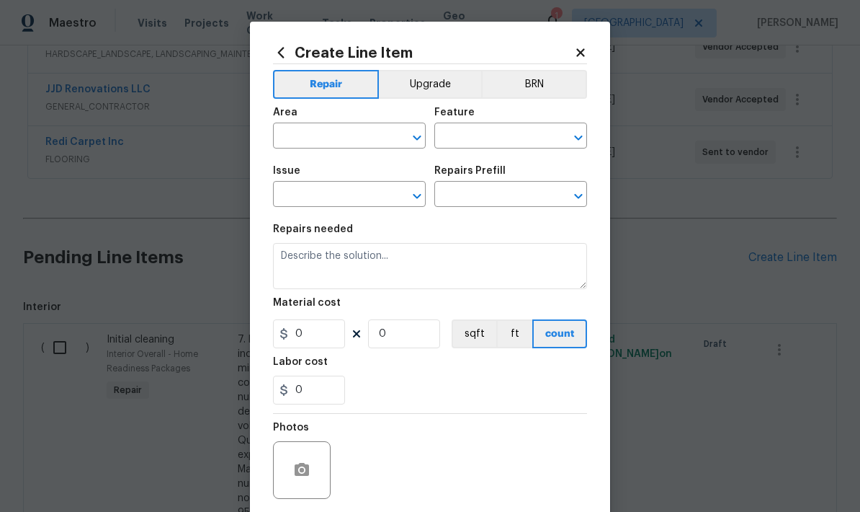
type input "1"
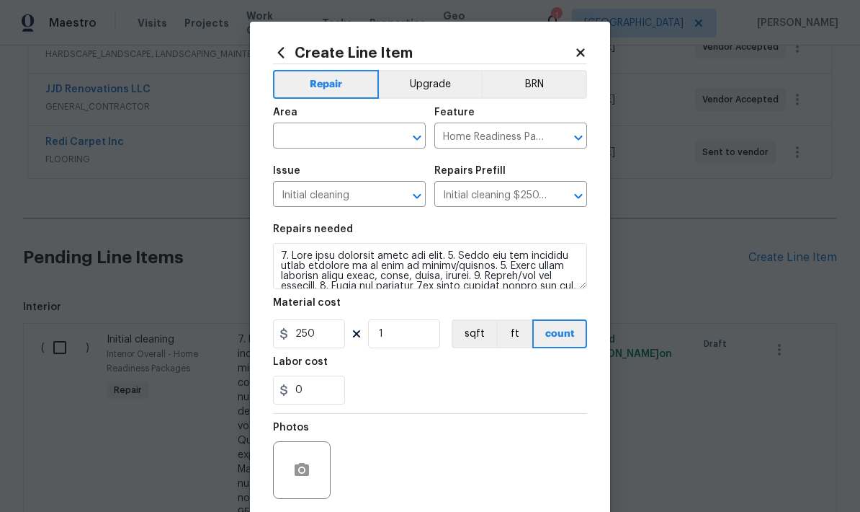
click at [585, 54] on icon at bounding box center [580, 52] width 13 height 13
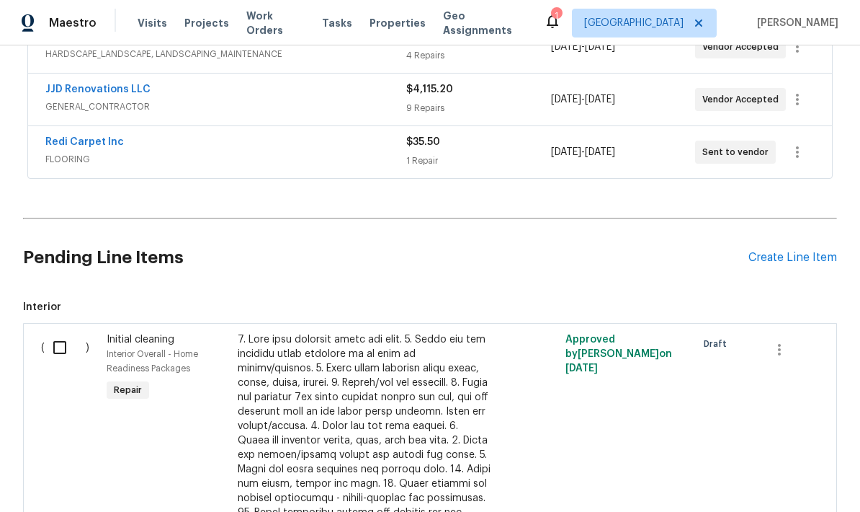
click at [56, 350] on input "checkbox" at bounding box center [65, 347] width 41 height 30
checkbox input "true"
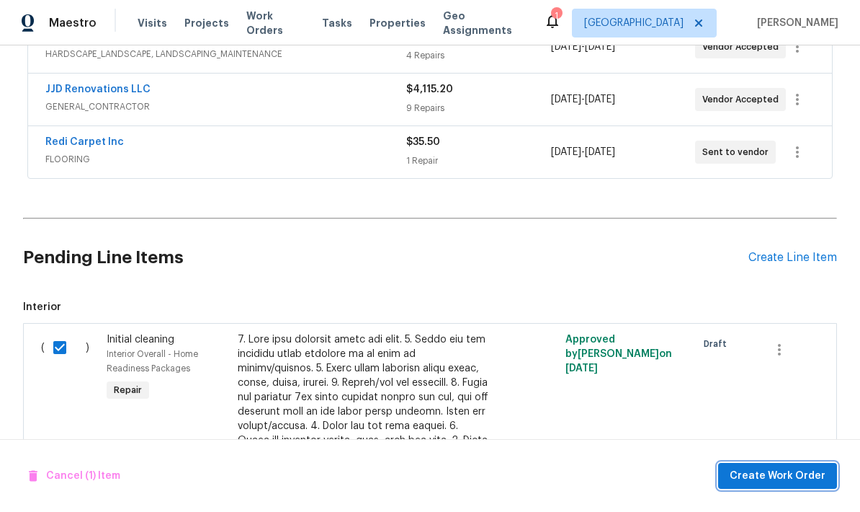
click at [796, 475] on span "Create Work Order" at bounding box center [778, 476] width 96 height 18
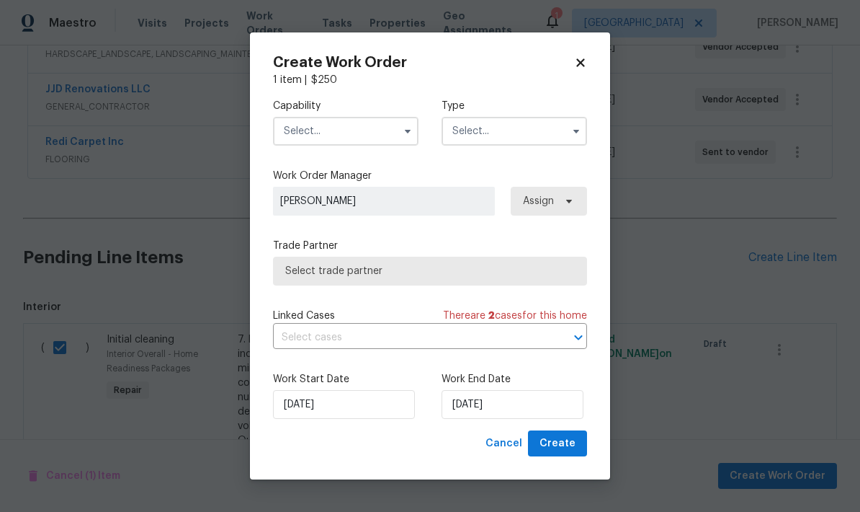
click at [348, 132] on input "text" at bounding box center [346, 131] width 146 height 29
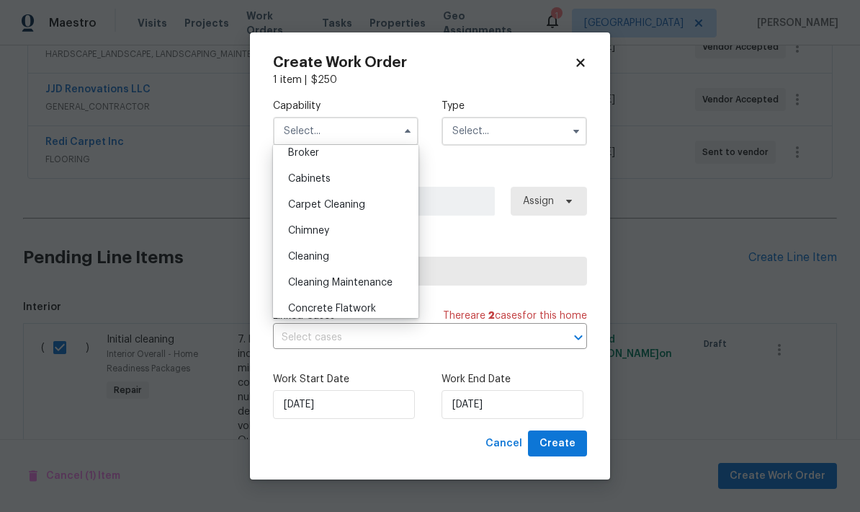
scroll to position [113, 0]
click at [326, 260] on span "Cleaning" at bounding box center [308, 256] width 41 height 10
type input "Cleaning"
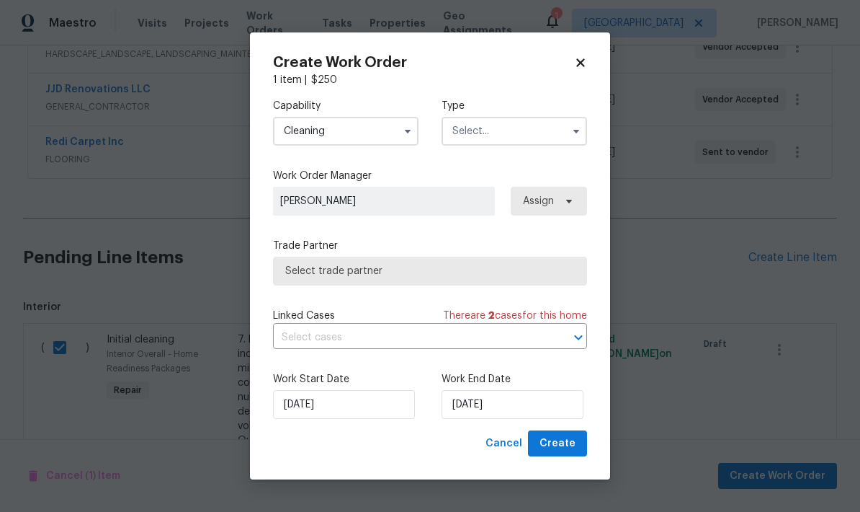
click at [517, 133] on input "text" at bounding box center [515, 131] width 146 height 29
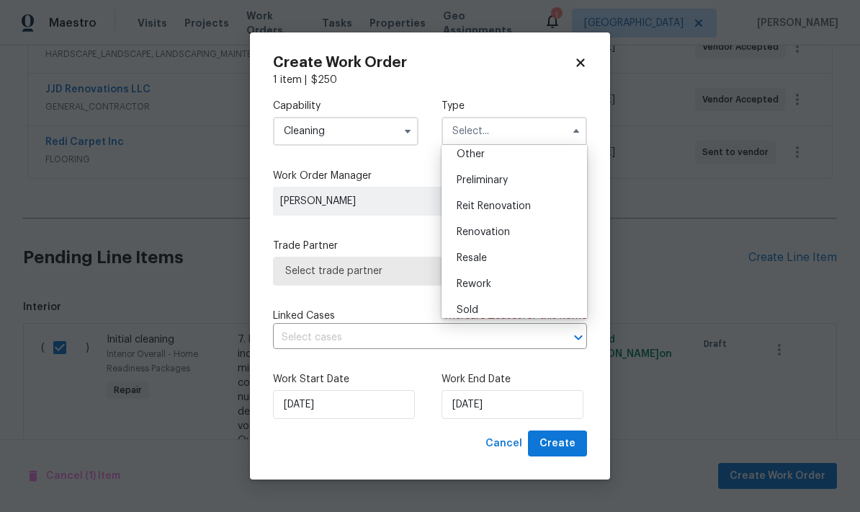
scroll to position [300, 0]
click at [508, 228] on span "Renovation" at bounding box center [483, 224] width 53 height 10
type input "Renovation"
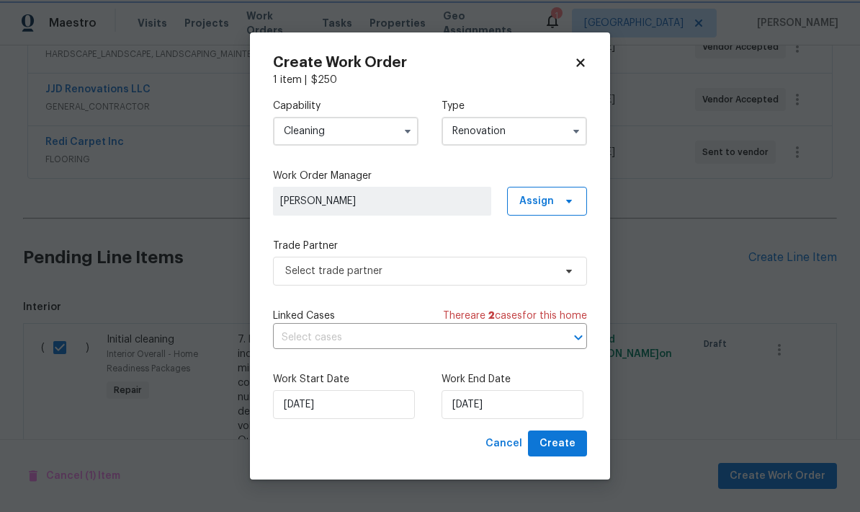
scroll to position [0, 0]
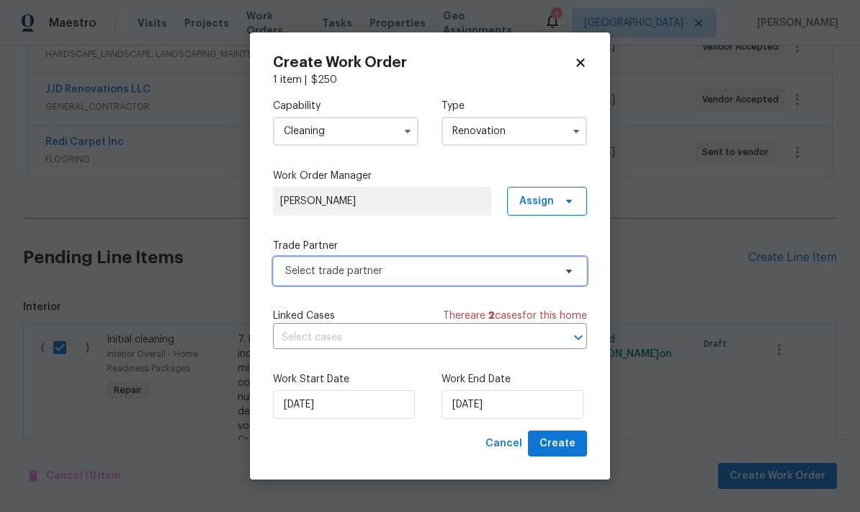
click at [424, 272] on span "Select trade partner" at bounding box center [419, 271] width 269 height 14
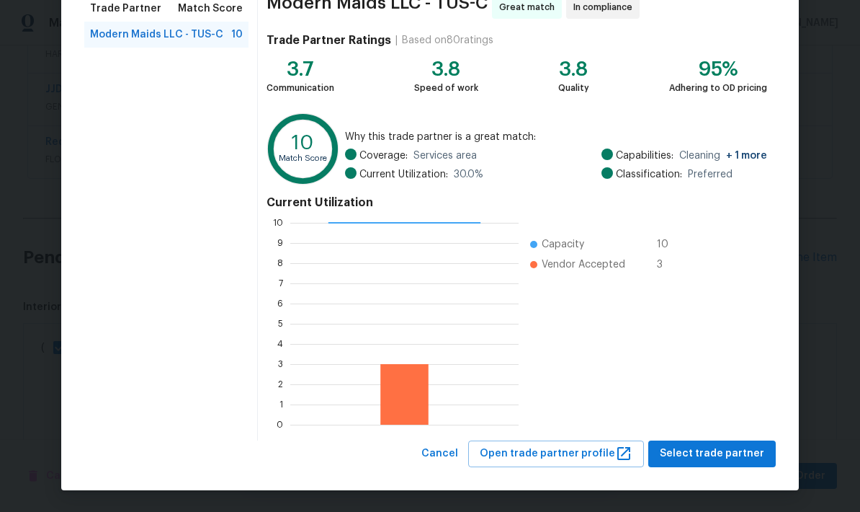
scroll to position [124, 0]
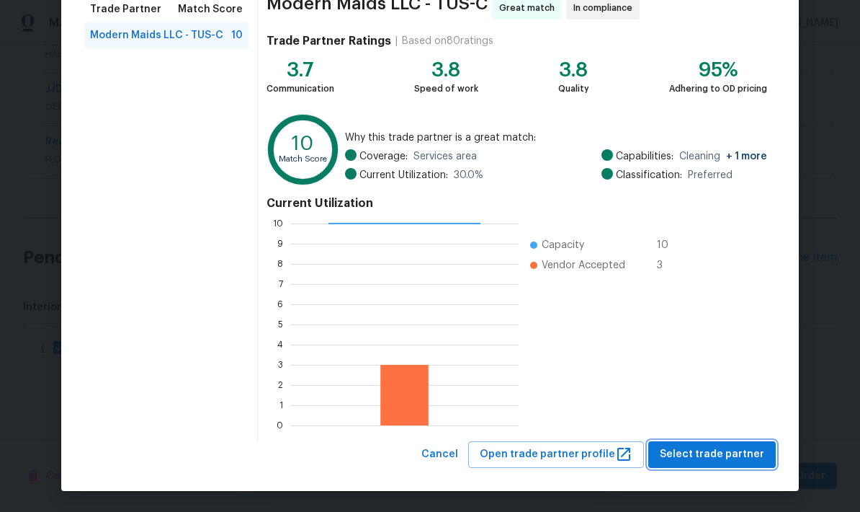
click at [718, 456] on span "Select trade partner" at bounding box center [712, 454] width 104 height 18
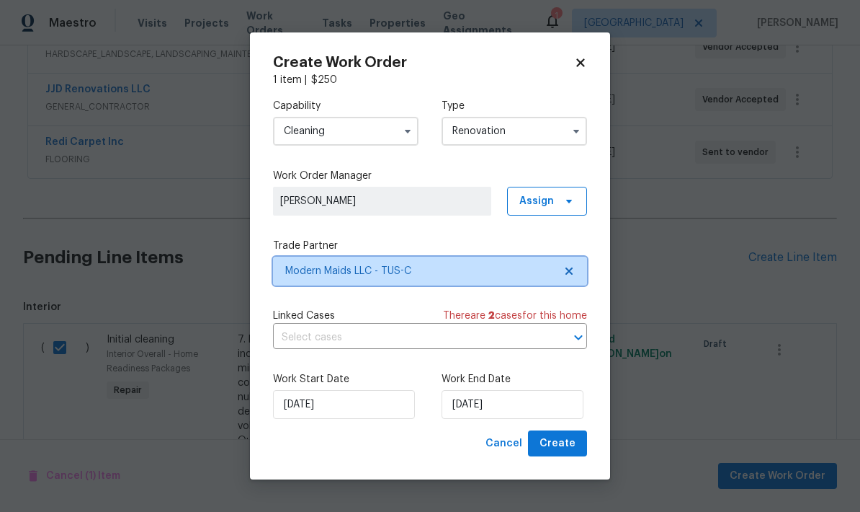
scroll to position [0, 0]
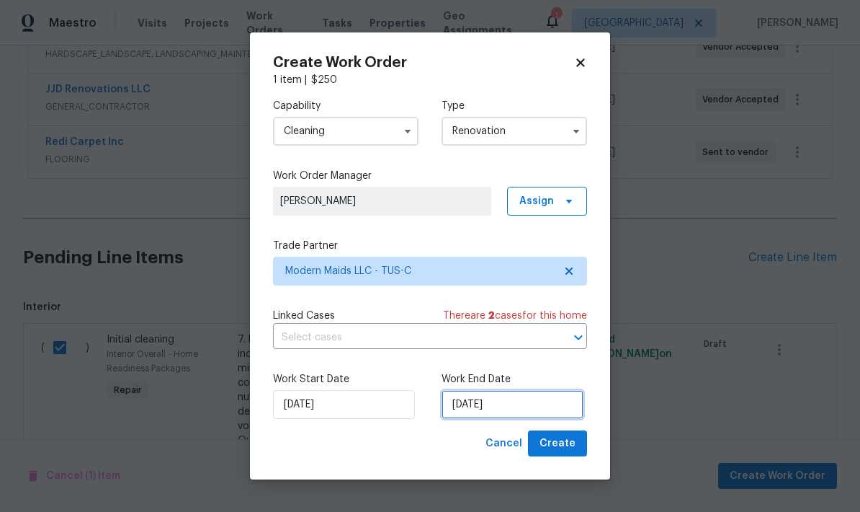
click at [522, 406] on input "9/3/2025" at bounding box center [513, 404] width 142 height 29
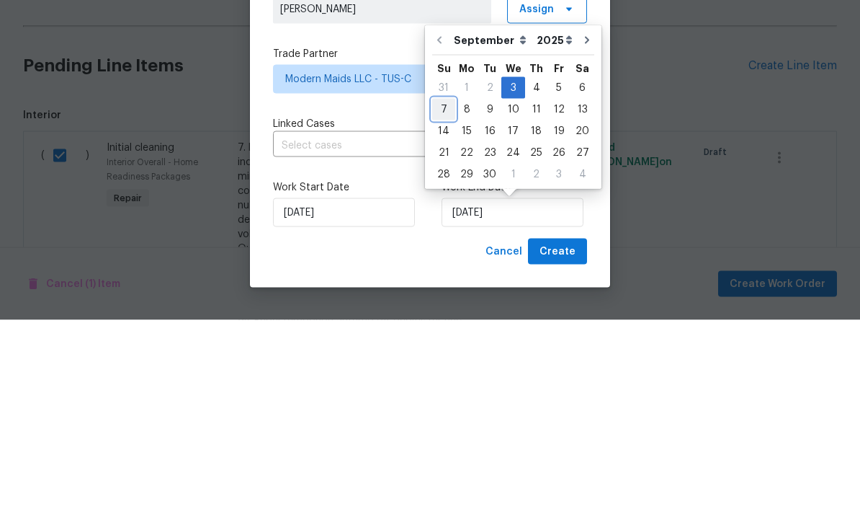
click at [437, 291] on div "7" at bounding box center [443, 301] width 23 height 20
type input "9/7/2025"
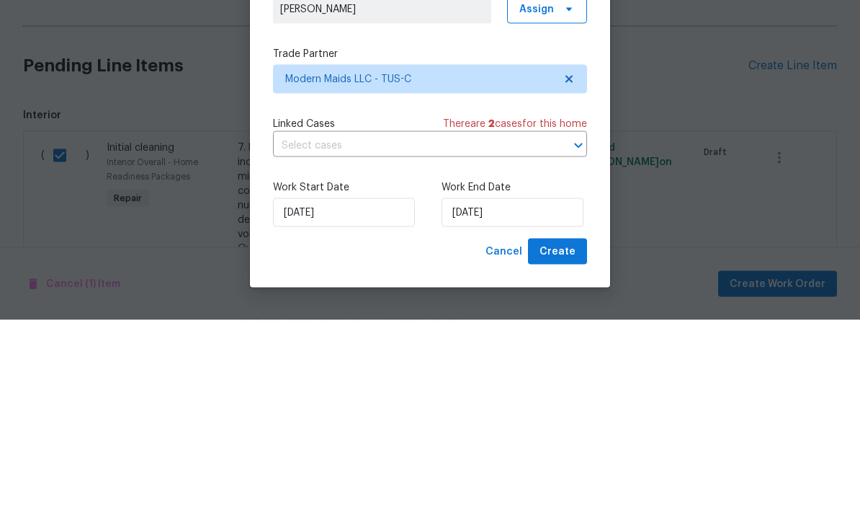
scroll to position [58, 0]
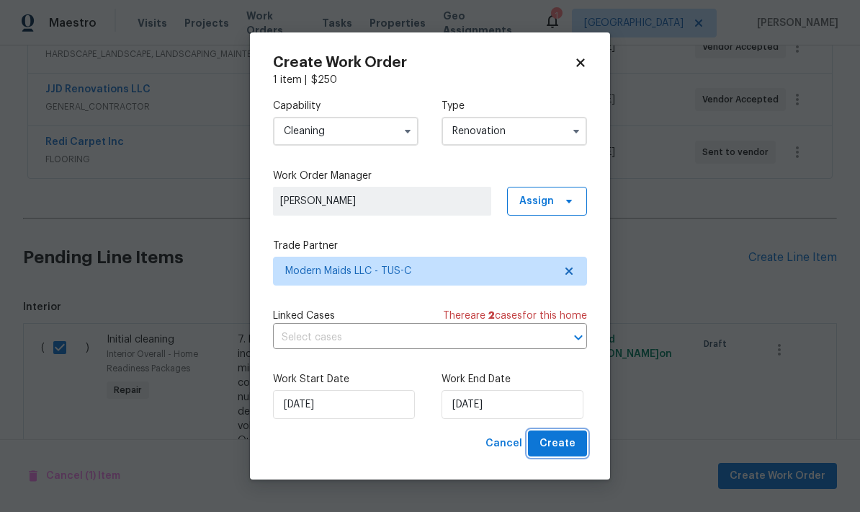
click at [566, 440] on span "Create" at bounding box center [558, 444] width 36 height 18
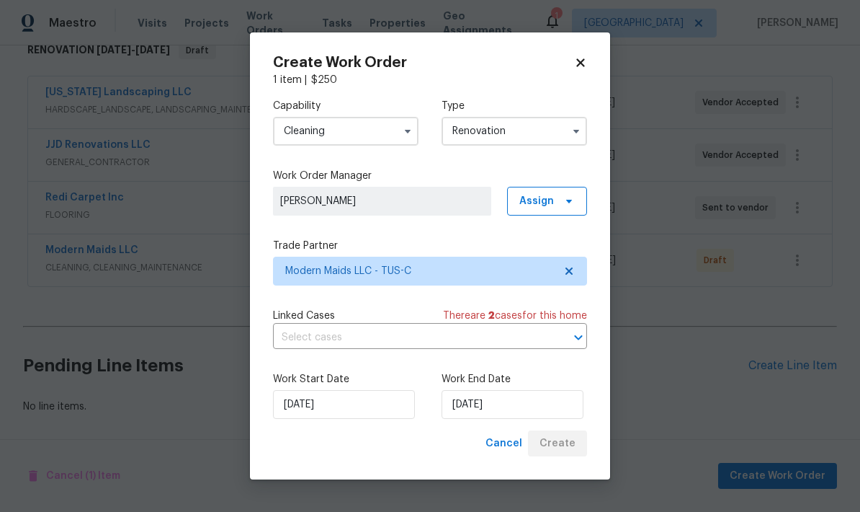
scroll to position [187, 0]
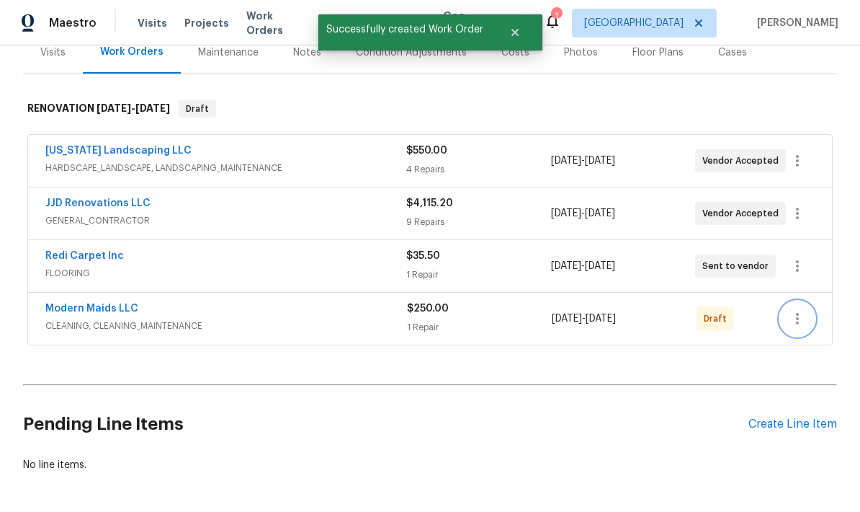
click at [796, 310] on icon "button" at bounding box center [797, 318] width 17 height 17
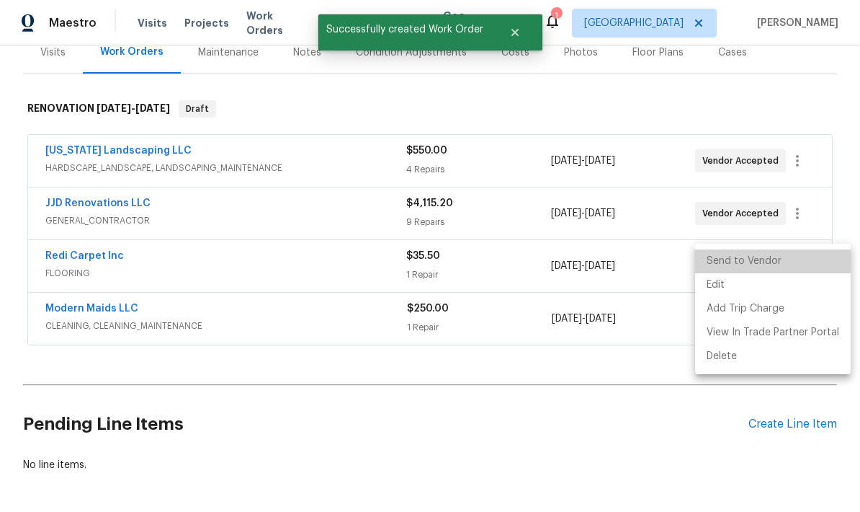
click at [796, 269] on li "Send to Vendor" at bounding box center [773, 261] width 156 height 24
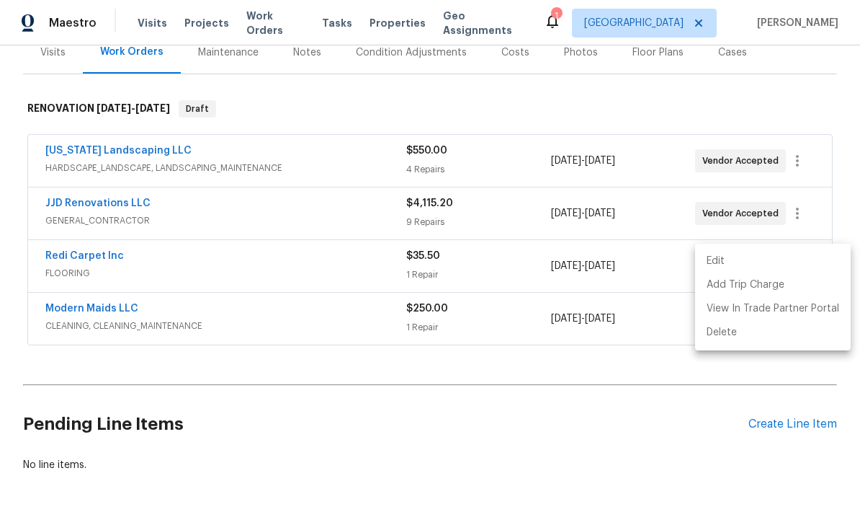
click at [567, 373] on div at bounding box center [430, 256] width 860 height 512
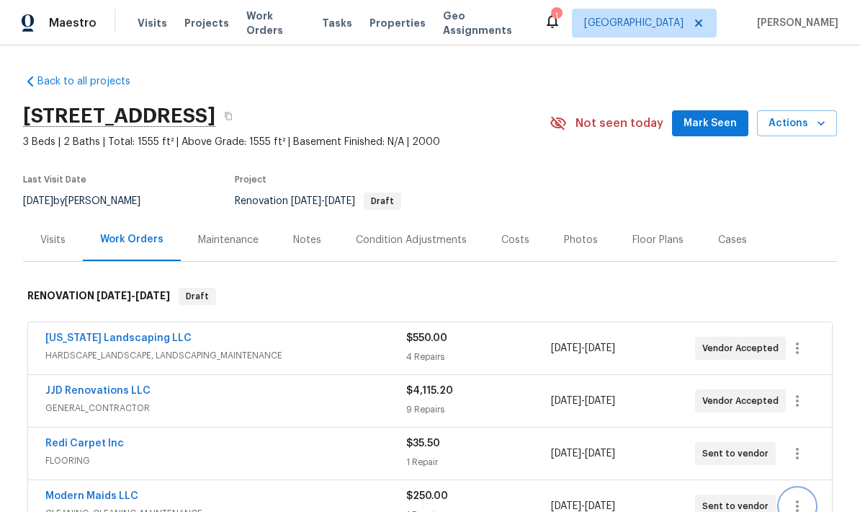
scroll to position [0, 0]
click at [232, 120] on icon "button" at bounding box center [228, 116] width 7 height 8
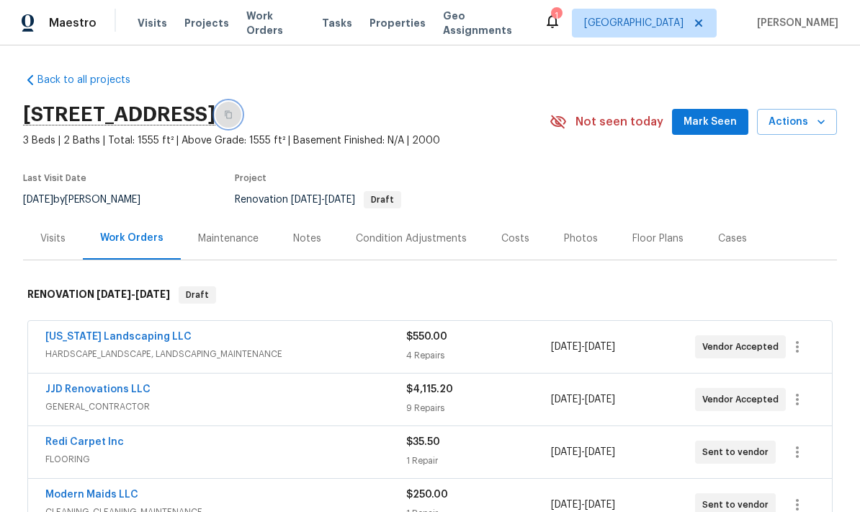
click at [241, 105] on button "button" at bounding box center [228, 115] width 26 height 26
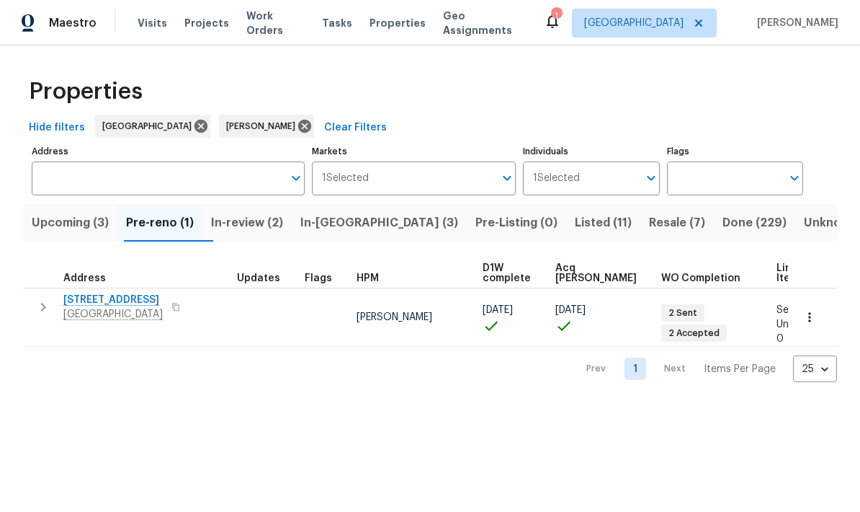
click at [367, 239] on button "In-[GEOGRAPHIC_DATA] (3)" at bounding box center [379, 222] width 175 height 37
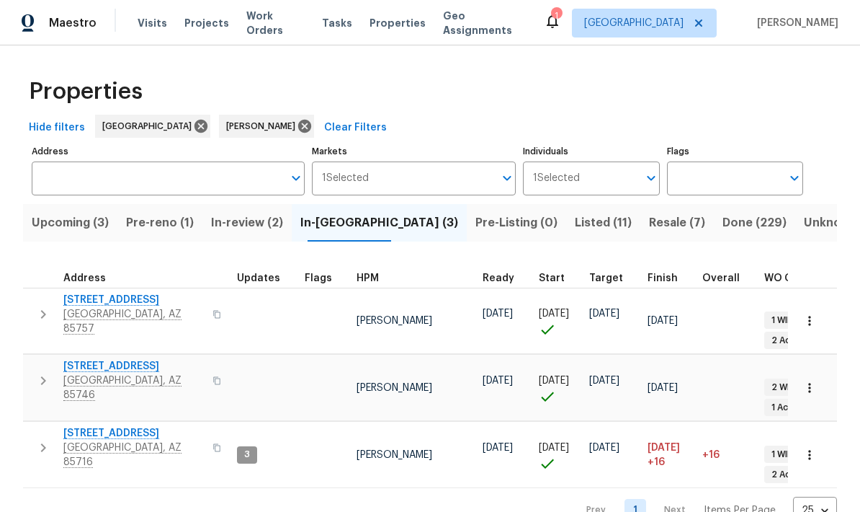
click at [136, 426] on span "[STREET_ADDRESS]" at bounding box center [133, 433] width 141 height 14
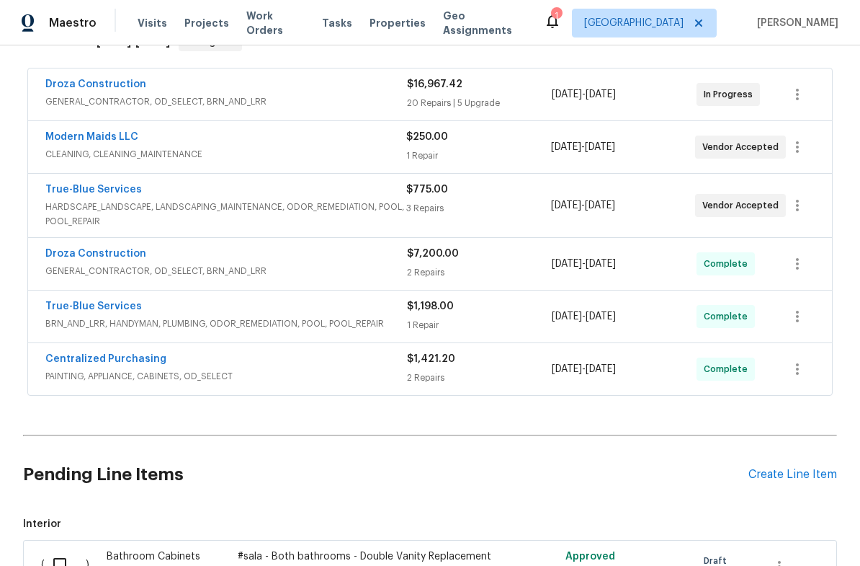
scroll to position [253, 0]
click at [798, 471] on div "Create Line Item" at bounding box center [793, 475] width 89 height 14
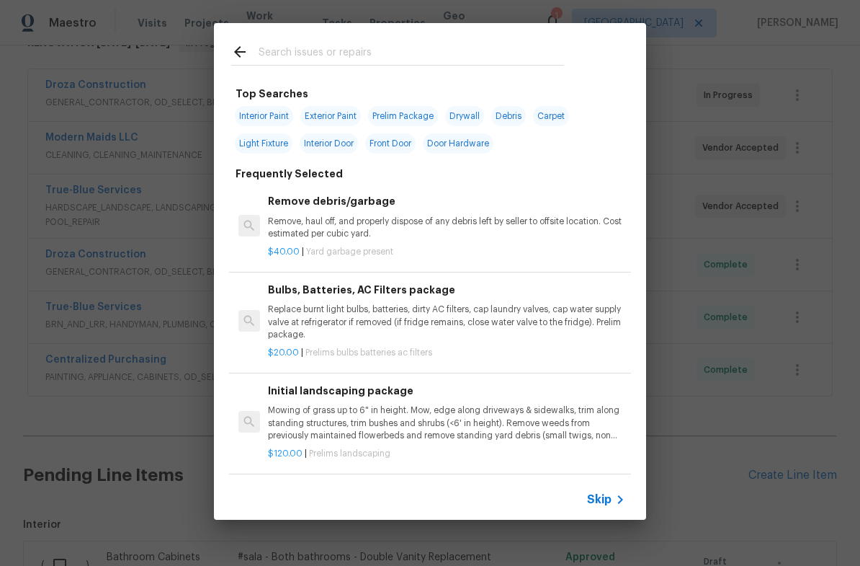
click at [559, 121] on span "Carpet" at bounding box center [551, 116] width 36 height 20
type input "Carpet"
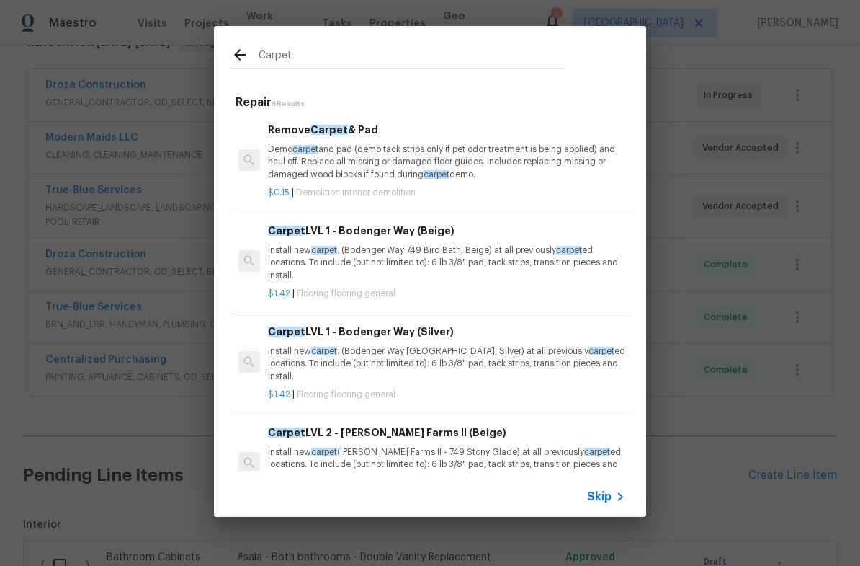
click at [480, 254] on p "Install new carpet . (Bodenger Way 749 Bird Bath, Beige) at all previously carp…" at bounding box center [446, 262] width 357 height 37
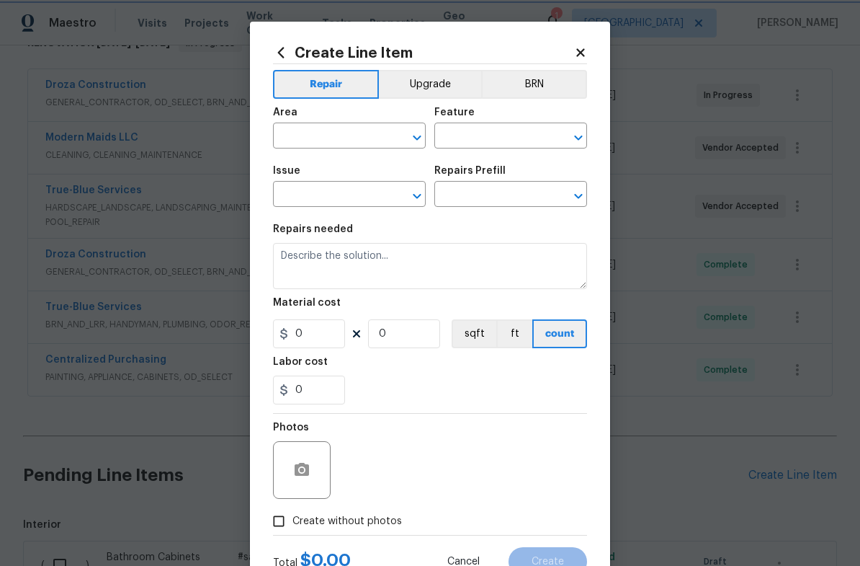
type input "Overall Flooring"
type input "Flooring General"
type input "Carpet LVL 1 - Bodenger Way (Beige) $1.42"
type textarea "Install new carpet. (Bodenger Way 749 Bird Bath, Beige) at all previously carpe…"
type input "1.42"
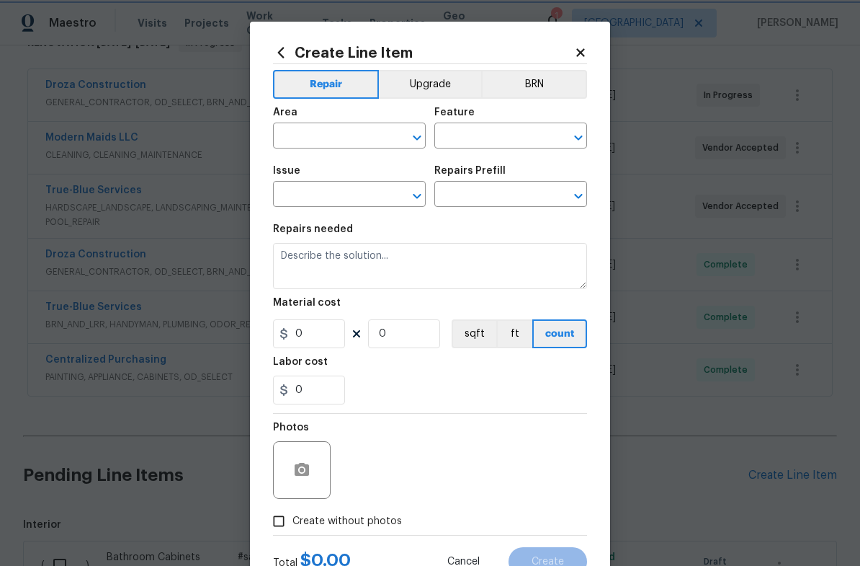
type input "1"
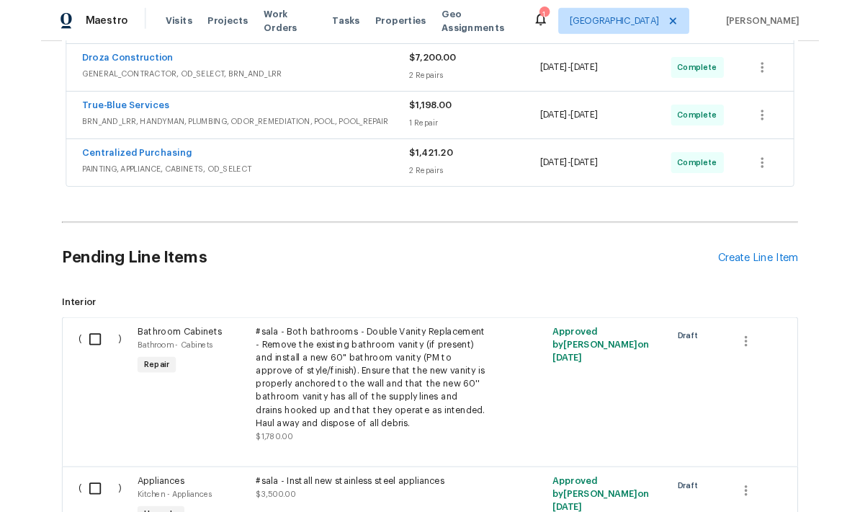
scroll to position [375, 0]
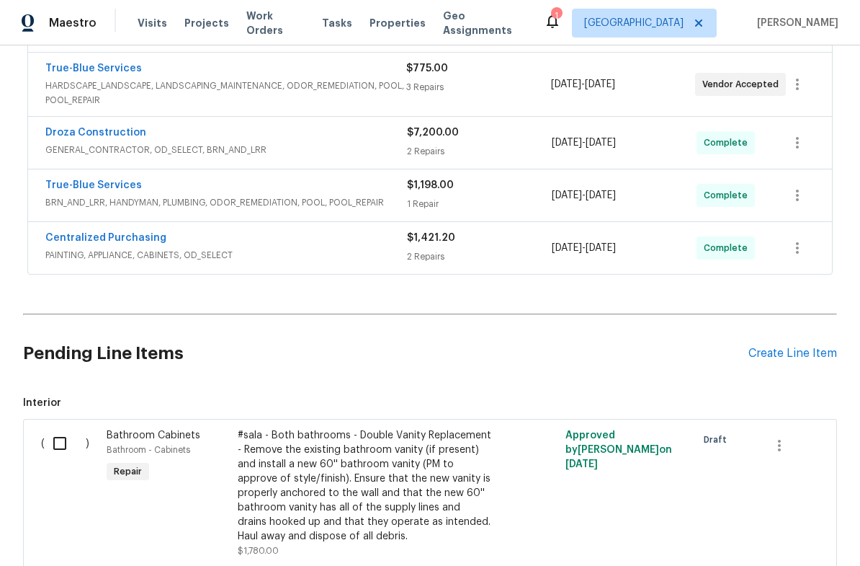
click at [790, 359] on div "Create Line Item" at bounding box center [793, 354] width 89 height 14
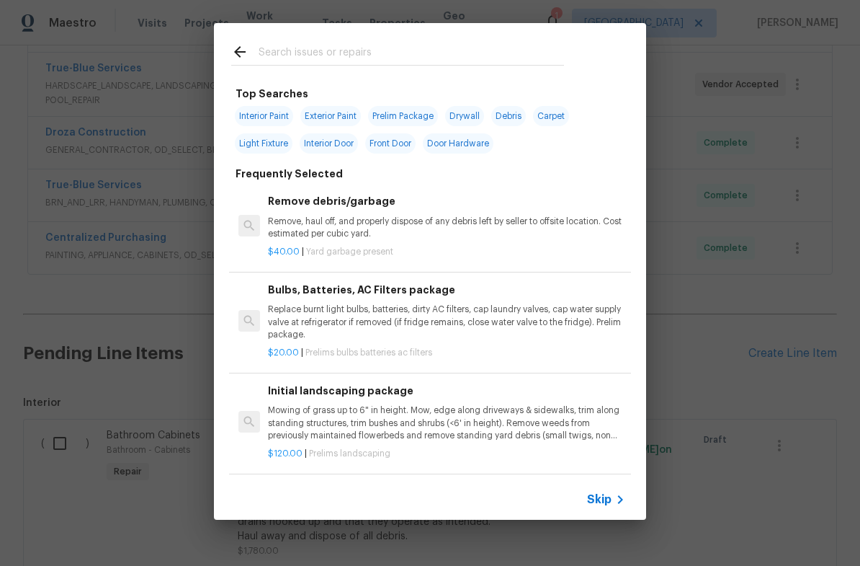
click at [489, 43] on input "text" at bounding box center [412, 54] width 306 height 22
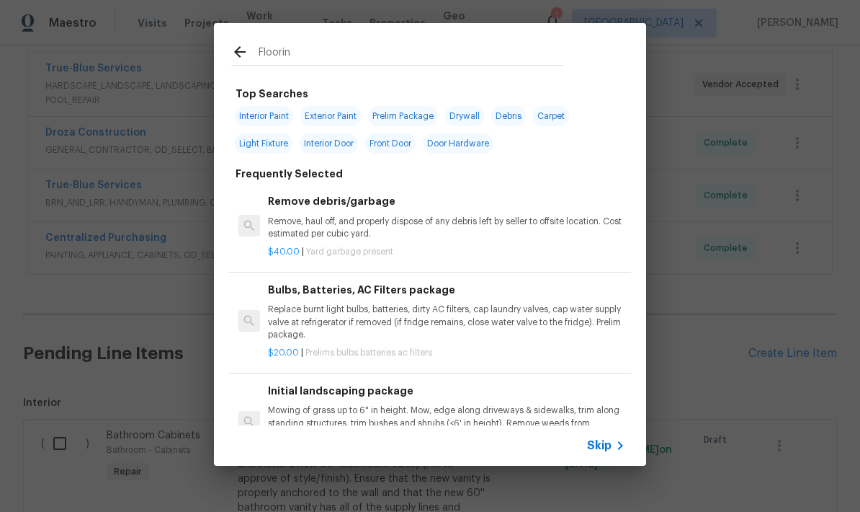
type input "Flooring"
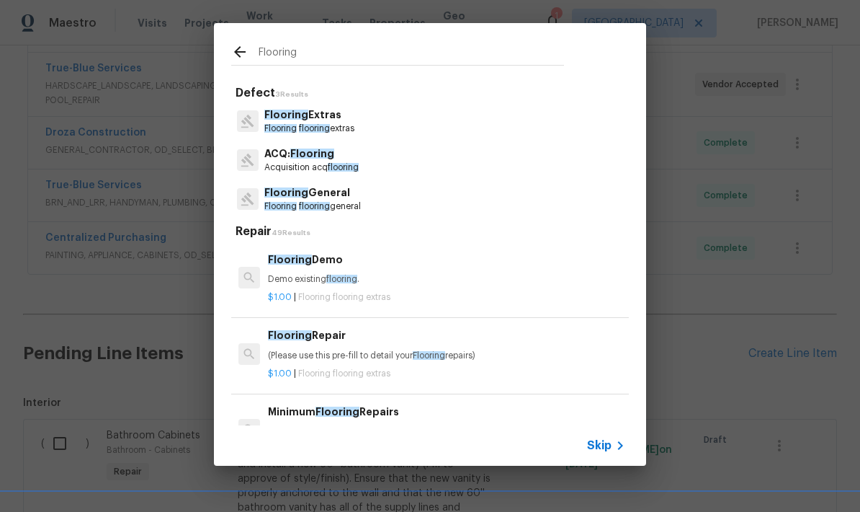
click at [337, 212] on p "Flooring flooring general" at bounding box center [312, 206] width 97 height 12
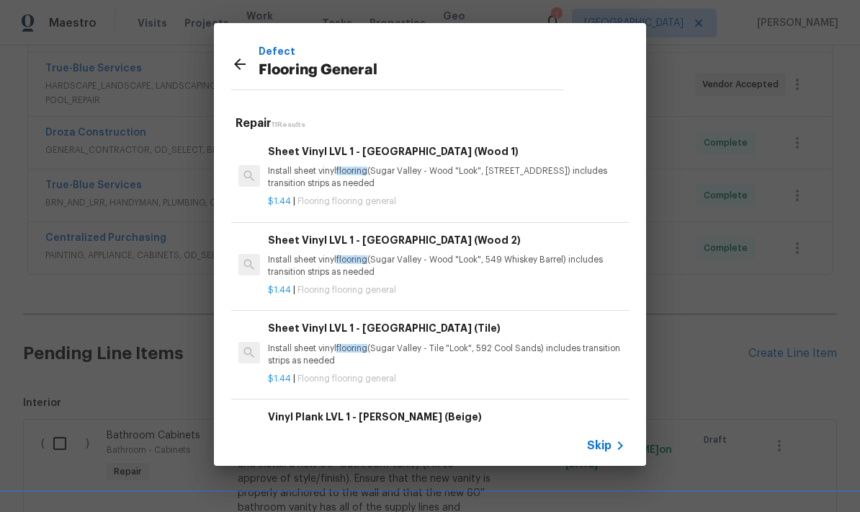
click at [424, 177] on p "Install sheet vinyl flooring (Sugar Valley - Wood "Look", 565 Beacon Hill) incl…" at bounding box center [446, 177] width 357 height 24
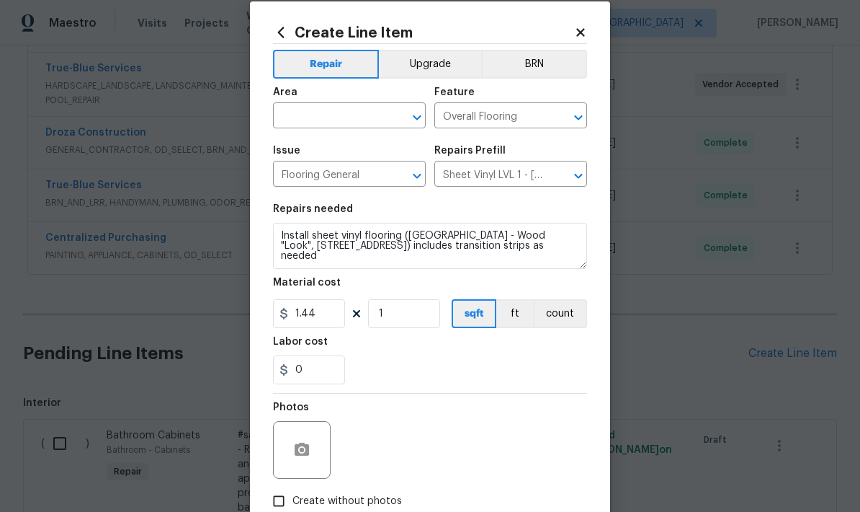
scroll to position [22, 0]
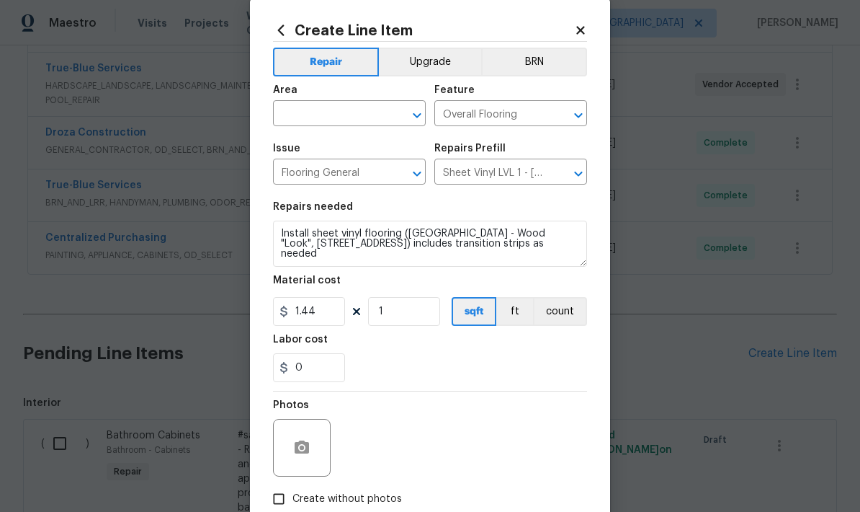
click at [291, 118] on input "text" at bounding box center [329, 115] width 112 height 22
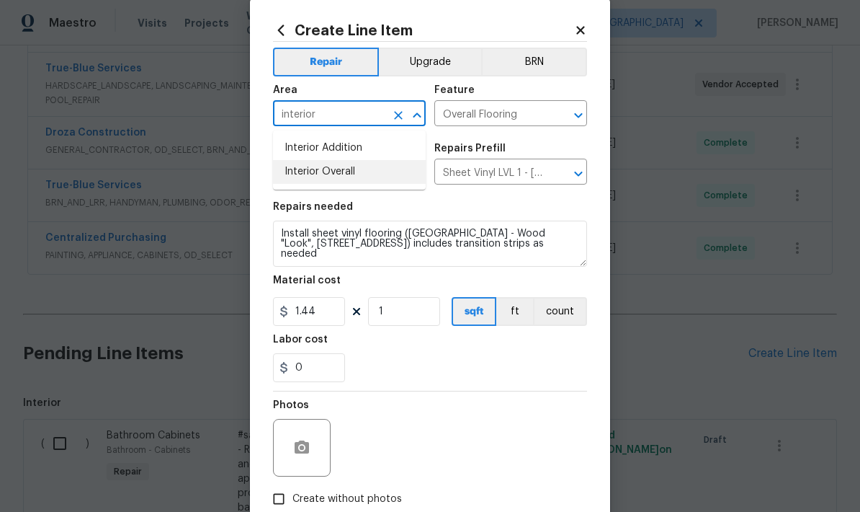
click at [366, 175] on li "Interior Overall" at bounding box center [349, 172] width 153 height 24
type input "Interior Overall"
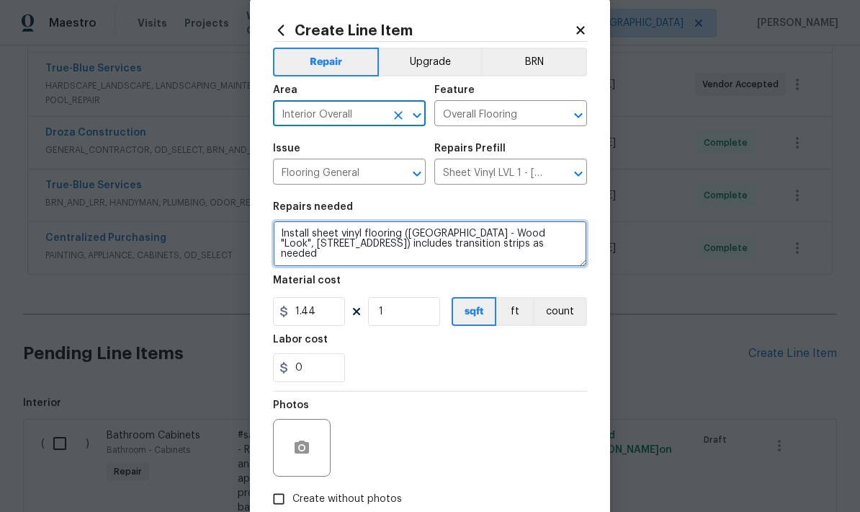
click at [293, 228] on textarea "Install sheet vinyl flooring (Sugar Valley - Wood "Look", 565 Beacon Hill) incl…" at bounding box center [430, 243] width 314 height 46
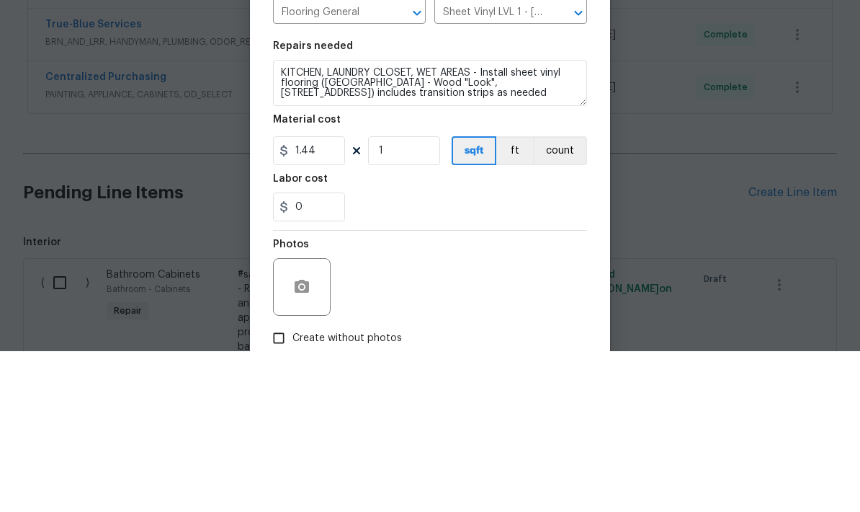
scroll to position [58, 0]
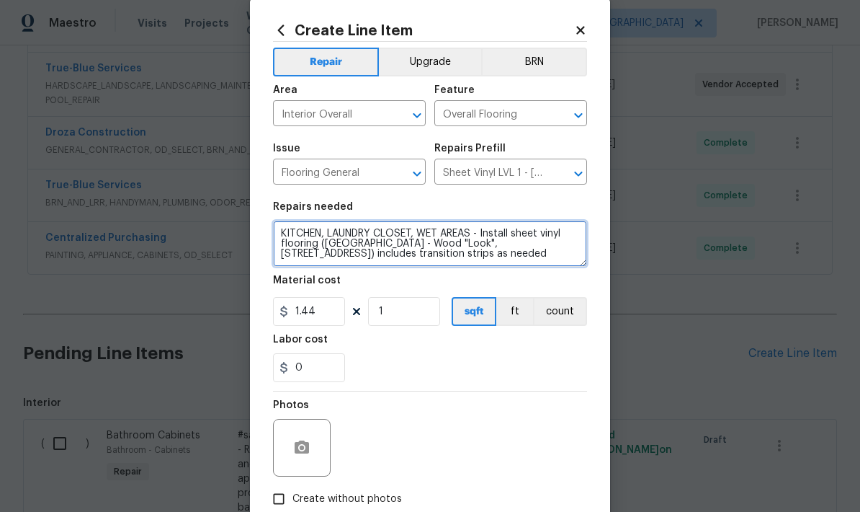
type textarea "KITCHEN, LAUNDRY CLOSET, WET AREAS - Install sheet vinyl flooring (Sugar Valley…"
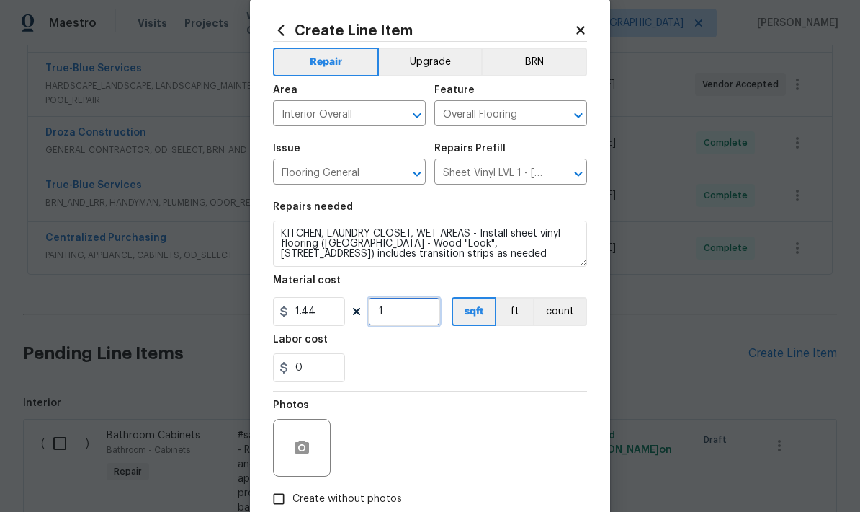
click at [416, 326] on input "1" at bounding box center [404, 311] width 72 height 29
click at [439, 316] on input "500" at bounding box center [404, 311] width 72 height 29
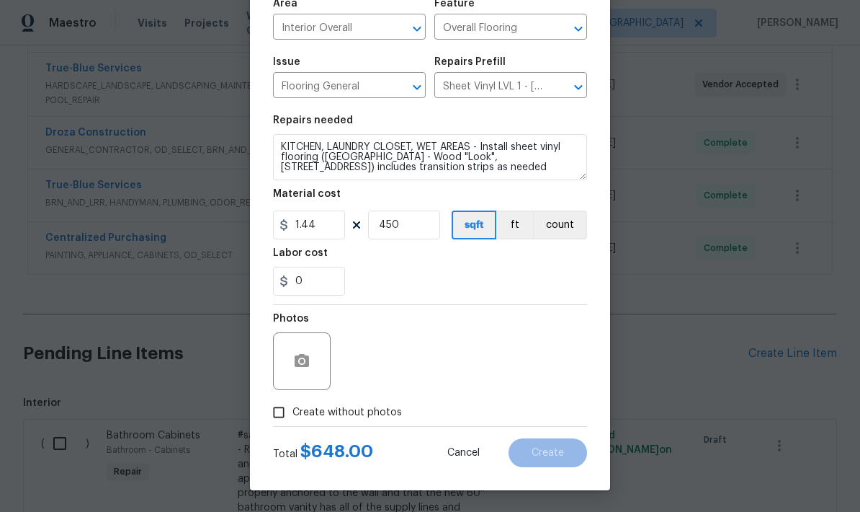
scroll to position [112, 0]
type input "450"
click at [307, 371] on button "button" at bounding box center [302, 361] width 35 height 35
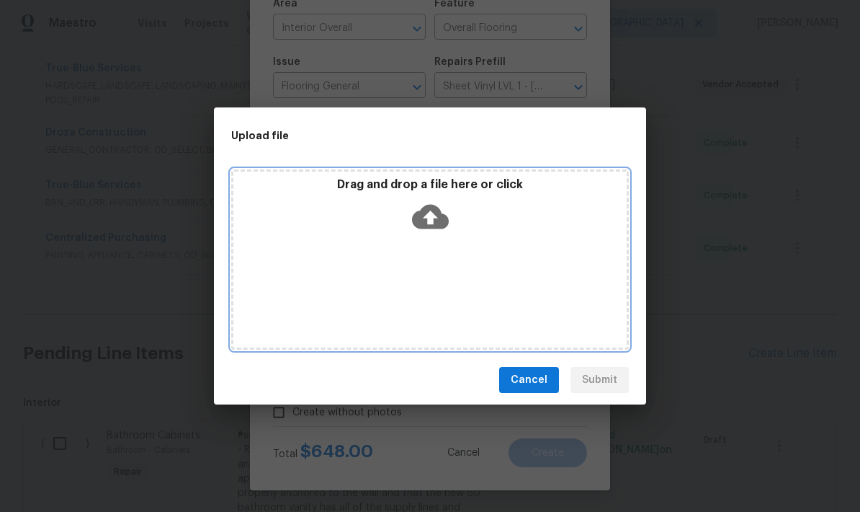
click at [440, 224] on icon at bounding box center [430, 217] width 37 height 24
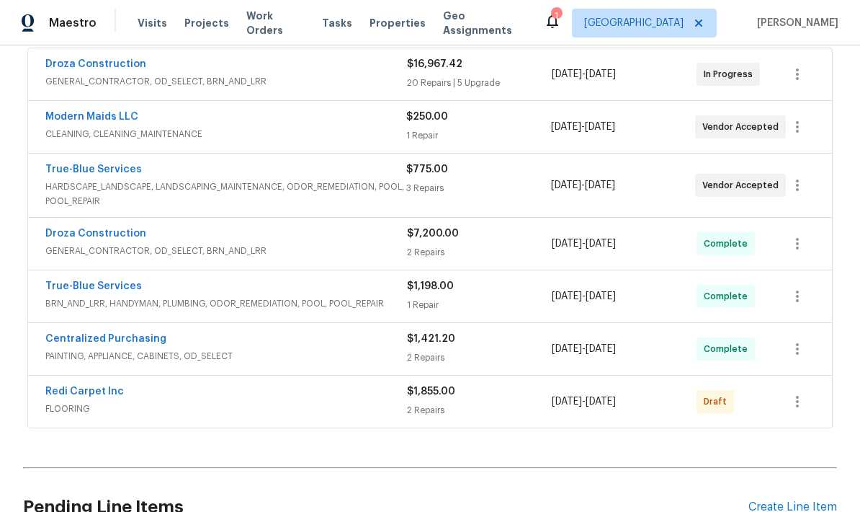
scroll to position [277, 0]
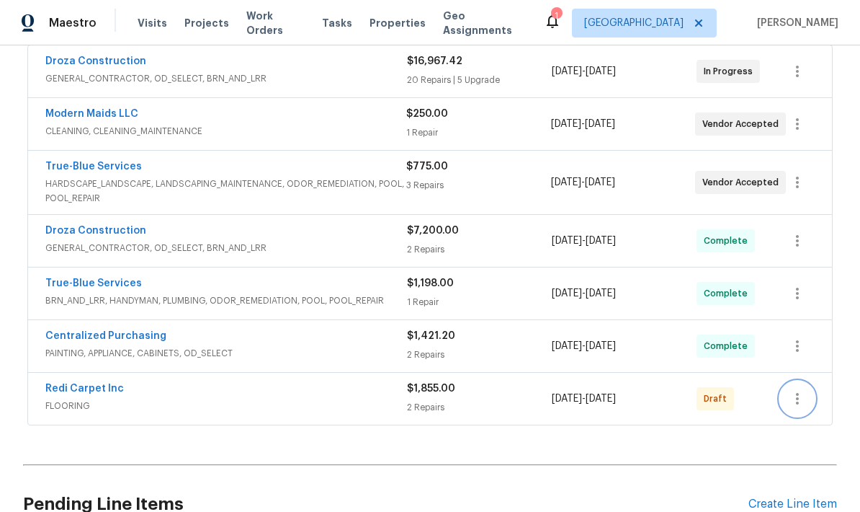
click at [801, 401] on icon "button" at bounding box center [797, 398] width 17 height 17
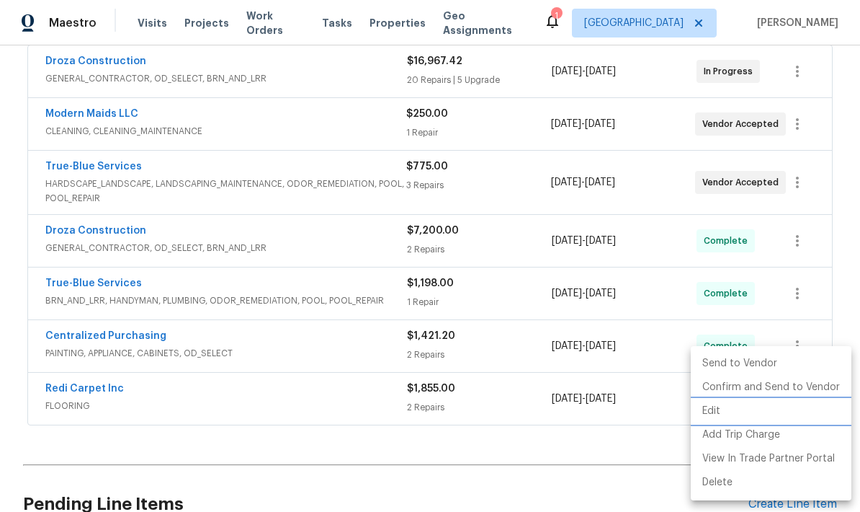
click at [716, 417] on li "Edit" at bounding box center [771, 411] width 161 height 24
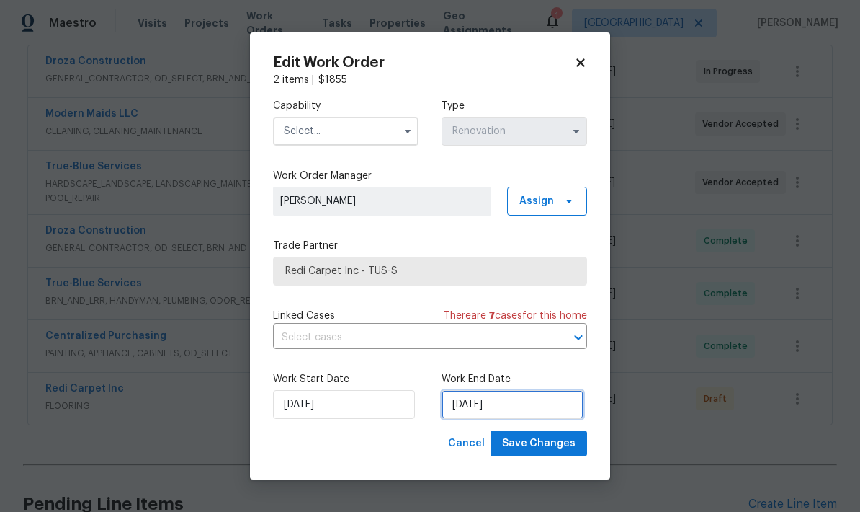
click at [519, 410] on input "[DATE]" at bounding box center [513, 404] width 142 height 29
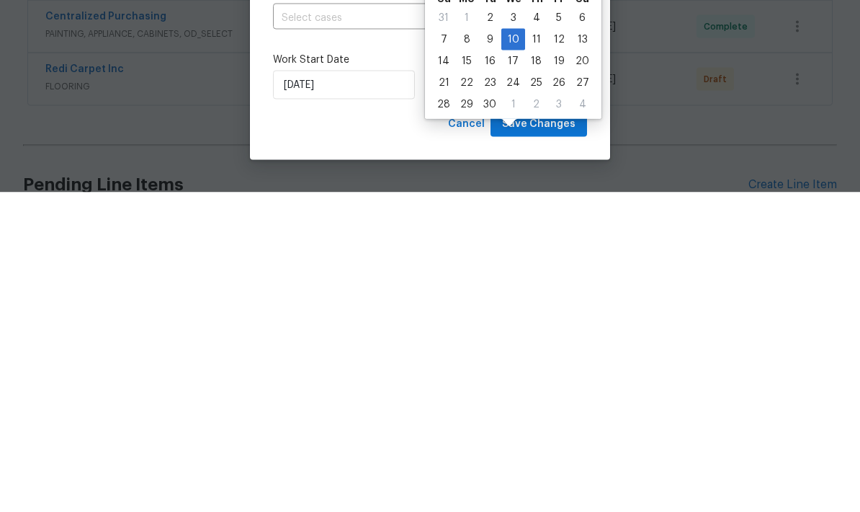
scroll to position [58, 0]
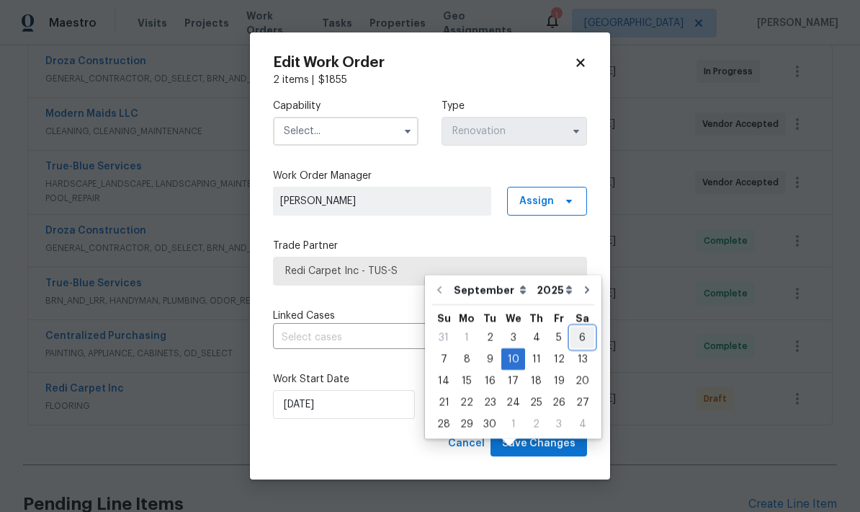
click at [580, 327] on div "6" at bounding box center [583, 337] width 24 height 20
type input "[DATE]"
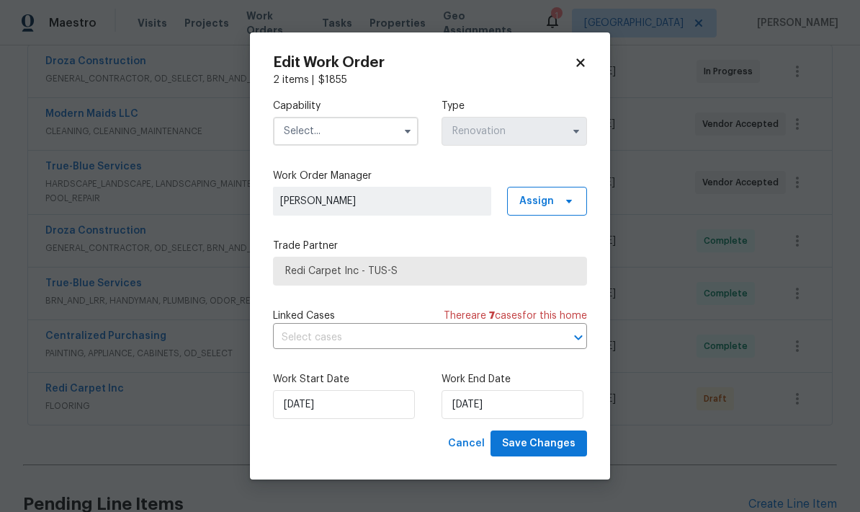
click at [369, 133] on input "text" at bounding box center [346, 131] width 146 height 29
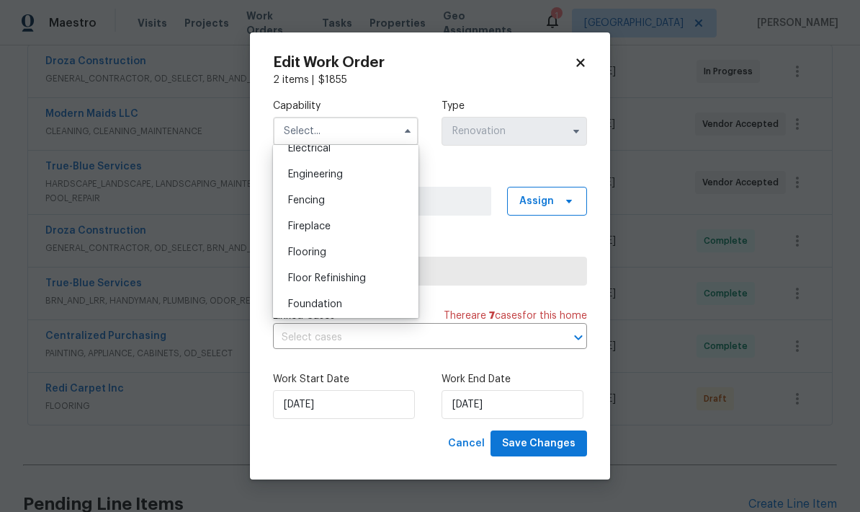
scroll to position [477, 0]
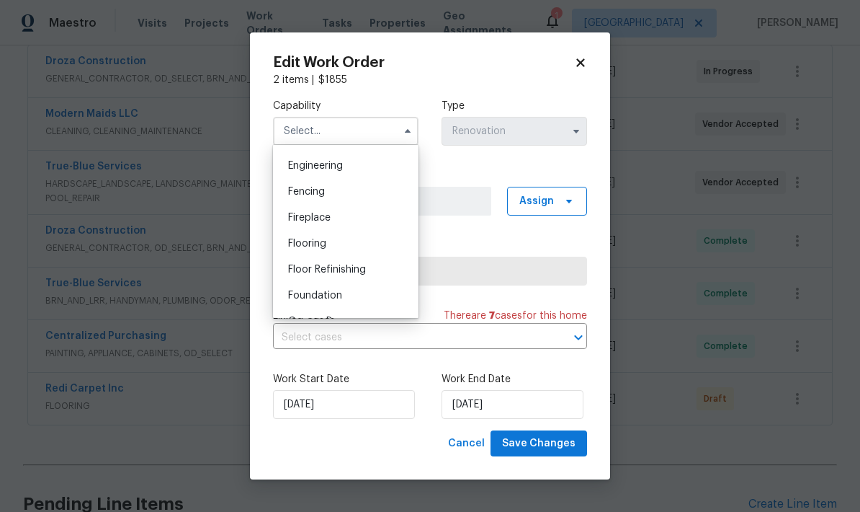
click at [339, 246] on div "Flooring" at bounding box center [346, 244] width 138 height 26
type input "Flooring"
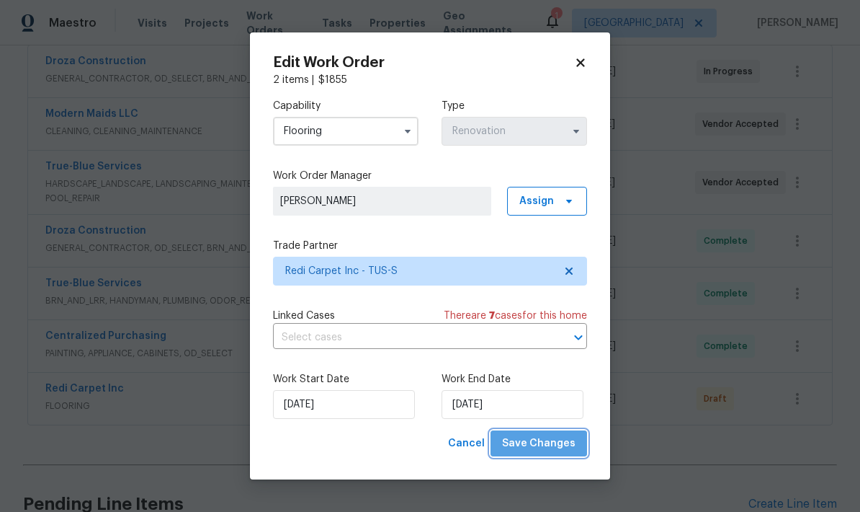
click at [553, 448] on span "Save Changes" at bounding box center [538, 444] width 73 height 18
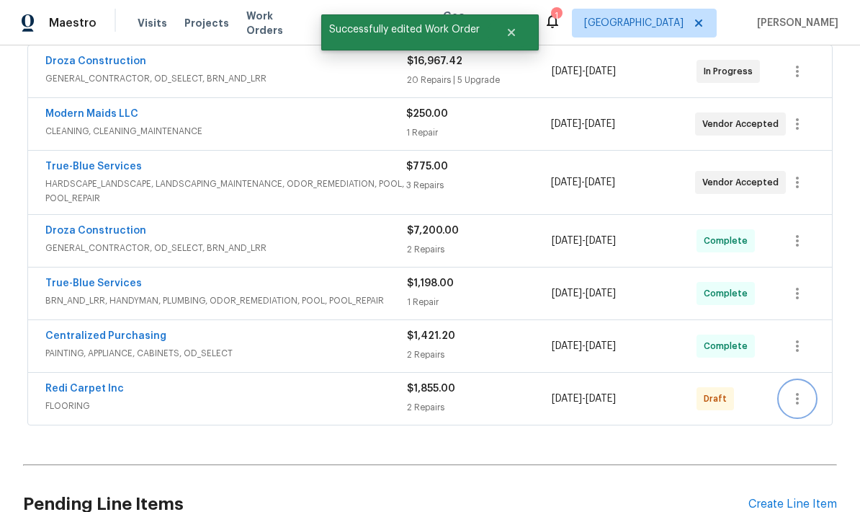
click at [803, 390] on icon "button" at bounding box center [797, 398] width 17 height 17
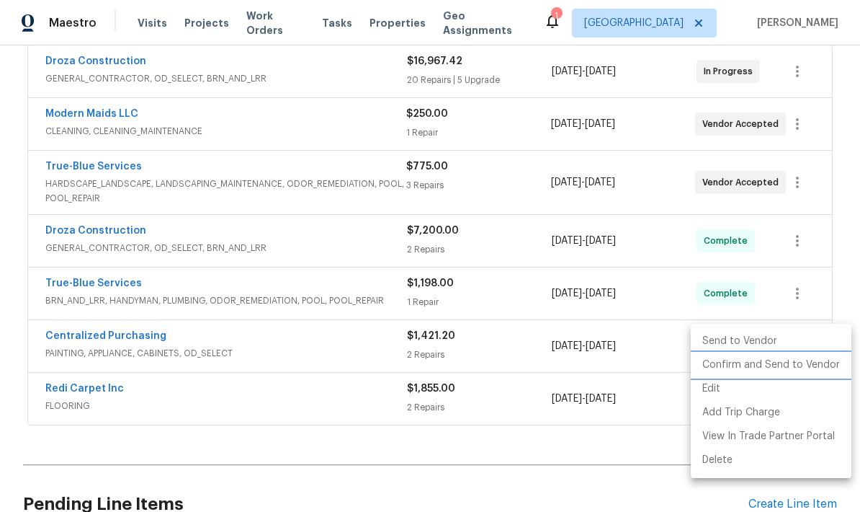
click at [793, 364] on li "Confirm and Send to Vendor" at bounding box center [771, 365] width 161 height 24
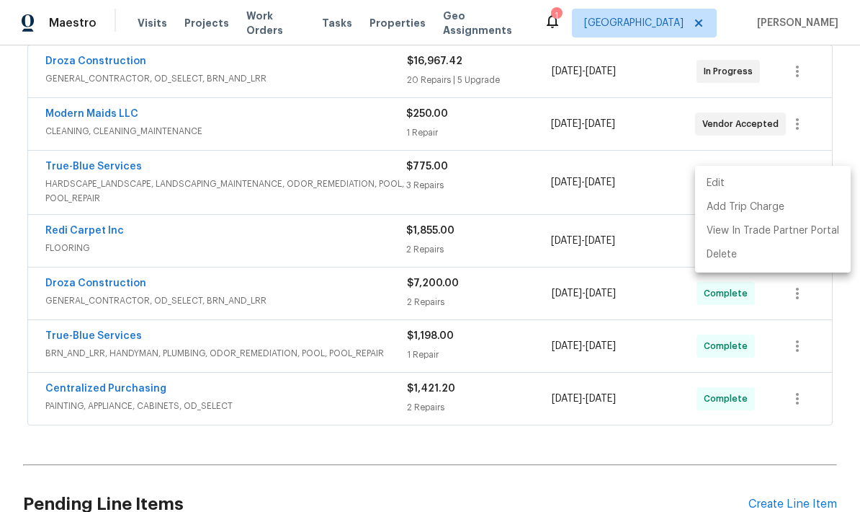
click at [522, 471] on div at bounding box center [430, 256] width 860 height 512
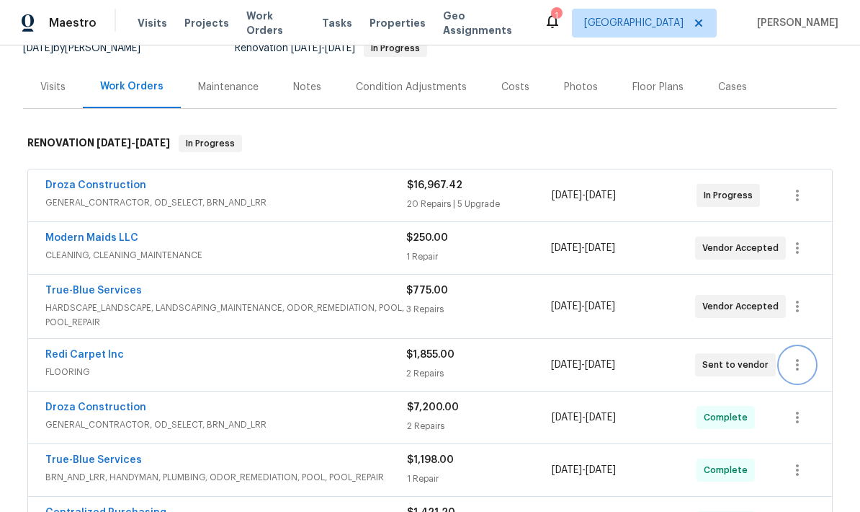
scroll to position [149, 0]
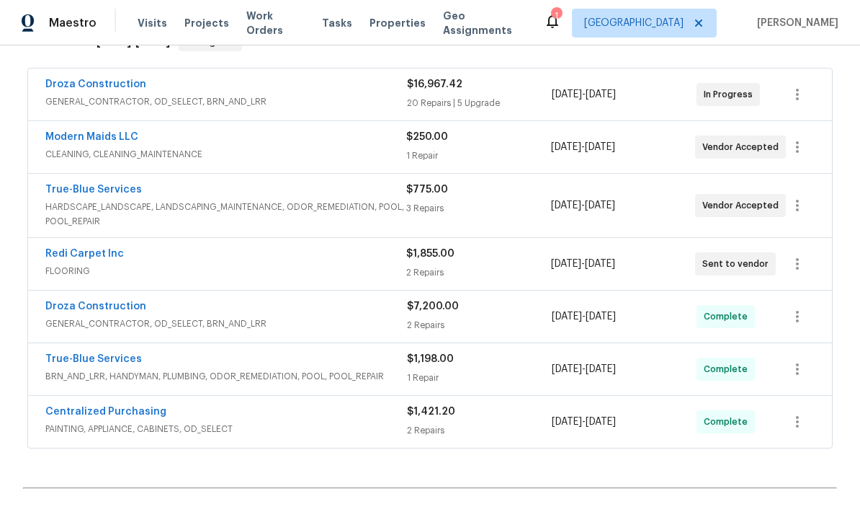
scroll to position [231, 0]
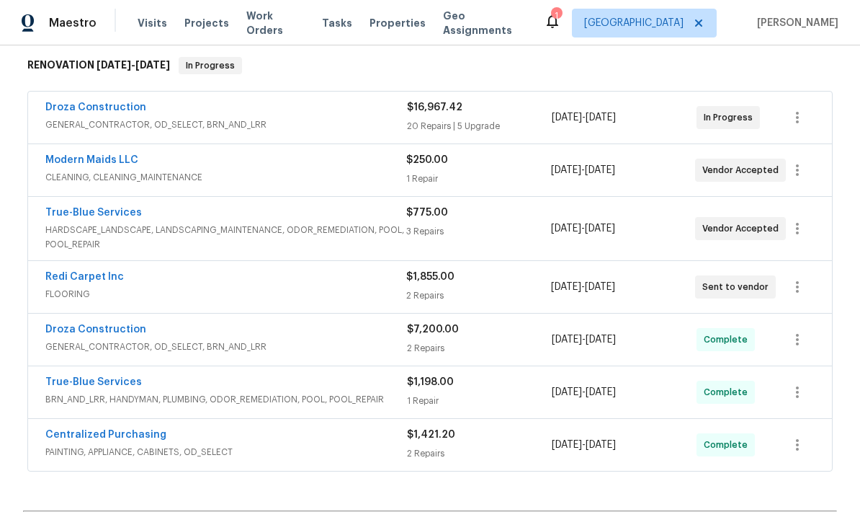
click at [88, 112] on link "Droza Construction" at bounding box center [95, 107] width 101 height 10
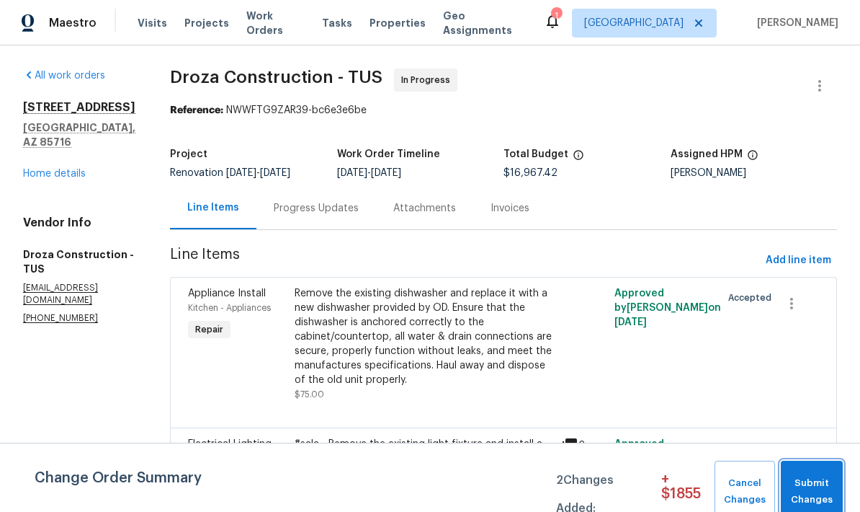
click at [812, 486] on span "Submit Changes" at bounding box center [812, 491] width 48 height 33
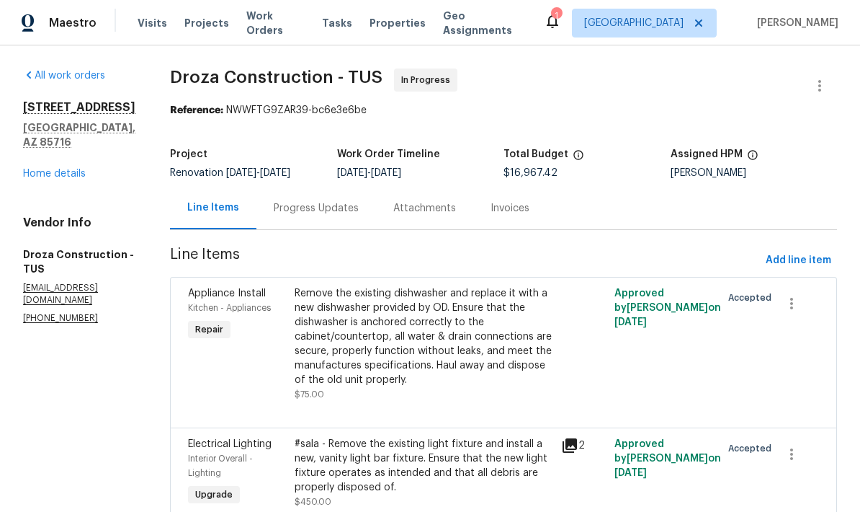
click at [338, 205] on div "Progress Updates" at bounding box center [316, 208] width 85 height 14
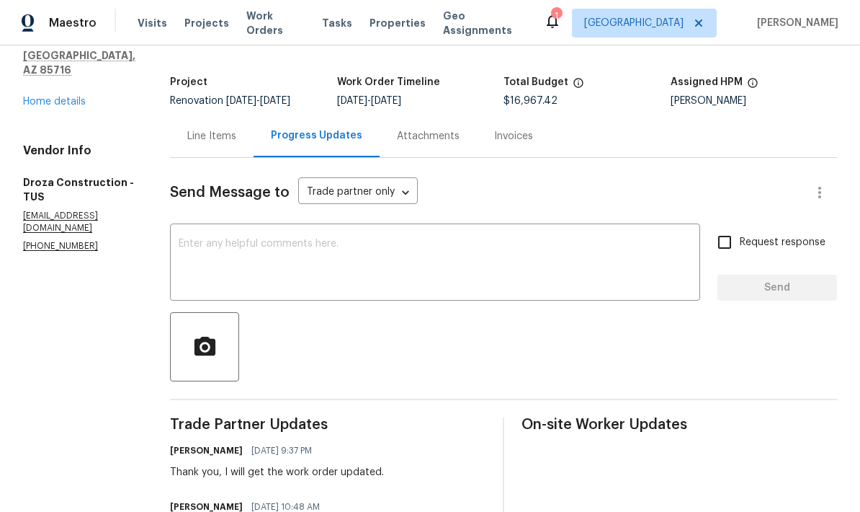
scroll to position [67, 0]
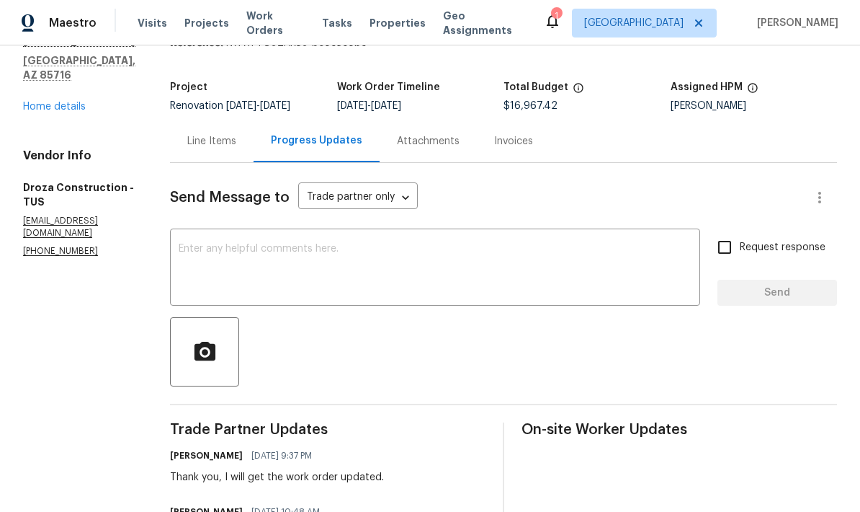
click at [224, 146] on div "Line Items" at bounding box center [211, 141] width 49 height 14
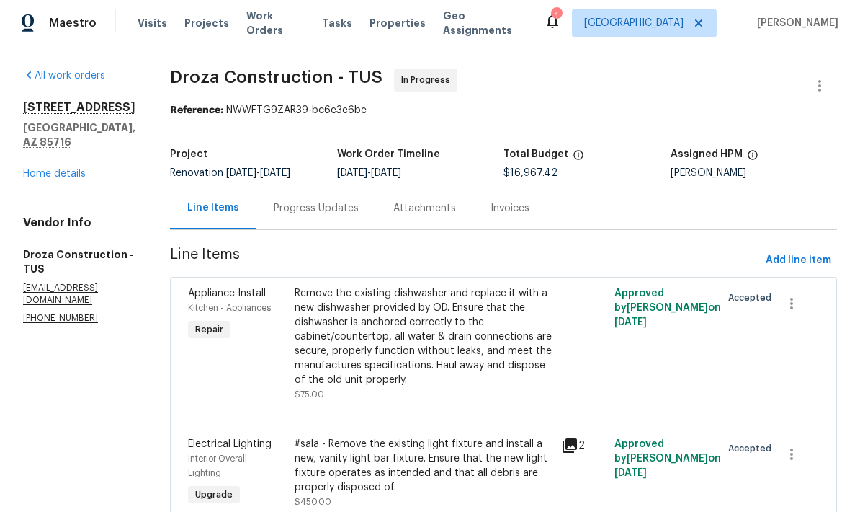
click at [40, 169] on link "Home details" at bounding box center [54, 174] width 63 height 10
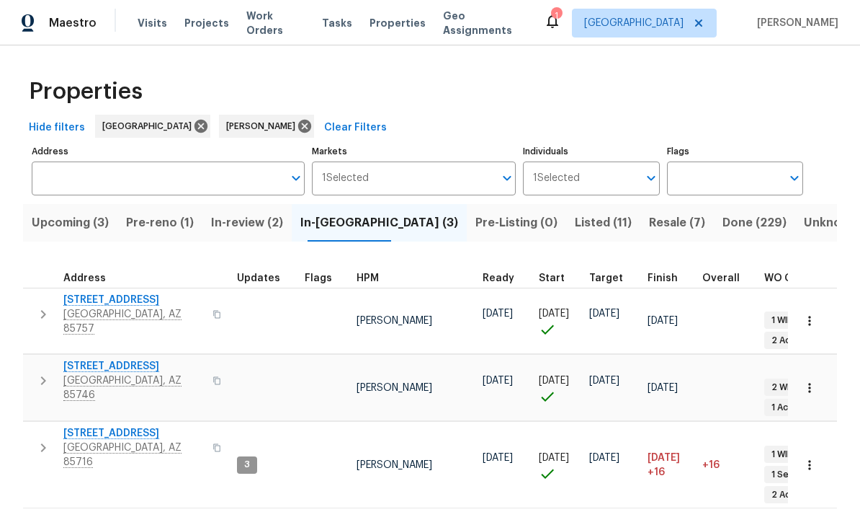
click at [67, 213] on button "Upcoming (3)" at bounding box center [70, 222] width 94 height 37
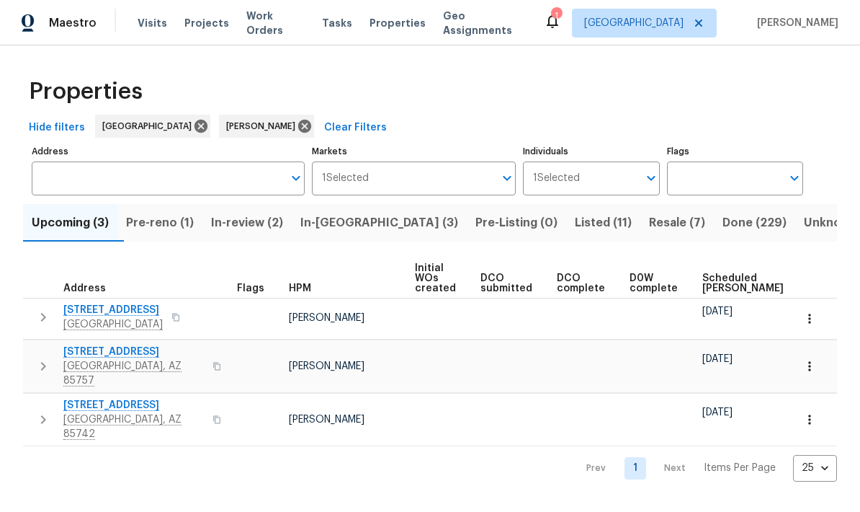
click at [736, 352] on div "[DATE]" at bounding box center [750, 359] width 94 height 14
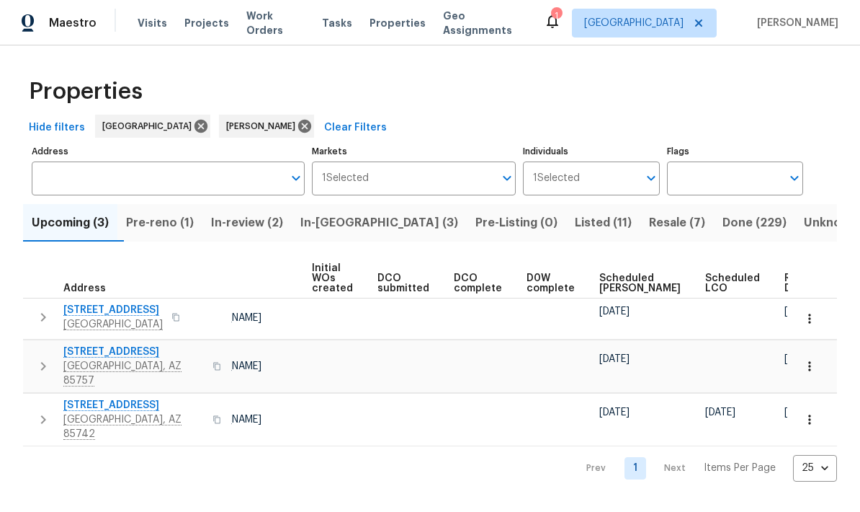
scroll to position [0, 102]
click at [359, 222] on span "In-[GEOGRAPHIC_DATA] (3)" at bounding box center [379, 223] width 158 height 20
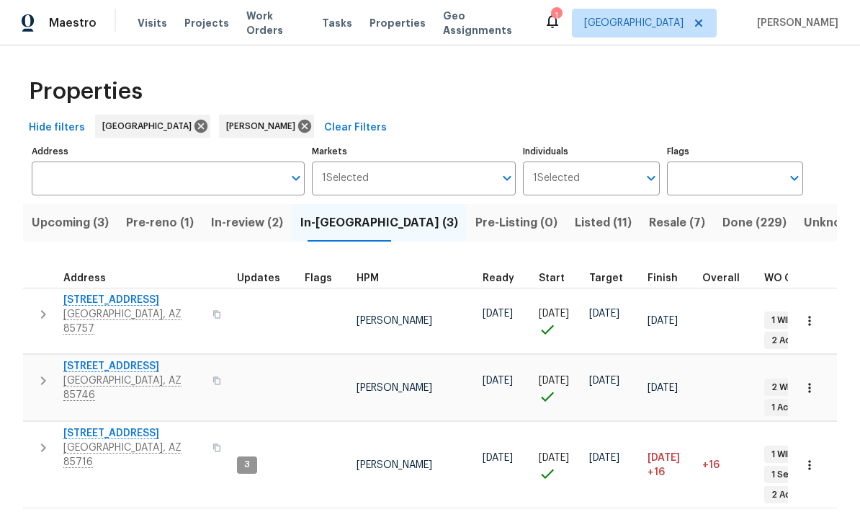
click at [179, 232] on span "Pre-reno (1)" at bounding box center [160, 223] width 68 height 20
